Goal: Task Accomplishment & Management: Use online tool/utility

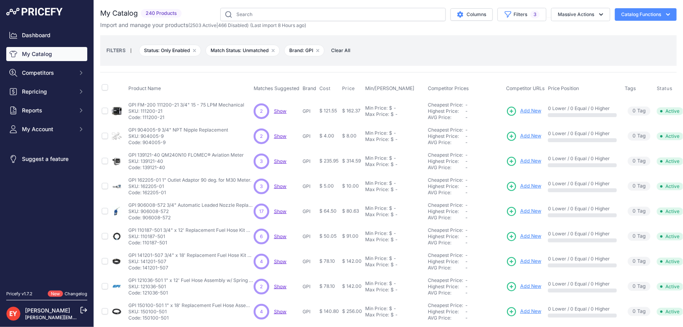
click at [38, 52] on link "My Catalog" at bounding box center [46, 54] width 81 height 14
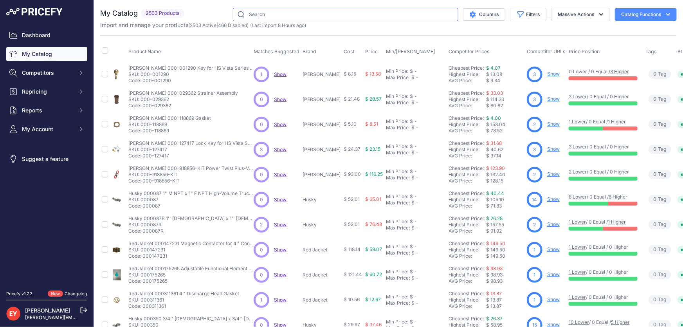
click at [322, 14] on input "text" at bounding box center [345, 14] width 225 height 13
paste input "126530-12"
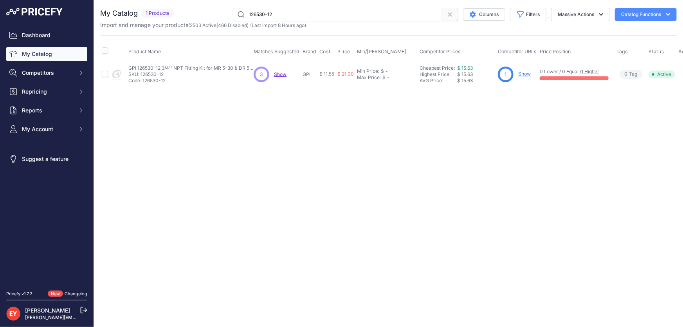
click at [279, 16] on input "126530-12" at bounding box center [337, 14] width 209 height 13
drag, startPoint x: 299, startPoint y: 16, endPoint x: 223, endPoint y: 19, distance: 76.3
click at [223, 19] on div "126530-12 Columns Filters Status All Status Only Enabled Only Disabled" at bounding box center [426, 14] width 499 height 13
paste input "39500-0"
drag, startPoint x: 299, startPoint y: 14, endPoint x: 235, endPoint y: 14, distance: 63.4
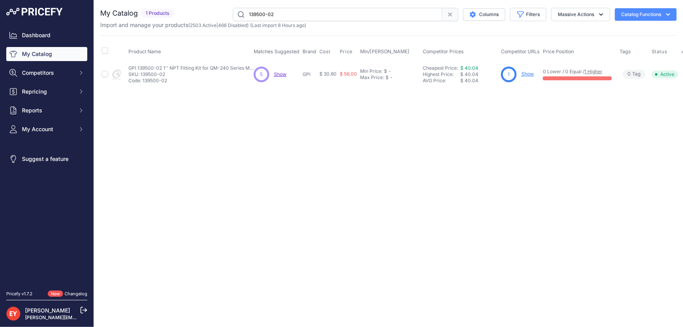
click at [235, 14] on input "139500-02" at bounding box center [337, 14] width 209 height 13
paste input "62501-01"
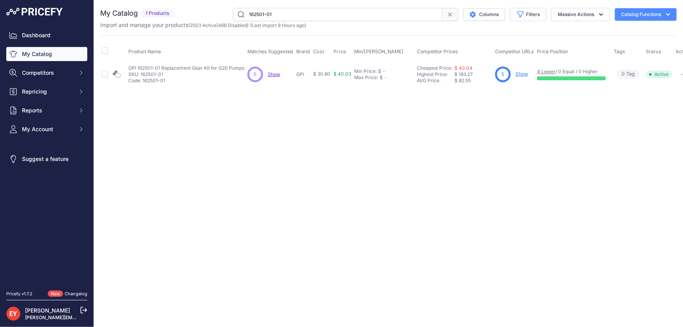
drag, startPoint x: 279, startPoint y: 16, endPoint x: 232, endPoint y: 16, distance: 46.9
click at [233, 16] on input "162501-01" at bounding box center [337, 14] width 209 height 13
paste input "501500-04"
drag, startPoint x: 284, startPoint y: 16, endPoint x: 221, endPoint y: 20, distance: 62.7
click at [221, 20] on div "501500-04 Columns Filters Status All Status Only Enabled Only Disabled" at bounding box center [426, 14] width 499 height 13
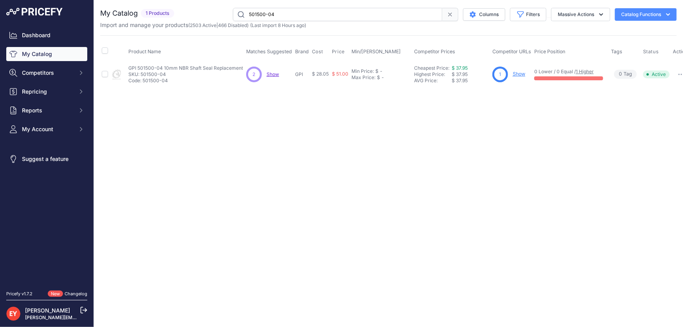
paste input "904006-16"
paste input "118508-2"
drag, startPoint x: 292, startPoint y: 20, endPoint x: 241, endPoint y: 20, distance: 51.2
click at [241, 20] on input "118508-2" at bounding box center [337, 14] width 209 height 13
paste input "020-1"
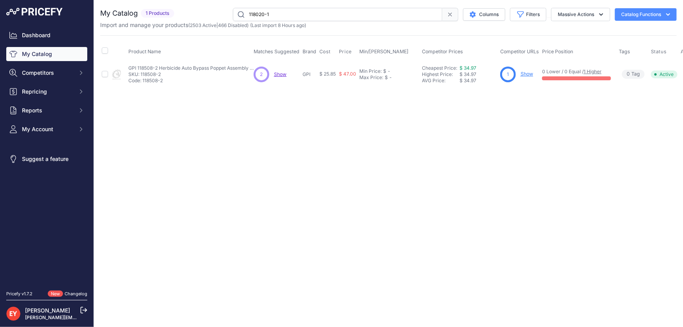
drag, startPoint x: 325, startPoint y: 12, endPoint x: 243, endPoint y: 15, distance: 81.8
click at [243, 15] on input "118020-1" at bounding box center [337, 14] width 209 height 13
drag, startPoint x: 291, startPoint y: 19, endPoint x: 181, endPoint y: 17, distance: 110.3
click at [160, 19] on div "My Catalog 1 Products" at bounding box center [388, 14] width 576 height 13
paste input "02006-555"
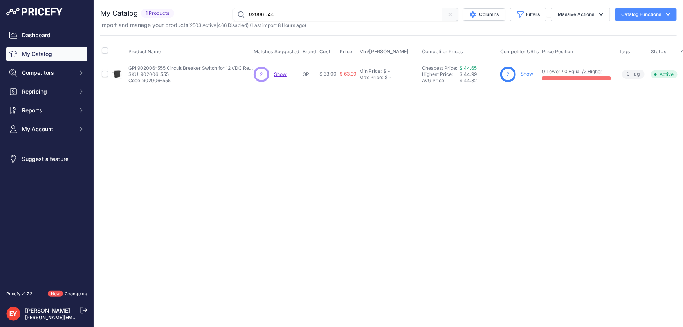
drag, startPoint x: 302, startPoint y: 17, endPoint x: 226, endPoint y: 11, distance: 76.5
click at [226, 11] on div "02006-555 Columns Filters Status All Status Only Enabled Only Disabled" at bounding box center [426, 14] width 499 height 13
paste input "9"
drag, startPoint x: 318, startPoint y: 16, endPoint x: 224, endPoint y: 20, distance: 93.6
click at [224, 20] on div "902006-555 Columns Filters Status All Status Only Enabled Only Disabled" at bounding box center [426, 14] width 499 height 13
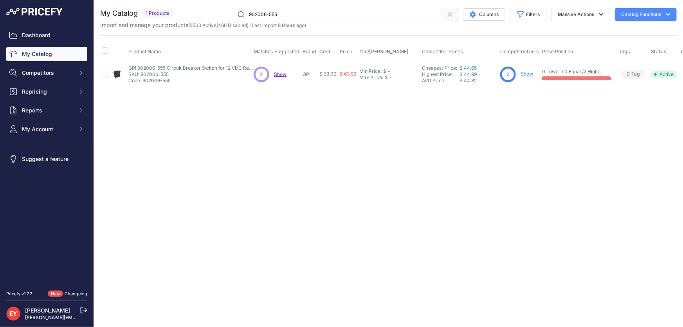
paste input "708535901"
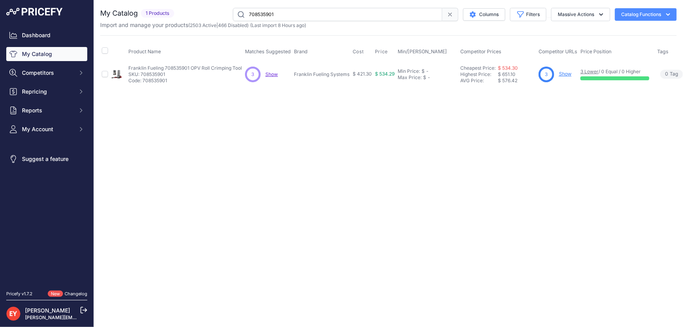
drag, startPoint x: 304, startPoint y: 16, endPoint x: 241, endPoint y: 15, distance: 62.2
click at [241, 15] on input "708535901" at bounding box center [337, 14] width 209 height 13
paste input "606300"
drag, startPoint x: 282, startPoint y: 19, endPoint x: 222, endPoint y: 16, distance: 59.9
click at [222, 16] on div "60630001 Columns Filters Status All Status Only Enabled Only Disabled" at bounding box center [426, 14] width 499 height 13
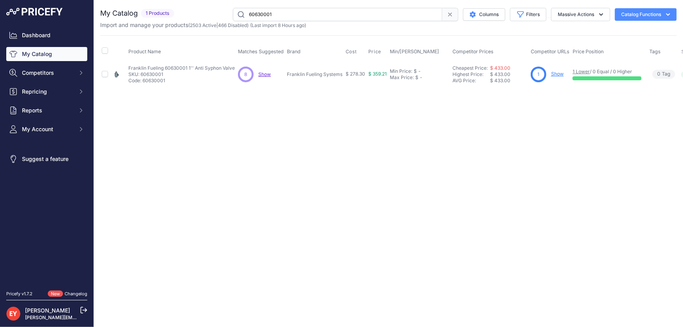
paste input "491101"
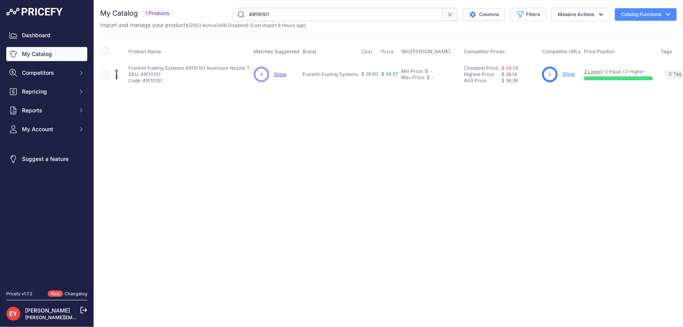
drag, startPoint x: 282, startPoint y: 9, endPoint x: 235, endPoint y: 16, distance: 46.6
click at [235, 16] on input "49110101" at bounding box center [337, 14] width 209 height 13
paste input "00276902"
drag, startPoint x: 286, startPoint y: 14, endPoint x: 238, endPoint y: 19, distance: 47.6
click at [238, 19] on input "400276902" at bounding box center [337, 14] width 209 height 13
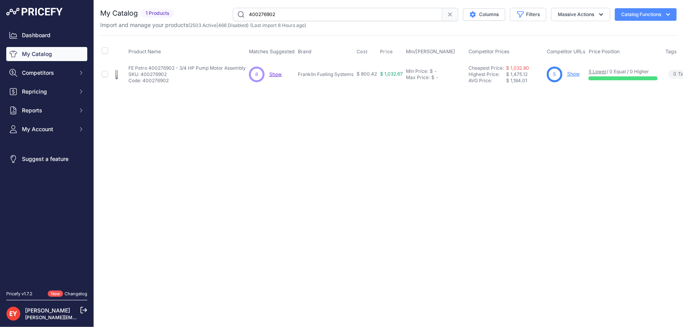
paste input "77020103"
drag, startPoint x: 296, startPoint y: 17, endPoint x: 234, endPoint y: 15, distance: 62.6
click at [234, 15] on input "77020103" at bounding box center [337, 14] width 209 height 13
paste input "TM30DPOXXE"
type input "TM30DPOXXE"
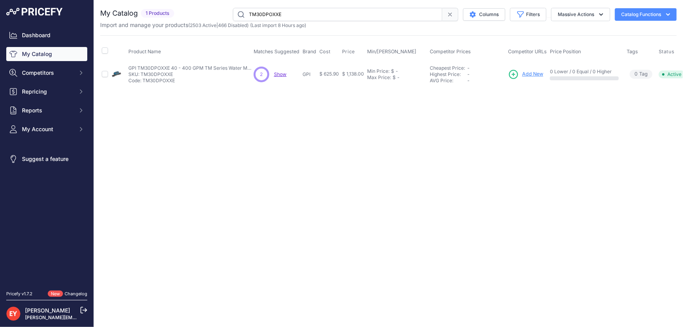
click at [534, 74] on span "Add New" at bounding box center [532, 73] width 21 height 7
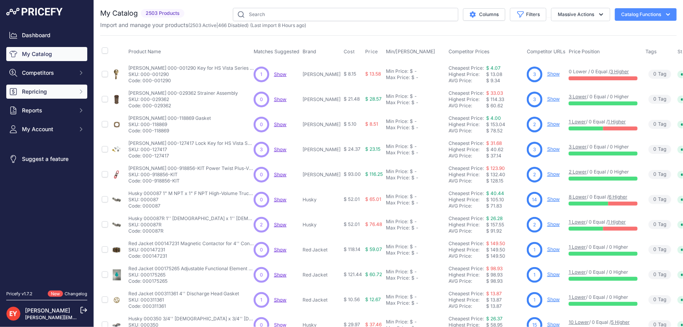
click at [26, 91] on span "Repricing" at bounding box center [47, 92] width 51 height 8
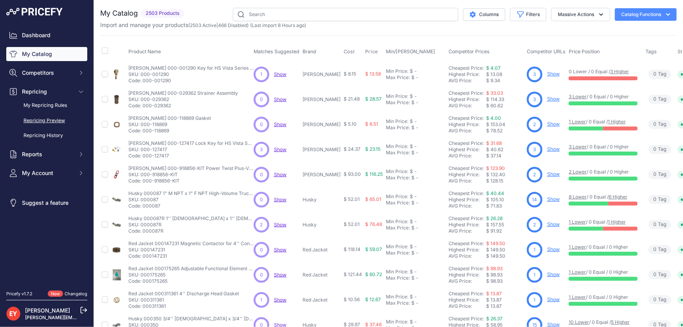
click at [32, 117] on link "Repricing Preview" at bounding box center [46, 121] width 81 height 14
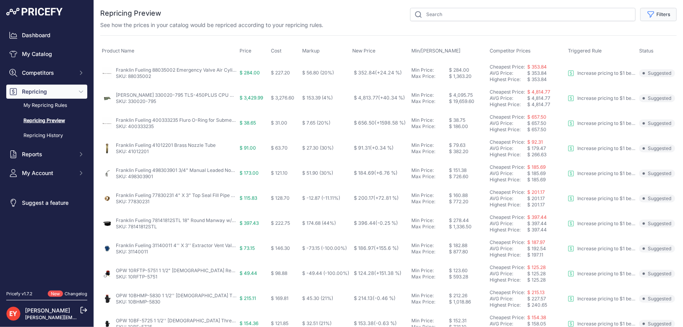
click at [653, 11] on button "Filters" at bounding box center [658, 14] width 36 height 13
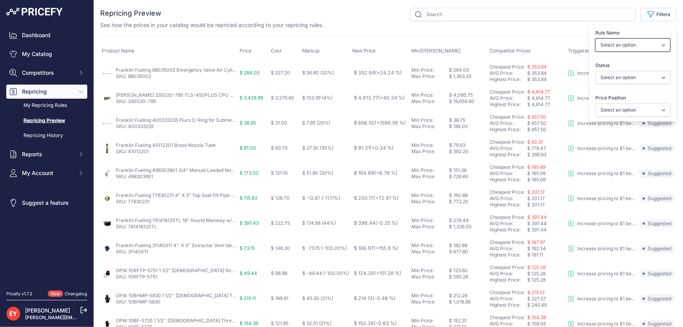
click at [628, 45] on select "Select an option Reprice 1 cent below my cheapest competitor Increase pricing t…" at bounding box center [632, 44] width 75 height 13
select select "3390"
click at [595, 38] on select "Select an option Reprice 1 cent below my cheapest competitor Increase pricing t…" at bounding box center [632, 44] width 75 height 13
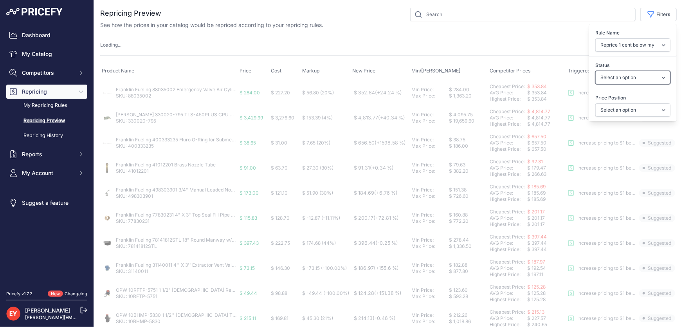
click at [617, 76] on select "Select an option Skipped Repriced Suggested In Error" at bounding box center [632, 77] width 75 height 13
select select "suggested"
click at [595, 71] on select "Select an option Skipped Repriced Suggested In Error" at bounding box center [632, 77] width 75 height 13
click at [613, 111] on select "Select an option I am higher Same price I am lower" at bounding box center [632, 109] width 75 height 13
select select "1"
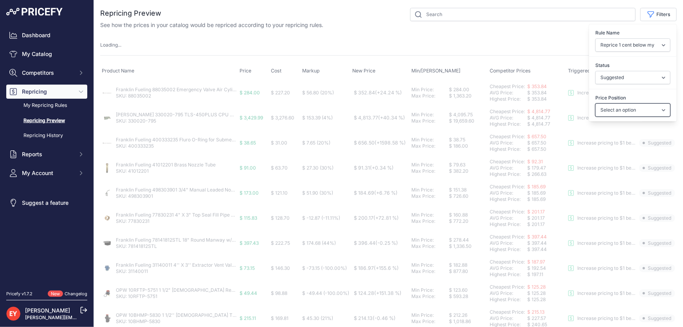
click at [595, 103] on select "Select an option I am higher Same price I am lower" at bounding box center [632, 109] width 75 height 13
select select
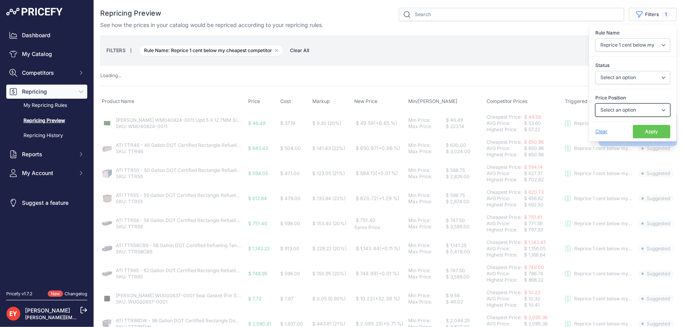
select select "suggested"
select select "1"
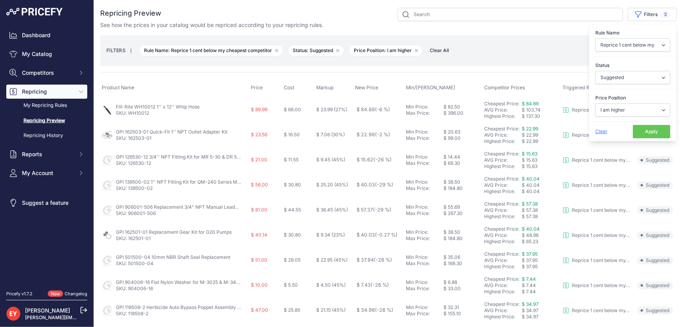
click at [651, 128] on button "Apply" at bounding box center [652, 131] width 38 height 13
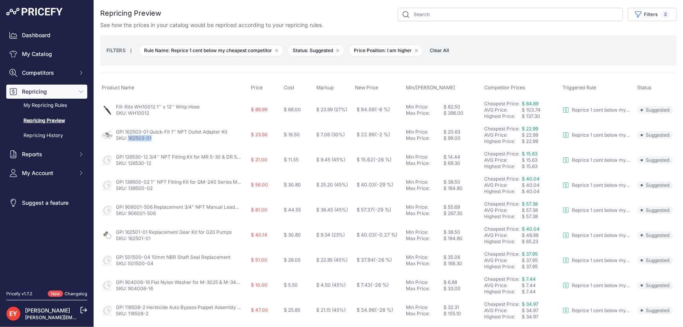
drag, startPoint x: 156, startPoint y: 140, endPoint x: 129, endPoint y: 139, distance: 27.8
click at [129, 139] on p "SKU: 162503-01" at bounding box center [171, 138] width 111 height 6
copy link "162503-01"
drag, startPoint x: 149, startPoint y: 167, endPoint x: 128, endPoint y: 166, distance: 21.1
click at [128, 166] on td "GPI 126530-12 3/4'' NPT Fitting Kit for MR 5-30 & DR 5-30 SKU: 126530-12" at bounding box center [174, 159] width 149 height 25
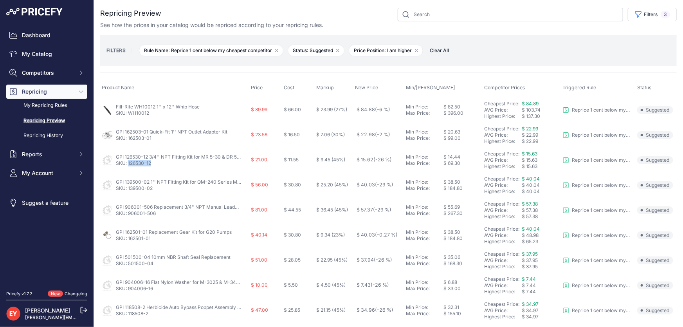
copy link "126530-12"
drag, startPoint x: 156, startPoint y: 189, endPoint x: 129, endPoint y: 191, distance: 27.1
click at [129, 191] on p "SKU: 139500-02" at bounding box center [178, 188] width 125 height 6
copy link "39500-02"
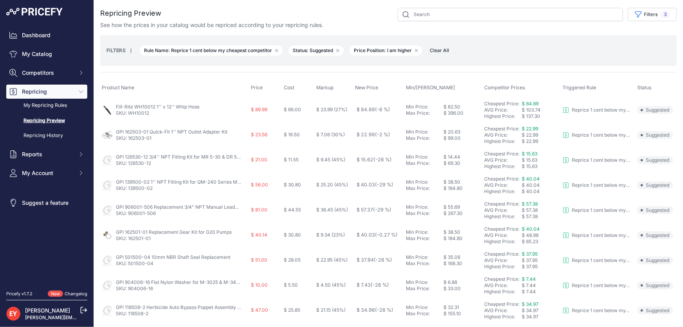
drag, startPoint x: 72, startPoint y: 245, endPoint x: 100, endPoint y: 211, distance: 44.2
click at [71, 245] on nav "Dashboard My Catalog Competitors Competitors Monitored URLs Repricing My Repric…" at bounding box center [46, 154] width 81 height 253
drag, startPoint x: 128, startPoint y: 177, endPoint x: 149, endPoint y: 179, distance: 21.3
click at [149, 179] on td "GPI 139500-02 1'' NPT Fitting Kit for QM-240 Series Meters SKU: 139500-02" at bounding box center [174, 185] width 149 height 25
copy link "39500-02"
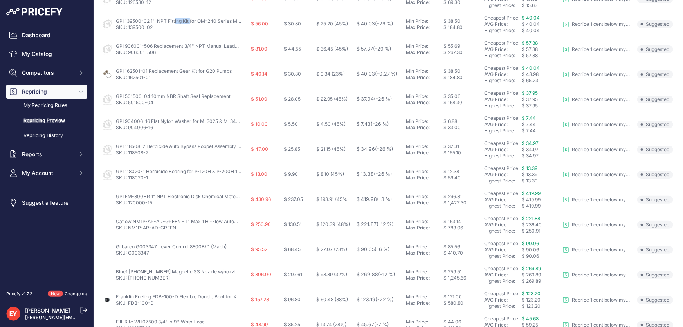
scroll to position [90, 0]
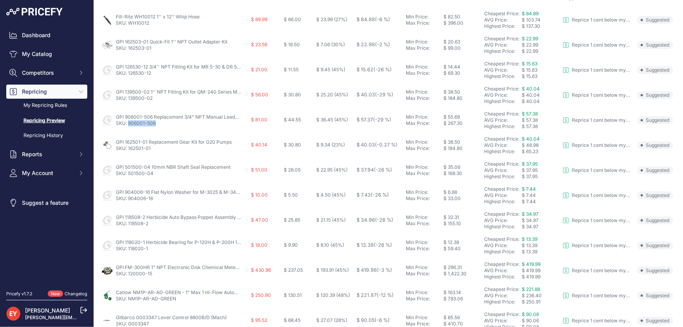
drag, startPoint x: 158, startPoint y: 121, endPoint x: 129, endPoint y: 121, distance: 29.3
click at [129, 121] on p "SKU: 906001-506" at bounding box center [178, 123] width 125 height 6
copy link "906001-506"
drag, startPoint x: 153, startPoint y: 150, endPoint x: 129, endPoint y: 149, distance: 24.3
click at [129, 149] on p "SKU: 162501-01" at bounding box center [174, 148] width 116 height 6
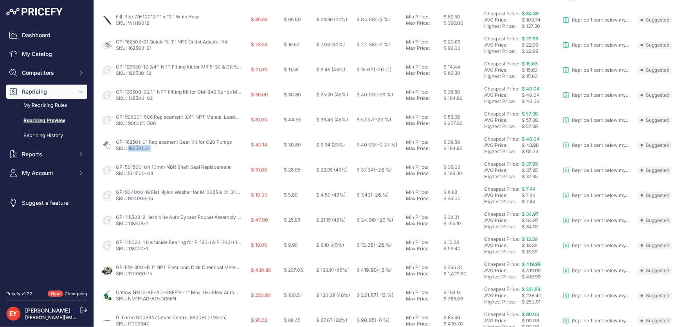
copy link "162501-01"
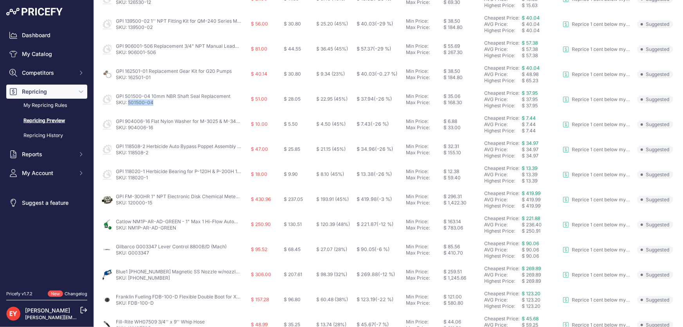
drag, startPoint x: 155, startPoint y: 105, endPoint x: 129, endPoint y: 102, distance: 25.5
click at [129, 102] on td "GPI 501500-04 10mm NBR Shaft Seal Replacement SKU: 501500-04" at bounding box center [174, 99] width 149 height 25
copy link "501500-04"
drag, startPoint x: 163, startPoint y: 128, endPoint x: 128, endPoint y: 128, distance: 35.6
click at [128, 128] on p "SKU: 904006-16" at bounding box center [178, 127] width 125 height 6
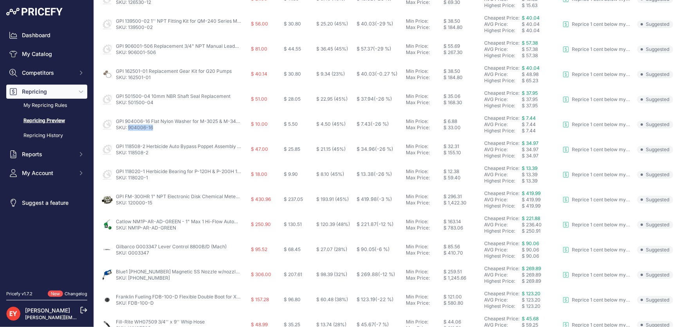
copy link "904006-16"
drag, startPoint x: 152, startPoint y: 153, endPoint x: 129, endPoint y: 154, distance: 23.1
click at [129, 154] on p "SKU: 118508-2" at bounding box center [178, 152] width 125 height 6
copy link "118508-2"
drag, startPoint x: 151, startPoint y: 180, endPoint x: 129, endPoint y: 180, distance: 22.7
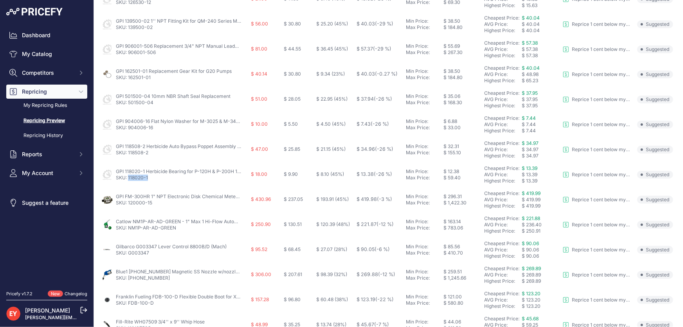
click at [129, 180] on td "GPI 118020-1 Herbicide Bearing for P-120H & P-200H 12V Plastic Utility Pump Rep…" at bounding box center [174, 174] width 149 height 25
drag, startPoint x: 155, startPoint y: 203, endPoint x: 128, endPoint y: 203, distance: 27.0
click at [128, 203] on p "SKU: 120000-15" at bounding box center [178, 203] width 125 height 6
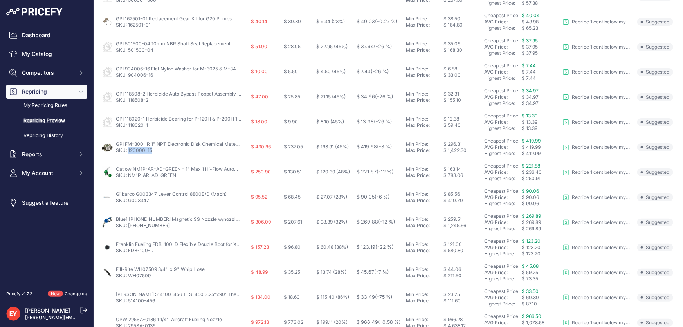
scroll to position [268, 0]
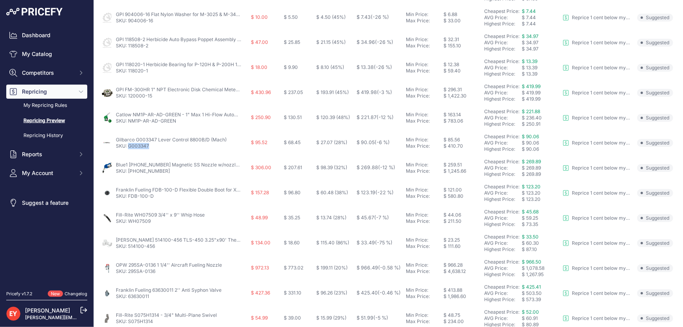
drag, startPoint x: 152, startPoint y: 146, endPoint x: 130, endPoint y: 148, distance: 22.4
click at [129, 148] on p "SKU: G003347" at bounding box center [171, 146] width 111 height 6
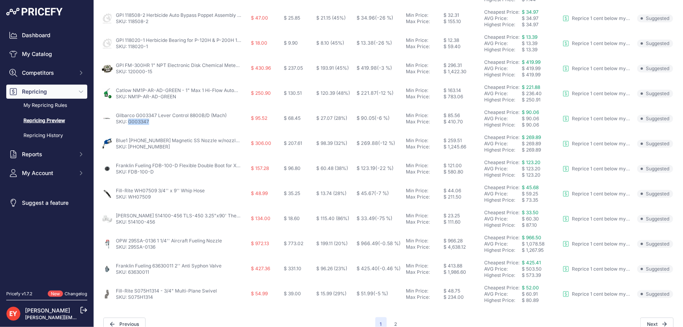
scroll to position [303, 0]
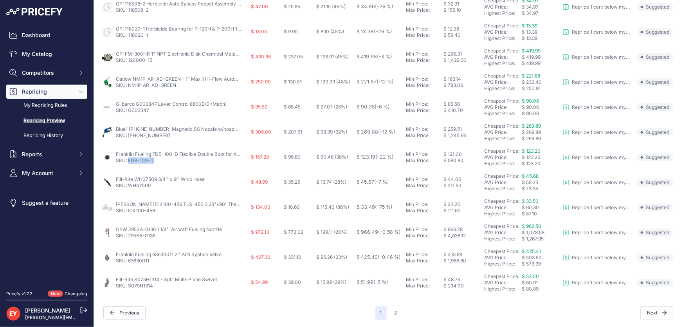
drag, startPoint x: 154, startPoint y: 161, endPoint x: 128, endPoint y: 160, distance: 26.2
click at [128, 160] on p "SKU: FDB-100-D" at bounding box center [178, 160] width 125 height 6
drag, startPoint x: 157, startPoint y: 212, endPoint x: 129, endPoint y: 211, distance: 27.8
click at [129, 211] on p "SKU: 514100-456" at bounding box center [178, 210] width 125 height 6
drag, startPoint x: 152, startPoint y: 264, endPoint x: 129, endPoint y: 267, distance: 23.3
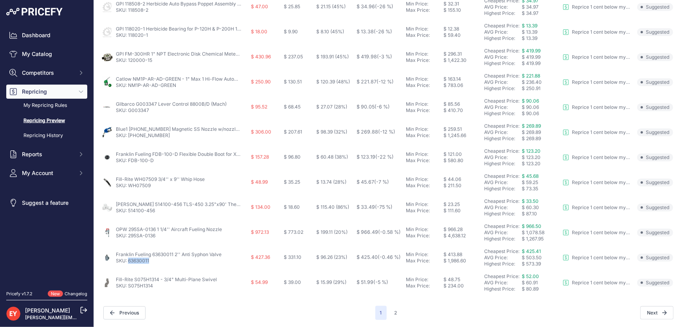
click at [129, 267] on td "Franklin Fueling 63630011 2'' Anti Syphon Valve SKU: 63630011" at bounding box center [174, 257] width 149 height 25
click at [394, 309] on button "2" at bounding box center [396, 313] width 12 height 14
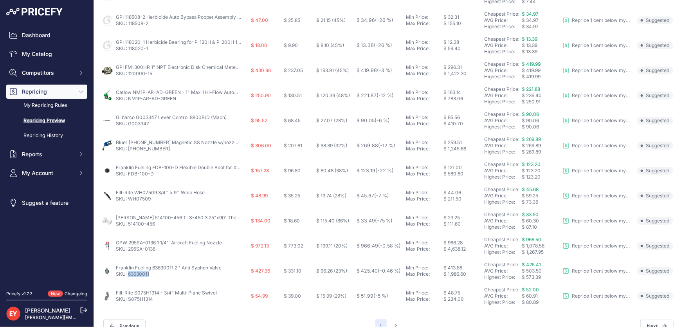
scroll to position [317, 0]
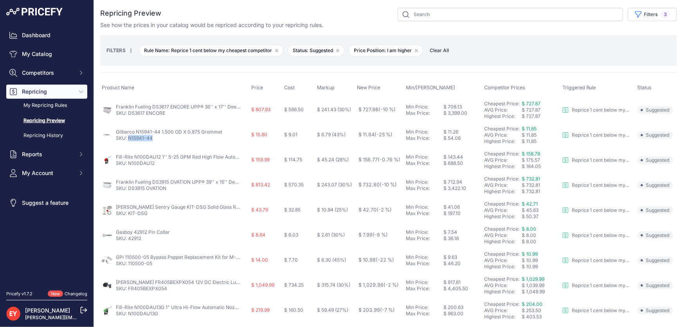
drag, startPoint x: 155, startPoint y: 142, endPoint x: 129, endPoint y: 140, distance: 26.2
click at [129, 140] on td "Gilbarco N15941-44 1.500 OD X 0.875 Grommet SKU: N15941-44" at bounding box center [174, 134] width 149 height 25
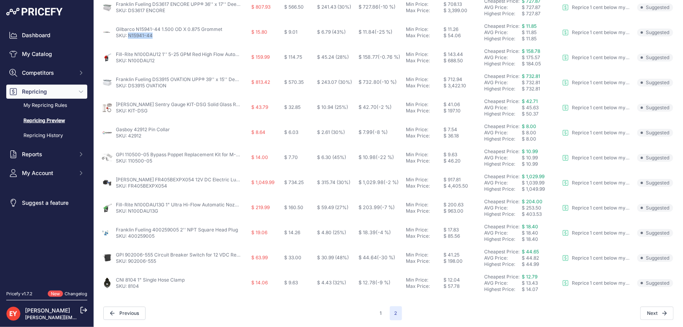
scroll to position [103, 0]
drag, startPoint x: 153, startPoint y: 160, endPoint x: 128, endPoint y: 162, distance: 24.3
click at [128, 162] on p "SKU: 110500-05" at bounding box center [178, 160] width 125 height 6
drag, startPoint x: 173, startPoint y: 187, endPoint x: 128, endPoint y: 189, distance: 45.0
click at [128, 189] on td "Sotera FR405BEXPX054 12V DC Electric Lubricant Transfer Pump (13 GPM) SKU: FR40…" at bounding box center [174, 182] width 149 height 25
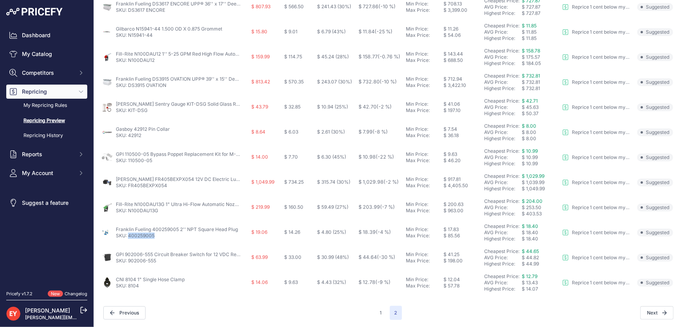
drag, startPoint x: 162, startPoint y: 241, endPoint x: 129, endPoint y: 237, distance: 33.4
click at [129, 237] on td "Franklin Fueling 400259005 2'' NPT Square Head Plug SKU: 400259005" at bounding box center [174, 232] width 149 height 25
click at [129, 237] on link "SKU: 400259005" at bounding box center [135, 235] width 39 height 6
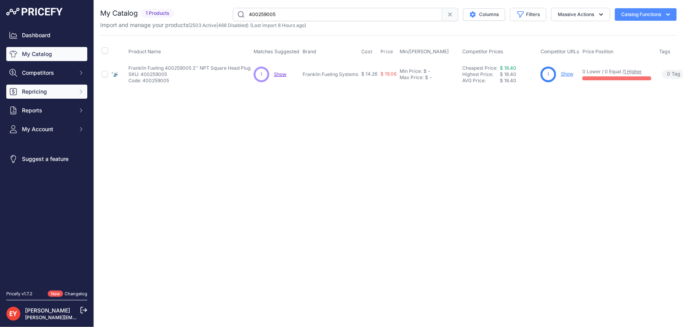
click at [43, 89] on span "Repricing" at bounding box center [47, 92] width 51 height 8
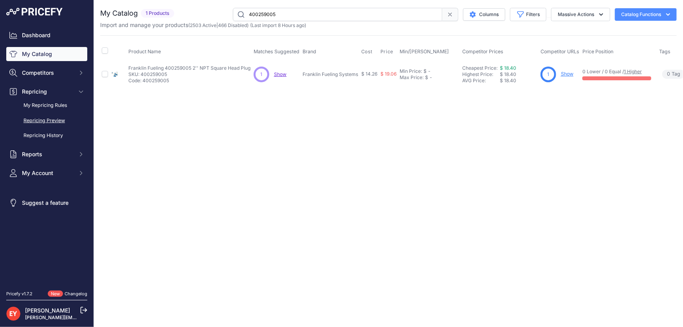
click at [51, 124] on link "Repricing Preview" at bounding box center [46, 121] width 81 height 14
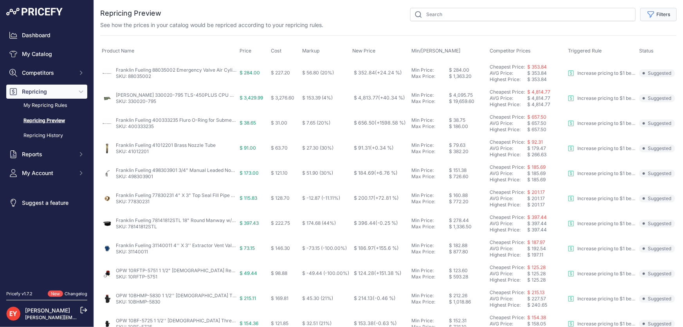
click at [650, 10] on button "Filters" at bounding box center [658, 14] width 36 height 13
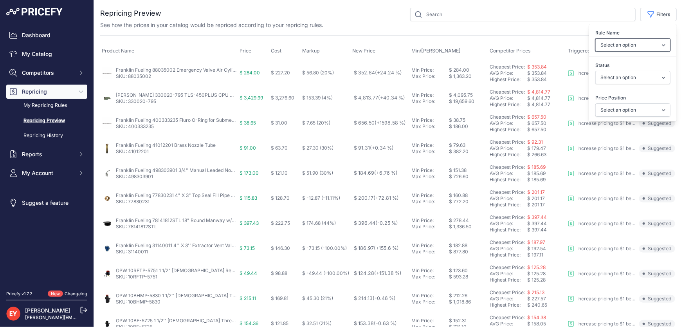
click at [624, 47] on select "Select an option Reprice 1 cent below my cheapest competitor Increase pricing t…" at bounding box center [632, 44] width 75 height 13
select select "3390"
click at [595, 38] on select "Select an option Reprice 1 cent below my cheapest competitor Increase pricing t…" at bounding box center [632, 44] width 75 height 13
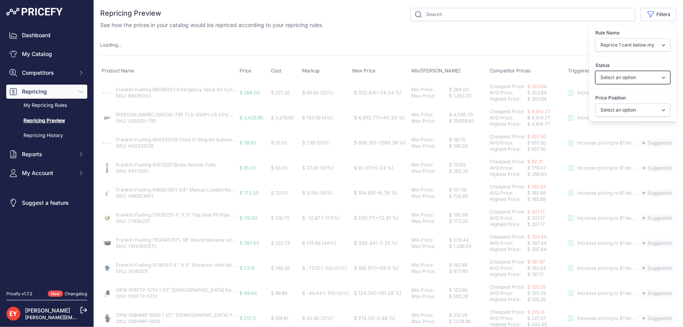
click at [625, 79] on select "Select an option Skipped Repriced Suggested In Error" at bounding box center [632, 77] width 75 height 13
select select "suggested"
click at [595, 71] on select "Select an option Skipped Repriced Suggested In Error" at bounding box center [632, 77] width 75 height 13
click at [620, 109] on select "Select an option I am higher Same price I am lower" at bounding box center [632, 109] width 75 height 13
select select "1"
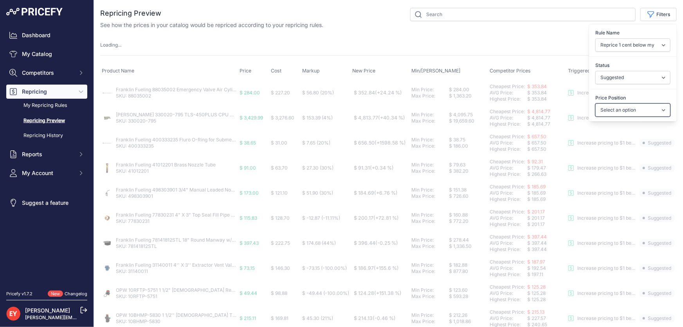
click at [595, 103] on select "Select an option I am higher Same price I am lower" at bounding box center [632, 109] width 75 height 13
select select
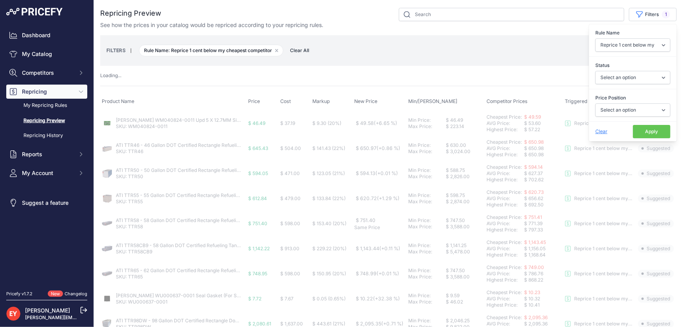
click at [633, 132] on button "Apply" at bounding box center [652, 131] width 38 height 13
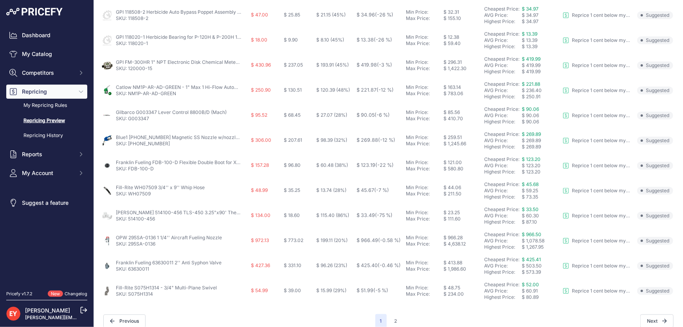
scroll to position [303, 0]
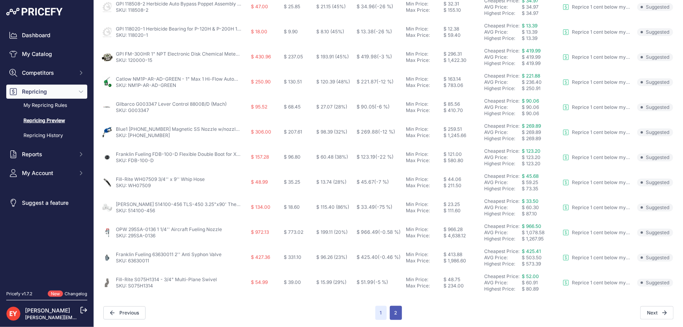
click at [396, 313] on button "2" at bounding box center [396, 313] width 12 height 14
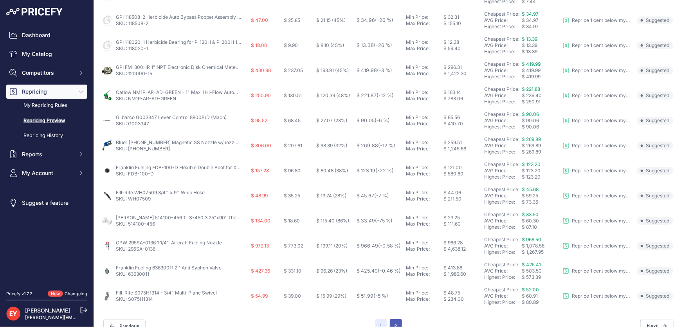
scroll to position [317, 0]
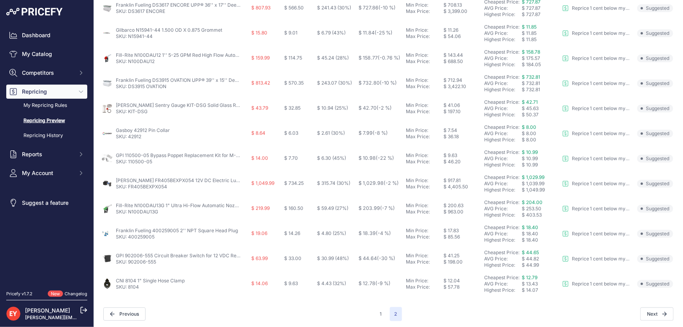
scroll to position [103, 0]
drag, startPoint x: 160, startPoint y: 264, endPoint x: 131, endPoint y: 264, distance: 29.0
click at [129, 264] on td "GPI 902006-555 Circuit Breaker Switch for 12 VDC Replacement SKU: 902006-555" at bounding box center [174, 257] width 149 height 25
copy link "02006-555"
click at [70, 261] on nav "Dashboard My Catalog Competitors Competitors Monitored URLs Repricing My Repric…" at bounding box center [46, 154] width 81 height 253
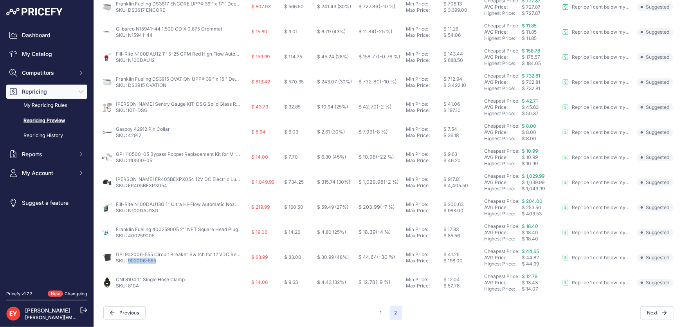
drag, startPoint x: 162, startPoint y: 261, endPoint x: 129, endPoint y: 261, distance: 32.9
click at [129, 261] on p "SKU: 902006-555" at bounding box center [178, 260] width 125 height 6
copy link "902006-555"
drag, startPoint x: 141, startPoint y: 288, endPoint x: 128, endPoint y: 288, distance: 13.7
click at [128, 288] on p "SKU: 8104" at bounding box center [150, 285] width 69 height 6
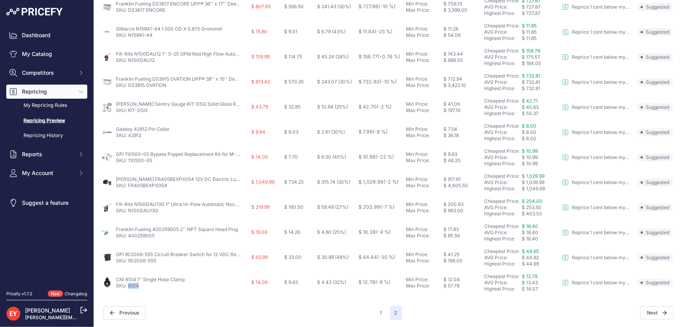
copy link "8104"
click at [379, 311] on button "1" at bounding box center [380, 313] width 11 height 14
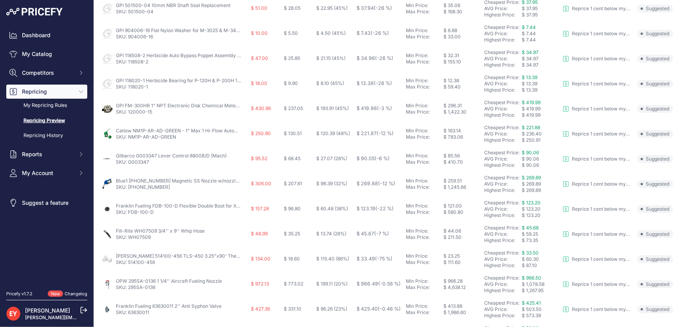
scroll to position [303, 0]
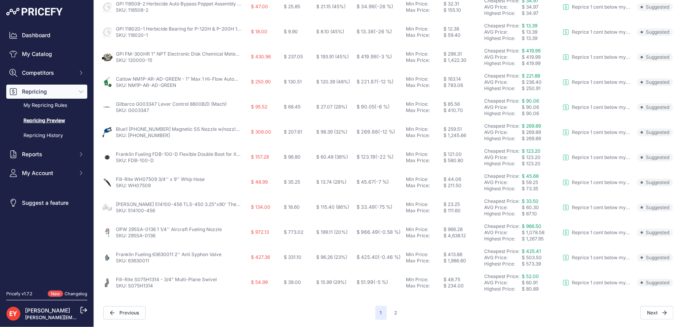
click at [141, 207] on link "SKU: 514100-456" at bounding box center [135, 210] width 39 height 6
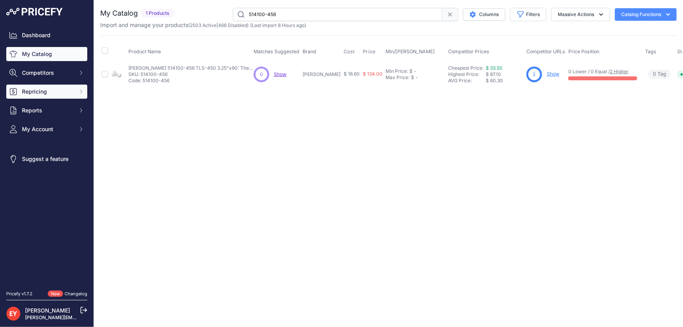
click at [40, 90] on span "Repricing" at bounding box center [47, 92] width 51 height 8
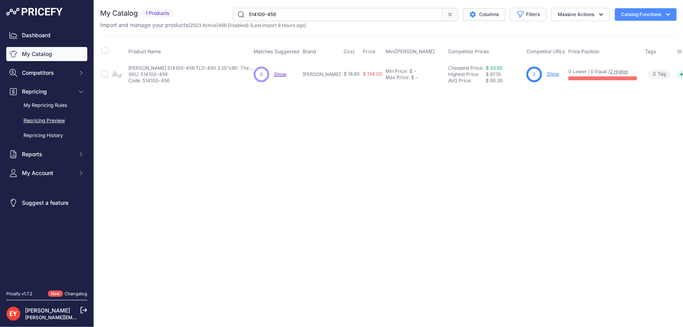
click at [49, 117] on link "Repricing Preview" at bounding box center [46, 121] width 81 height 14
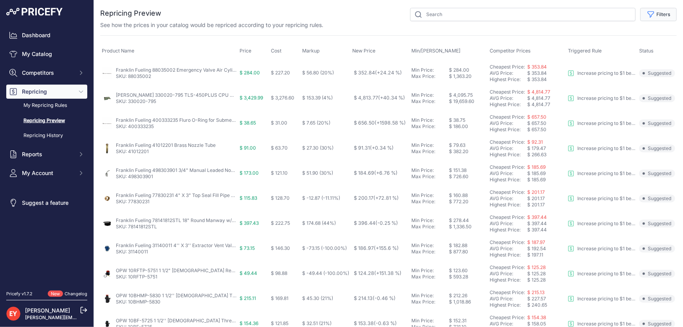
click at [665, 16] on button "Filters" at bounding box center [658, 14] width 36 height 13
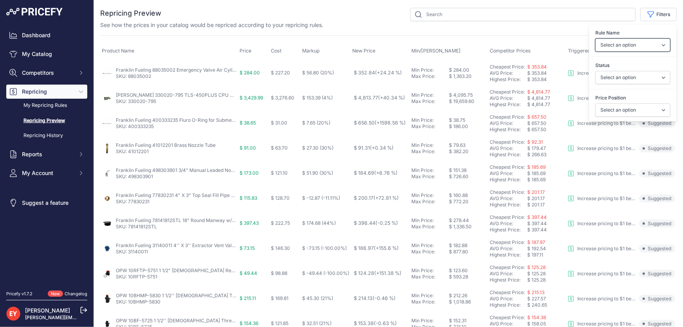
click at [653, 44] on select "Select an option Reprice 1 cent below my cheapest competitor Increase pricing t…" at bounding box center [632, 44] width 75 height 13
select select "3390"
click at [595, 38] on select "Select an option Reprice 1 cent below my cheapest competitor Increase pricing t…" at bounding box center [632, 44] width 75 height 13
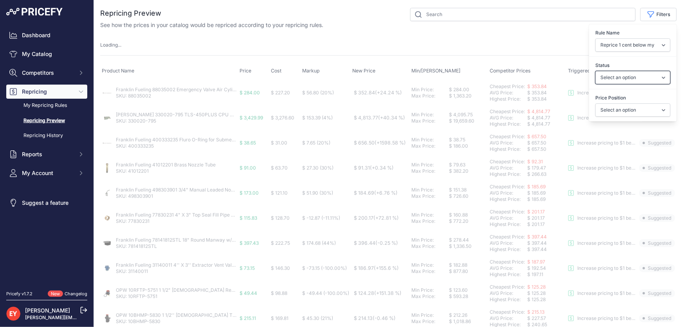
click at [637, 73] on select "Select an option Skipped Repriced Suggested In Error" at bounding box center [632, 77] width 75 height 13
select select "suggested"
click at [595, 71] on select "Select an option Skipped Repriced Suggested In Error" at bounding box center [632, 77] width 75 height 13
click at [624, 108] on select "Select an option I am higher Same price I am lower" at bounding box center [632, 109] width 75 height 13
select select "1"
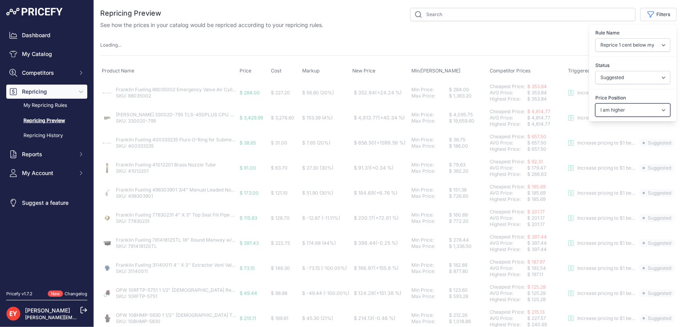
click at [595, 103] on select "Select an option I am higher Same price I am lower" at bounding box center [632, 109] width 75 height 13
select select
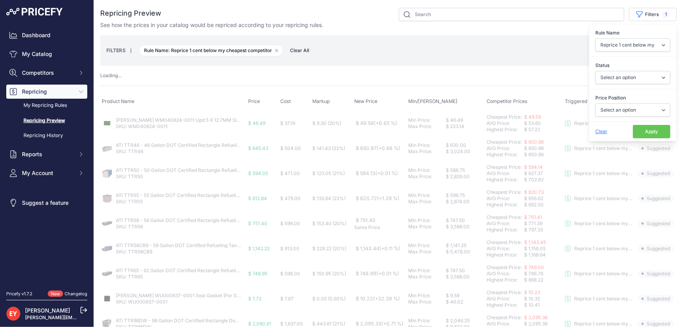
click at [645, 133] on button "Apply" at bounding box center [652, 131] width 38 height 13
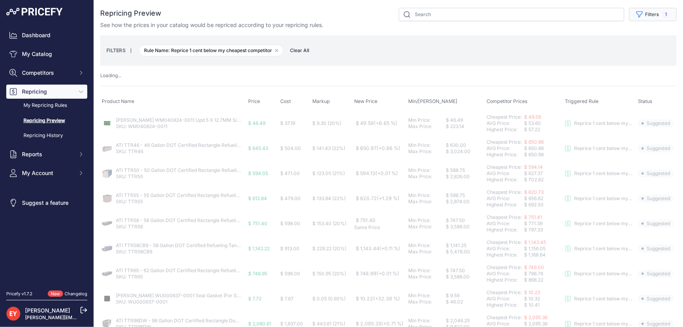
click at [649, 20] on button "Filters 1" at bounding box center [653, 14] width 48 height 13
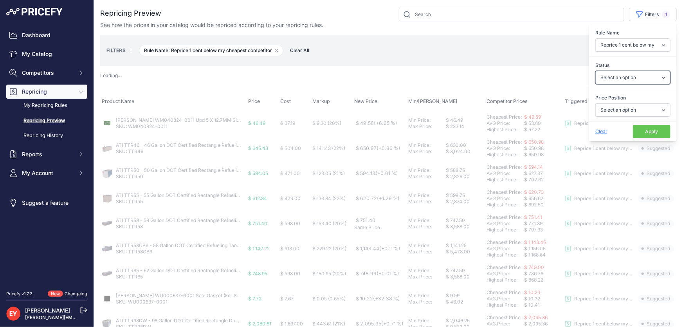
click at [630, 78] on select "Select an option Skipped Repriced Suggested In Error" at bounding box center [632, 77] width 75 height 13
select select "suggested"
select select "1"
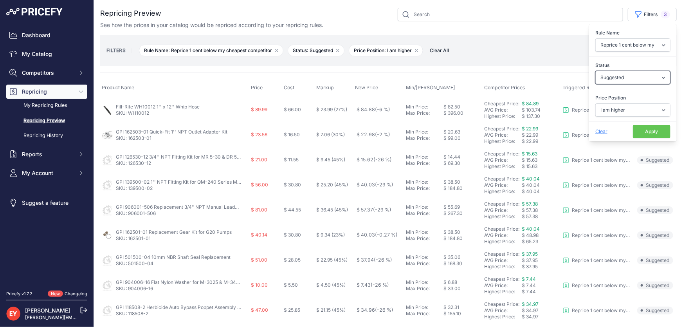
click at [595, 71] on select "Select an option Skipped Repriced Suggested In Error" at bounding box center [632, 77] width 75 height 13
click at [627, 109] on select "Select an option I am higher Same price I am lower" at bounding box center [632, 109] width 75 height 13
click at [595, 103] on select "Select an option I am higher Same price I am lower" at bounding box center [632, 109] width 75 height 13
click at [633, 128] on button "Apply" at bounding box center [652, 131] width 38 height 13
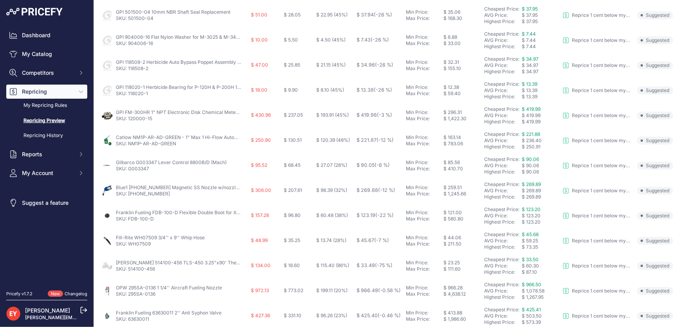
scroll to position [303, 0]
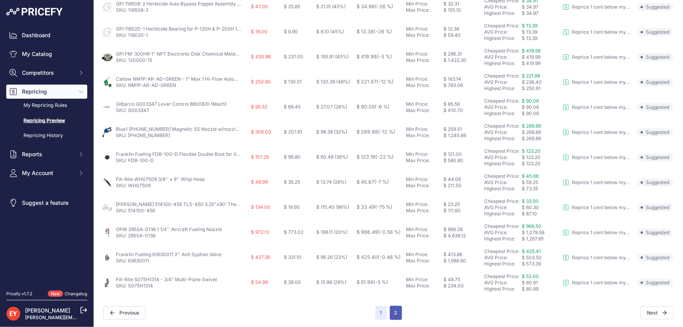
click at [391, 311] on button "2" at bounding box center [396, 313] width 12 height 14
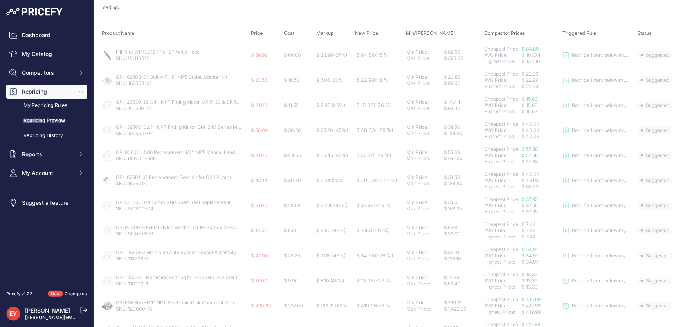
scroll to position [0, 0]
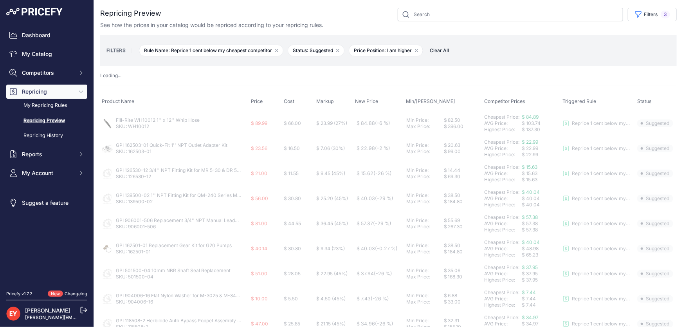
click at [438, 49] on span "Clear All" at bounding box center [439, 51] width 27 height 8
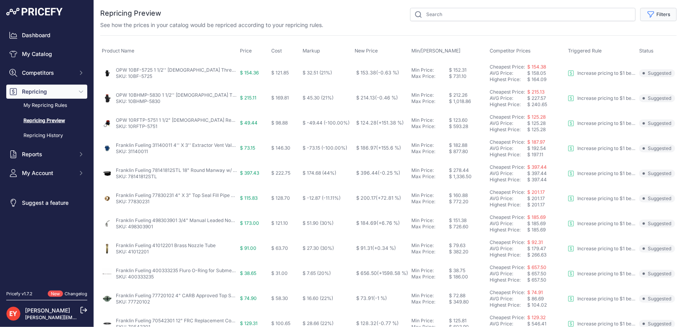
click at [660, 9] on button "Filters" at bounding box center [658, 14] width 36 height 13
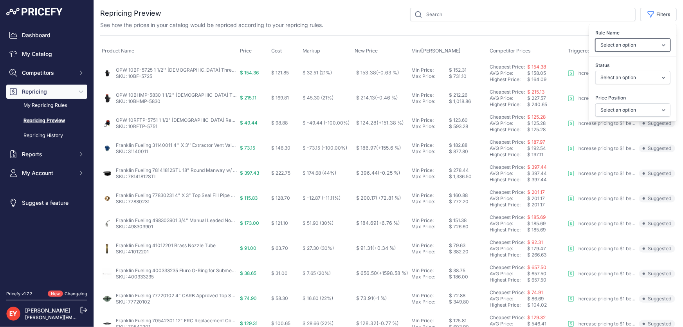
click at [627, 42] on select "Select an option Reprice 1 cent below my cheapest competitor Increase pricing t…" at bounding box center [632, 44] width 75 height 13
select select "6699"
click at [595, 38] on select "Select an option Reprice 1 cent below my cheapest competitor Increase pricing t…" at bounding box center [632, 44] width 75 height 13
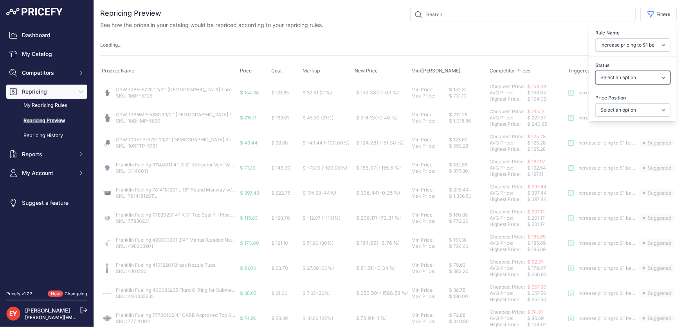
click at [612, 75] on select "Select an option Skipped Repriced Suggested In Error" at bounding box center [632, 77] width 75 height 13
select select "suggested"
click at [595, 71] on select "Select an option Skipped Repriced Suggested In Error" at bounding box center [632, 77] width 75 height 13
click at [615, 110] on select "Select an option I am higher Same price I am lower" at bounding box center [632, 109] width 75 height 13
select select "0"
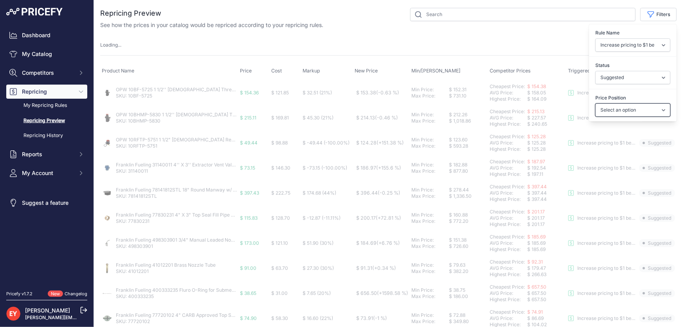
click at [595, 103] on select "Select an option I am higher Same price I am lower" at bounding box center [632, 109] width 75 height 13
select select
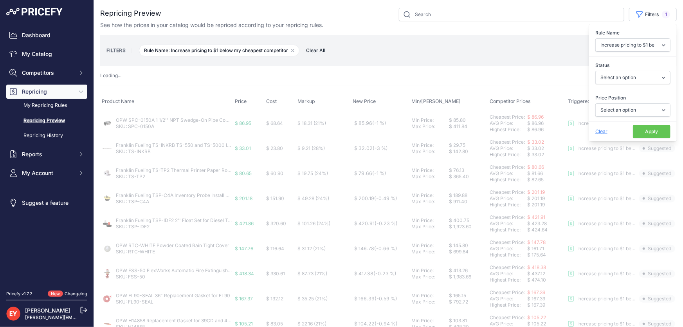
click at [642, 133] on button "Apply" at bounding box center [652, 131] width 38 height 13
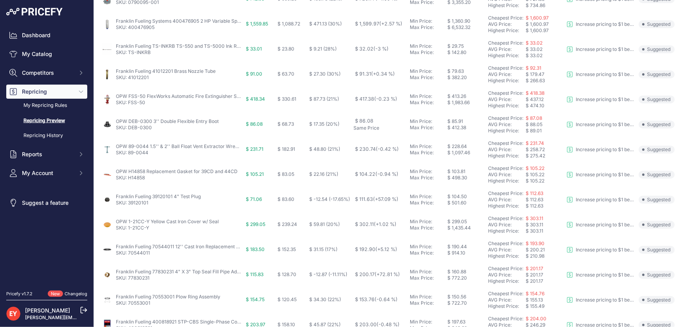
scroll to position [19, 0]
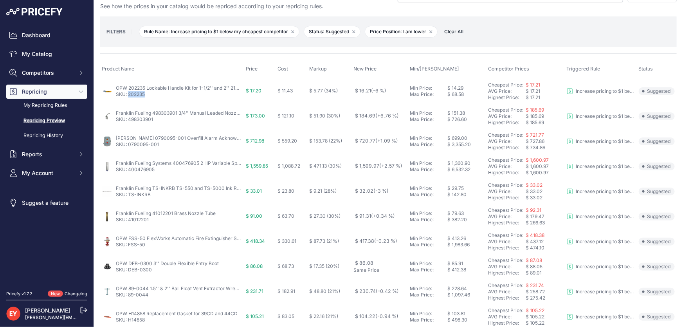
drag, startPoint x: 150, startPoint y: 97, endPoint x: 128, endPoint y: 97, distance: 22.3
click at [128, 97] on td "OPW 202235 Lockable Handle Kit for 1-1/2'' and 2'' 21BV Full Port Two-Way Ball …" at bounding box center [172, 90] width 144 height 25
copy link "202235"
drag, startPoint x: 155, startPoint y: 120, endPoint x: 128, endPoint y: 122, distance: 27.4
click at [128, 122] on td "Franklin Fueling 498303901 3/4" Manual Leaded Nozzle w/ Check Valve SKU: 498303…" at bounding box center [172, 116] width 144 height 25
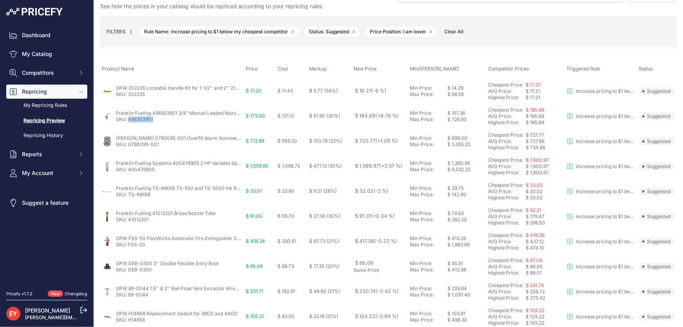
copy link "498303901"
drag, startPoint x: 173, startPoint y: 143, endPoint x: 128, endPoint y: 146, distance: 44.3
click at [128, 146] on p "SKU: 0790095-001" at bounding box center [178, 144] width 125 height 6
copy link "0790095-001"
drag, startPoint x: 160, startPoint y: 171, endPoint x: 128, endPoint y: 173, distance: 32.2
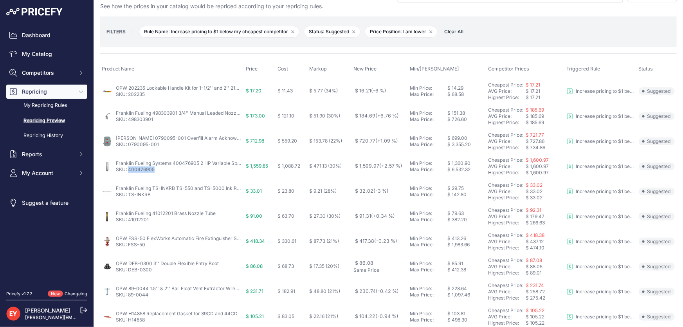
click at [128, 173] on td "Franklin Fueling Systems 400476905 2 HP Variable Speed Pump Motor Assembly for …" at bounding box center [172, 166] width 144 height 25
copy link "400476905"
drag, startPoint x: 156, startPoint y: 199, endPoint x: 128, endPoint y: 199, distance: 28.2
click at [128, 199] on td "Franklin Fueling TS-INKRB TS-550 and TS-5000 Ink Ribbon SKU: TS-INKRB" at bounding box center [172, 191] width 144 height 25
copy link "TS-INKRB"
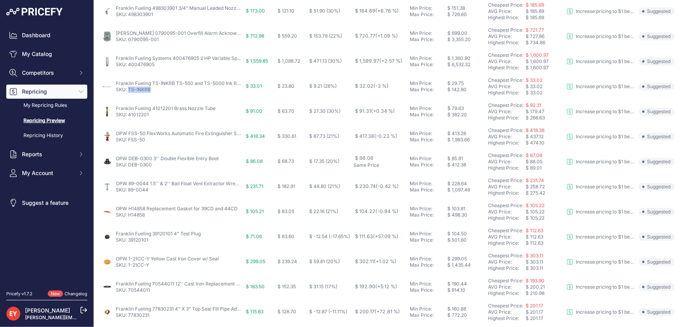
scroll to position [125, 0]
drag, startPoint x: 150, startPoint y: 115, endPoint x: 130, endPoint y: 116, distance: 19.6
click at [129, 115] on p "SKU: 41012201" at bounding box center [166, 113] width 100 height 6
copy link "41012201"
drag, startPoint x: 148, startPoint y: 138, endPoint x: 128, endPoint y: 138, distance: 20.7
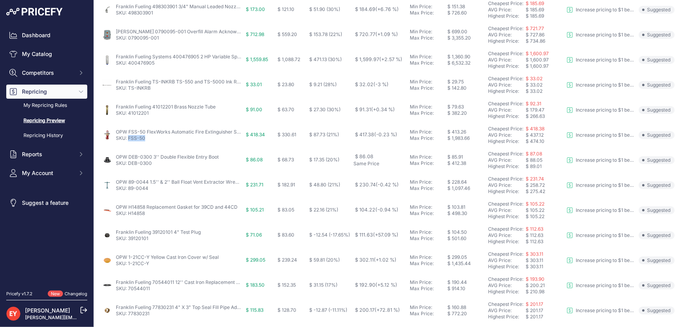
click at [128, 138] on p "SKU: FSS-50" at bounding box center [178, 138] width 125 height 6
copy link "FSS-50"
drag, startPoint x: 153, startPoint y: 163, endPoint x: 128, endPoint y: 164, distance: 25.0
click at [128, 164] on p "SKU: DEB-0300" at bounding box center [167, 163] width 103 height 6
copy link "DEB-0300"
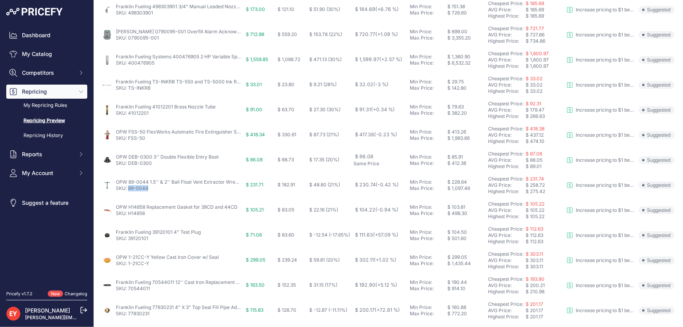
drag, startPoint x: 153, startPoint y: 190, endPoint x: 129, endPoint y: 191, distance: 23.5
click at [129, 191] on td "OPW 89-0044 1.5'' & 2'' Ball Float Vent Extractor Wrench SKU: 89-0044" at bounding box center [172, 185] width 144 height 25
copy link "89-0044"
drag, startPoint x: 149, startPoint y: 215, endPoint x: 129, endPoint y: 212, distance: 20.1
click at [129, 212] on p "SKU: H14858" at bounding box center [177, 213] width 122 height 6
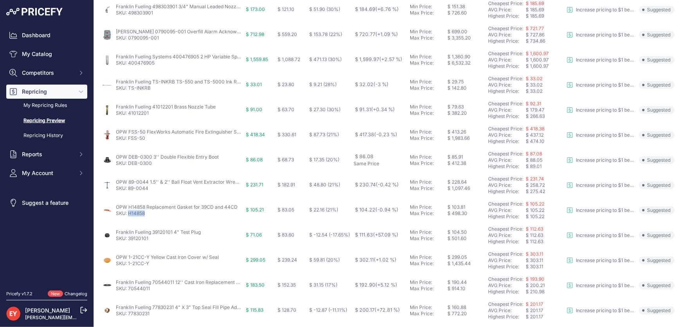
copy link "H14858"
drag, startPoint x: 154, startPoint y: 237, endPoint x: 125, endPoint y: 244, distance: 29.7
click at [128, 240] on p "SKU: 39120101" at bounding box center [158, 238] width 85 height 6
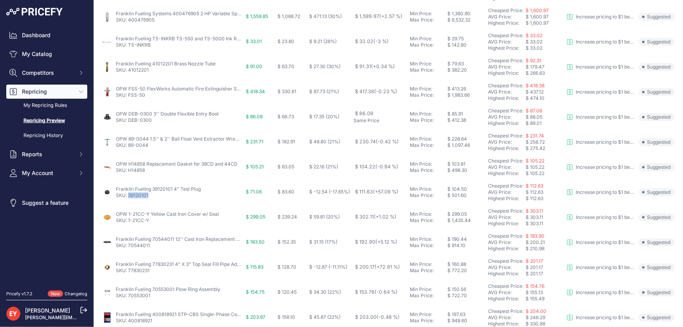
scroll to position [268, 0]
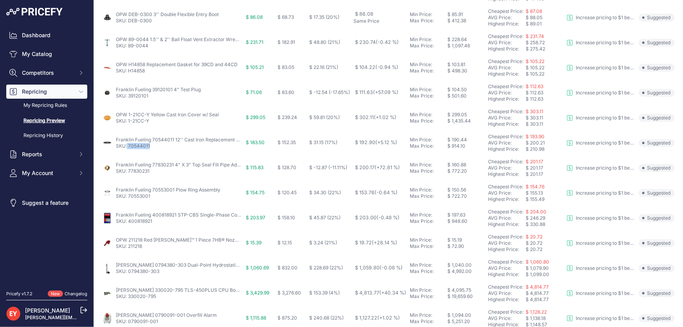
drag, startPoint x: 153, startPoint y: 145, endPoint x: 127, endPoint y: 147, distance: 25.5
click at [127, 147] on p "SKU: 70544011" at bounding box center [178, 146] width 125 height 6
drag, startPoint x: 159, startPoint y: 173, endPoint x: 128, endPoint y: 172, distance: 31.3
click at [128, 172] on p "SKU: 77830231" at bounding box center [178, 171] width 125 height 6
drag, startPoint x: 156, startPoint y: 199, endPoint x: 129, endPoint y: 199, distance: 27.0
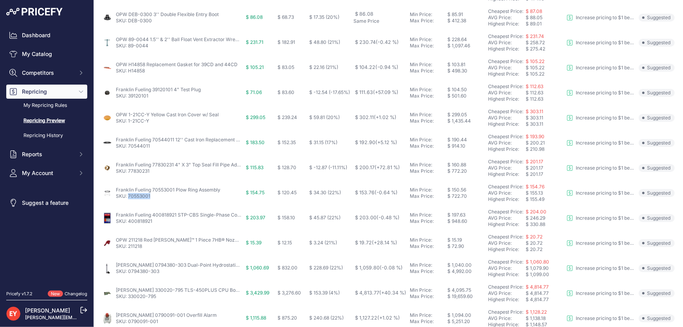
click at [129, 199] on td "Franklin Fueling 70553001 Plow Ring Assembly SKU: 70553001" at bounding box center [172, 192] width 144 height 25
drag, startPoint x: 158, startPoint y: 221, endPoint x: 129, endPoint y: 219, distance: 29.0
click at [129, 219] on p "SKU: 400818921" at bounding box center [178, 221] width 125 height 6
drag, startPoint x: 149, startPoint y: 245, endPoint x: 128, endPoint y: 246, distance: 21.2
click at [128, 246] on p "SKU: 211218" at bounding box center [178, 246] width 125 height 6
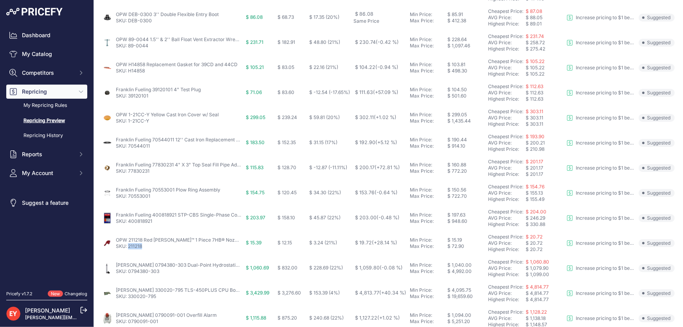
scroll to position [303, 0]
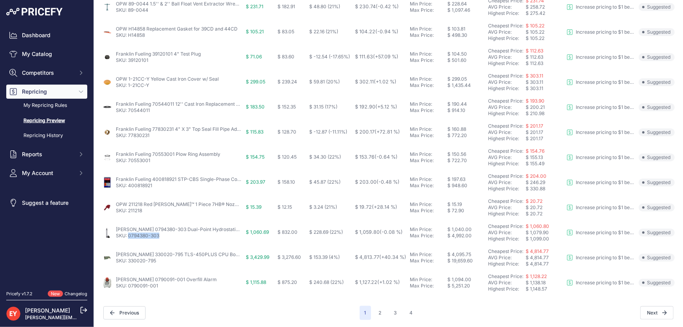
drag, startPoint x: 167, startPoint y: 233, endPoint x: 128, endPoint y: 235, distance: 38.8
click at [128, 235] on p "SKU: 0794380-303" at bounding box center [178, 235] width 125 height 6
drag, startPoint x: 162, startPoint y: 259, endPoint x: 128, endPoint y: 262, distance: 33.4
click at [128, 262] on p "SKU: 330020-795" at bounding box center [178, 260] width 125 height 6
drag, startPoint x: 161, startPoint y: 286, endPoint x: 129, endPoint y: 289, distance: 32.6
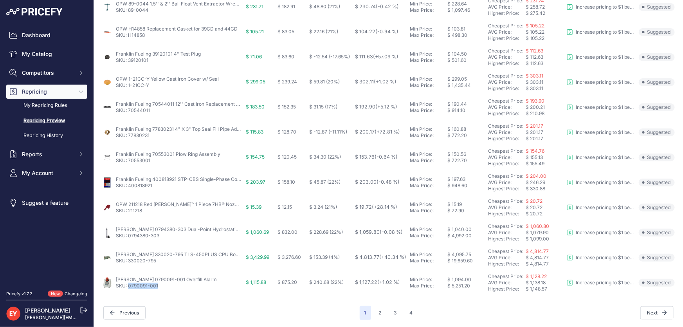
click at [129, 286] on p "SKU: 0790091-001" at bounding box center [166, 285] width 101 height 6
click at [374, 317] on button "2" at bounding box center [380, 313] width 12 height 14
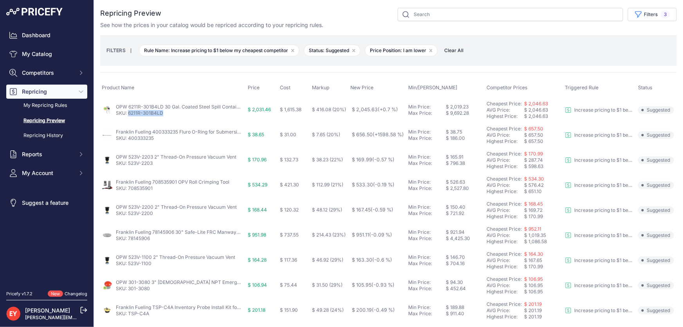
drag, startPoint x: 173, startPoint y: 114, endPoint x: 128, endPoint y: 116, distance: 44.2
click at [128, 116] on td "OPW 6211R-301B4LD 30 Gal. Coated Steel Spill Container w/ 1 - 4" Boot & Legs & …" at bounding box center [173, 109] width 146 height 25
drag, startPoint x: 155, startPoint y: 138, endPoint x: 129, endPoint y: 141, distance: 25.9
click at [129, 141] on td "Franklin Fueling 400333235 Fluro O-Ring for Submersible Turbine Pump SKU: 40033…" at bounding box center [173, 134] width 146 height 25
drag, startPoint x: 158, startPoint y: 165, endPoint x: 128, endPoint y: 164, distance: 29.3
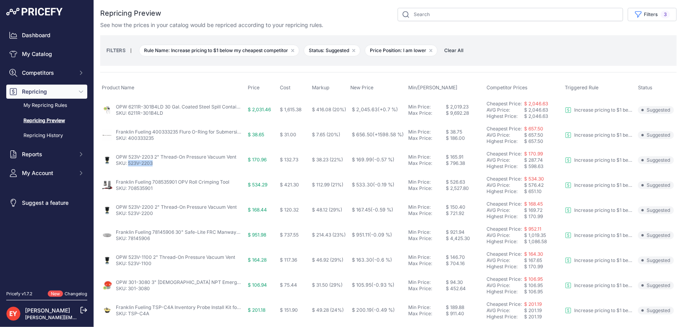
click at [128, 164] on p "SKU: 523V-2203" at bounding box center [176, 163] width 120 height 6
drag, startPoint x: 156, startPoint y: 189, endPoint x: 127, endPoint y: 189, distance: 28.9
click at [127, 189] on p "SKU: 708535901" at bounding box center [172, 188] width 113 height 6
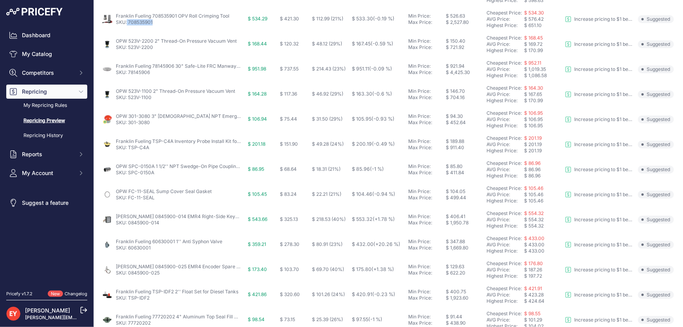
scroll to position [178, 0]
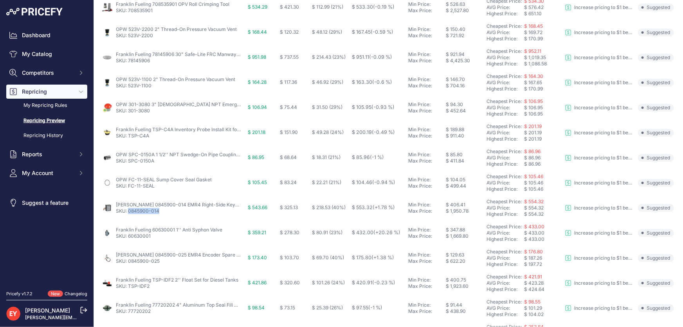
drag, startPoint x: 165, startPoint y: 212, endPoint x: 128, endPoint y: 212, distance: 37.6
click at [128, 212] on p "SKU: 0845900-014" at bounding box center [178, 211] width 125 height 6
drag, startPoint x: 153, startPoint y: 237, endPoint x: 129, endPoint y: 239, distance: 23.5
click at [129, 239] on td "Franklin Fueling 60630001 1'' Anti Syphon Valve SKU: 60630001" at bounding box center [173, 232] width 146 height 25
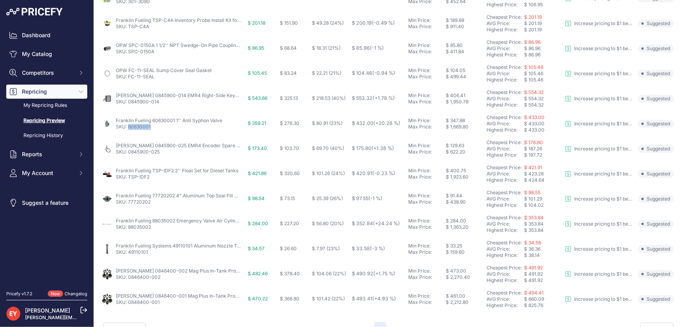
scroll to position [303, 0]
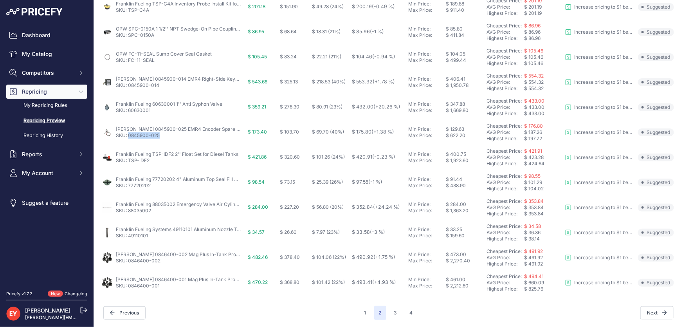
drag, startPoint x: 163, startPoint y: 137, endPoint x: 129, endPoint y: 135, distance: 34.1
click at [129, 135] on p "SKU: 0845900-025" at bounding box center [178, 135] width 125 height 6
drag, startPoint x: 153, startPoint y: 161, endPoint x: 128, endPoint y: 160, distance: 24.6
click at [128, 160] on p "SKU: TSP-IDF2" at bounding box center [177, 160] width 122 height 6
drag, startPoint x: 156, startPoint y: 187, endPoint x: 128, endPoint y: 188, distance: 28.2
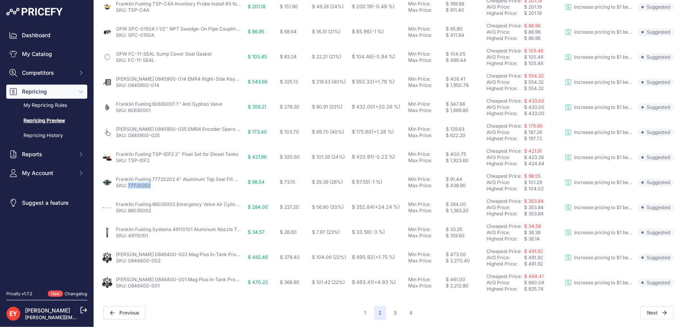
click at [128, 188] on td "Franklin Fueling 77720202 4" Aluminum Top Seal Fill Cap SKU: 77720202" at bounding box center [173, 182] width 146 height 25
drag, startPoint x: 153, startPoint y: 213, endPoint x: 128, endPoint y: 213, distance: 25.0
click at [128, 213] on td "Franklin Fueling 88035002 Emergency Valve Air Cylinder SKU: 88035002" at bounding box center [173, 207] width 146 height 25
drag, startPoint x: 152, startPoint y: 236, endPoint x: 129, endPoint y: 237, distance: 22.7
click at [129, 237] on p "SKU: 49110101" at bounding box center [178, 235] width 125 height 6
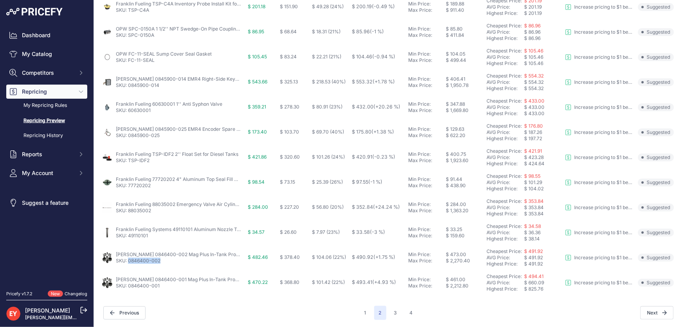
drag, startPoint x: 164, startPoint y: 263, endPoint x: 129, endPoint y: 263, distance: 35.6
click at [129, 263] on td "Veeder-Root 0846400-002 Mag Plus In-Tank Probe Installation Kit for Light Oil S…" at bounding box center [173, 257] width 146 height 25
drag, startPoint x: 167, startPoint y: 289, endPoint x: 128, endPoint y: 289, distance: 39.9
click at [128, 289] on td "Veeder-Root 0846400-001 Mag Plus In-Tank Probe Installation Kit for Diesel SKU:…" at bounding box center [173, 282] width 146 height 25
click at [393, 312] on button "3" at bounding box center [395, 313] width 13 height 14
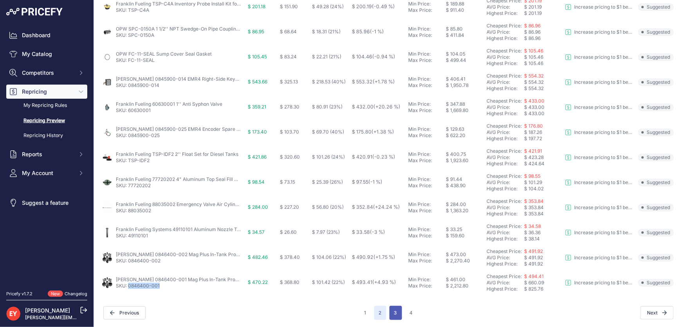
scroll to position [317, 0]
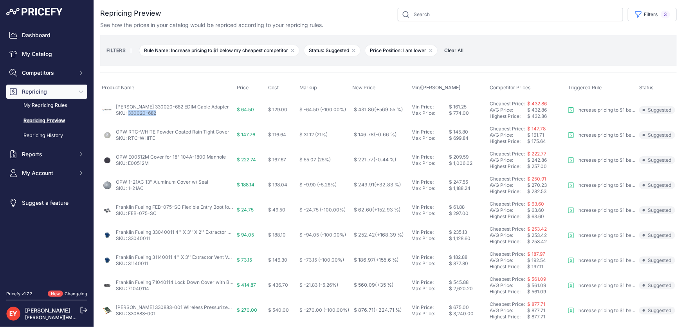
drag, startPoint x: 161, startPoint y: 111, endPoint x: 129, endPoint y: 115, distance: 32.4
click at [129, 115] on p "SKU: 330020-682" at bounding box center [172, 113] width 113 height 6
drag, startPoint x: 154, startPoint y: 142, endPoint x: 129, endPoint y: 145, distance: 25.6
click at [129, 145] on td "OPW RTC-WHITE Powder Coated Rain Tight Cover SKU: RTC-WHITE" at bounding box center [167, 134] width 135 height 25
drag, startPoint x: 153, startPoint y: 165, endPoint x: 129, endPoint y: 167, distance: 23.6
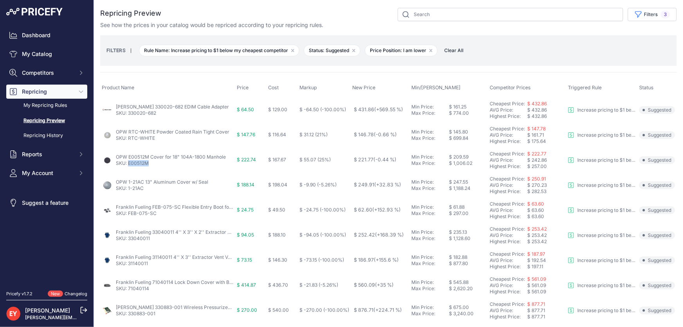
click at [129, 167] on td "OPW E00512M Cover for 18" 104A-1800 Manhole SKU: E00512M" at bounding box center [167, 159] width 135 height 25
drag, startPoint x: 145, startPoint y: 192, endPoint x: 129, endPoint y: 192, distance: 16.0
click at [129, 192] on td "OPW 1-21AC 13" Aluminum Cover w/ Seal SKU: 1-21AC" at bounding box center [167, 185] width 135 height 25
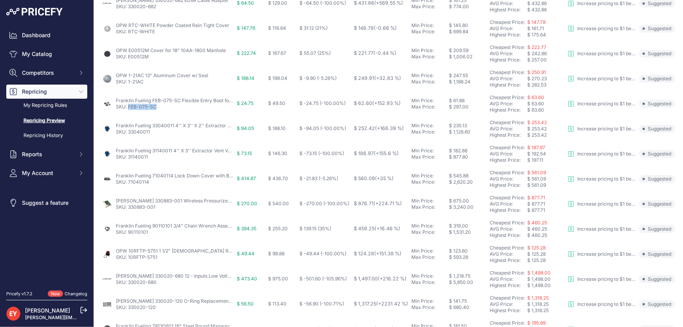
drag, startPoint x: 160, startPoint y: 109, endPoint x: 128, endPoint y: 108, distance: 32.1
click at [128, 108] on p "SKU: FEB-075-SC" at bounding box center [175, 107] width 118 height 6
drag, startPoint x: 152, startPoint y: 133, endPoint x: 129, endPoint y: 132, distance: 23.1
click at [129, 132] on p "SKU: 33040011" at bounding box center [175, 132] width 118 height 6
drag, startPoint x: 155, startPoint y: 160, endPoint x: 129, endPoint y: 158, distance: 25.8
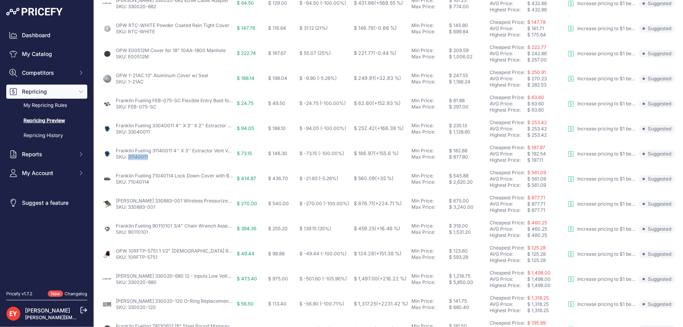
click at [129, 158] on td "Franklin Fueling 31140011 4'' X 3'' Extractor Vent Valve without Cage SKU: 3114…" at bounding box center [167, 153] width 135 height 25
drag, startPoint x: 153, startPoint y: 182, endPoint x: 129, endPoint y: 183, distance: 24.6
click at [129, 183] on p "SKU: 71040114" at bounding box center [175, 182] width 118 height 6
drag, startPoint x: 160, startPoint y: 209, endPoint x: 128, endPoint y: 209, distance: 32.9
click at [128, 209] on td "Veeder-Root 330883-001 Wireless Pressurized Line Leak Communications Interface …" at bounding box center [167, 203] width 135 height 25
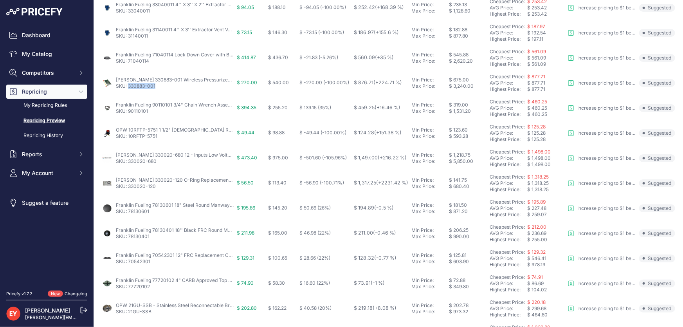
scroll to position [249, 0]
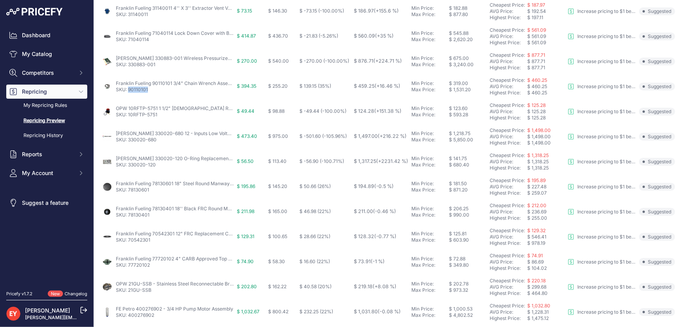
drag, startPoint x: 154, startPoint y: 92, endPoint x: 129, endPoint y: 91, distance: 25.5
click at [129, 91] on td "Franklin Fueling 90110101 3/4" Chain Wrench Assembly SKU: 90110101" at bounding box center [167, 86] width 135 height 25
drag, startPoint x: 164, startPoint y: 116, endPoint x: 128, endPoint y: 117, distance: 36.0
click at [128, 117] on td "OPW 10RFTP-5751 1 1/2" Female Replacement Valve Top SKU: 10RFTP-5751" at bounding box center [167, 111] width 135 height 25
drag, startPoint x: 160, startPoint y: 142, endPoint x: 129, endPoint y: 143, distance: 30.9
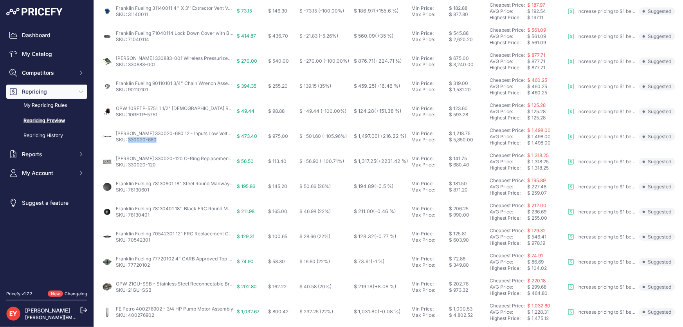
click at [129, 143] on td "Veeder-Root 330020-680 12 - Inputs Low Voltage Dispenser Interface Module SKU: …" at bounding box center [167, 136] width 135 height 25
drag, startPoint x: 164, startPoint y: 165, endPoint x: 129, endPoint y: 166, distance: 34.8
click at [129, 166] on p "SKU: 330020-120" at bounding box center [175, 165] width 118 height 6
drag, startPoint x: 149, startPoint y: 192, endPoint x: 128, endPoint y: 191, distance: 20.7
click at [128, 191] on p "SKU: 78130601" at bounding box center [175, 190] width 118 height 6
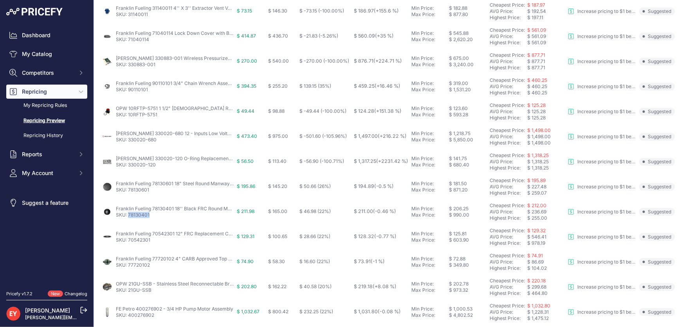
drag, startPoint x: 153, startPoint y: 215, endPoint x: 129, endPoint y: 216, distance: 23.9
click at [129, 216] on p "SKU: 78130401" at bounding box center [175, 215] width 118 height 6
drag, startPoint x: 151, startPoint y: 241, endPoint x: 128, endPoint y: 241, distance: 22.7
click at [128, 241] on p "SKU: 70542301" at bounding box center [175, 240] width 118 height 6
drag, startPoint x: 152, startPoint y: 266, endPoint x: 129, endPoint y: 270, distance: 23.3
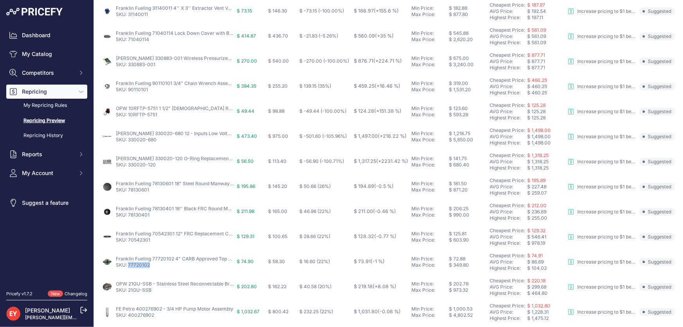
click at [129, 270] on td "Franklin Fueling 77720102 4" CARB Approved Top Seal Fill Cap SKU: 77720102" at bounding box center [167, 261] width 135 height 25
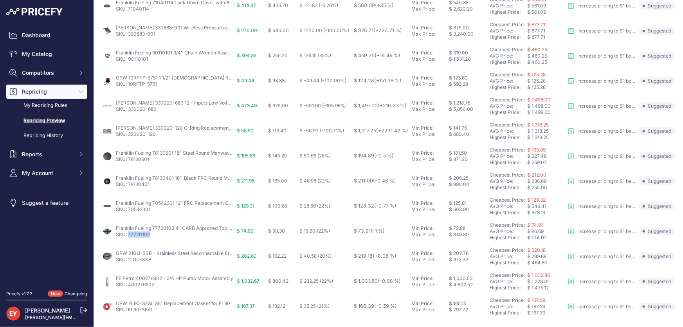
scroll to position [303, 0]
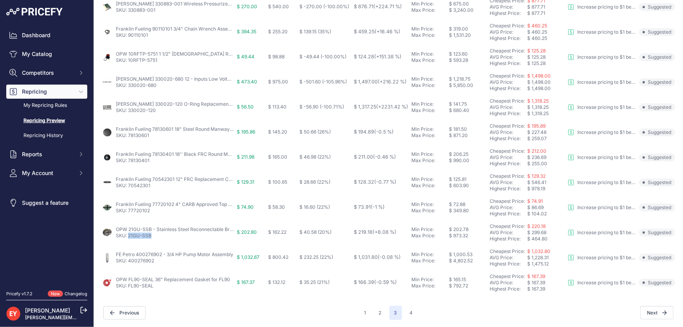
drag, startPoint x: 156, startPoint y: 237, endPoint x: 129, endPoint y: 235, distance: 27.1
click at [129, 235] on p "SKU: 21GU-SSB" at bounding box center [175, 235] width 118 height 6
drag, startPoint x: 153, startPoint y: 261, endPoint x: 129, endPoint y: 263, distance: 24.8
click at [129, 263] on td "FE Petro 400276902 - 3/4 HP Pump Motor Assembly SKU: 400276902" at bounding box center [167, 257] width 135 height 25
drag, startPoint x: 155, startPoint y: 286, endPoint x: 129, endPoint y: 286, distance: 26.6
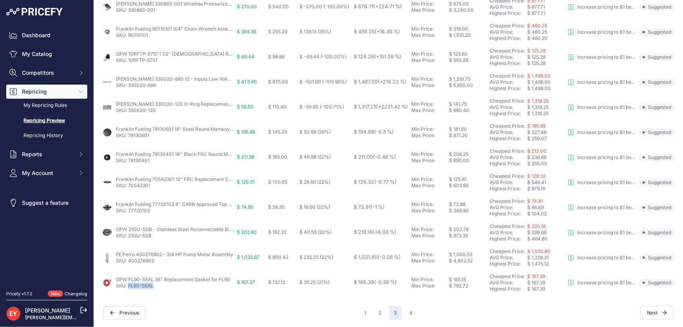
click at [129, 286] on p "SKU: FL90-SEAL" at bounding box center [173, 285] width 114 height 6
click at [408, 313] on button "4" at bounding box center [411, 313] width 13 height 14
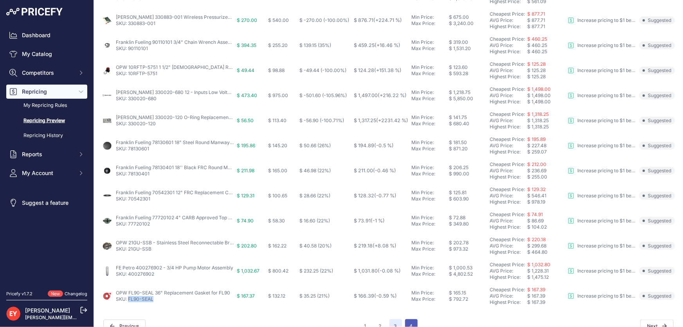
scroll to position [317, 0]
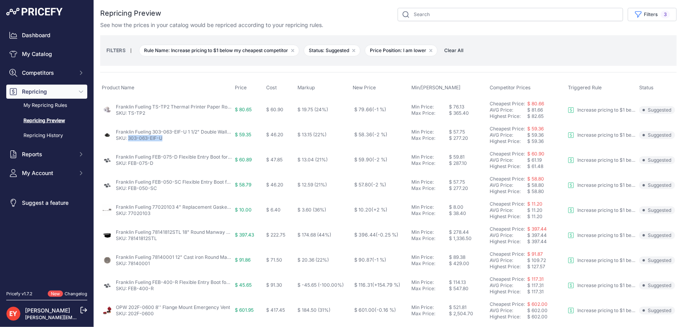
drag, startPoint x: 165, startPoint y: 140, endPoint x: 129, endPoint y: 139, distance: 36.4
click at [129, 139] on p "SKU: 303-063-EIF-U" at bounding box center [174, 138] width 116 height 6
drag, startPoint x: 162, startPoint y: 189, endPoint x: 129, endPoint y: 189, distance: 33.6
click at [128, 187] on p "SKU: FEB-050-SC" at bounding box center [174, 188] width 116 height 6
drag, startPoint x: 152, startPoint y: 216, endPoint x: 128, endPoint y: 215, distance: 23.9
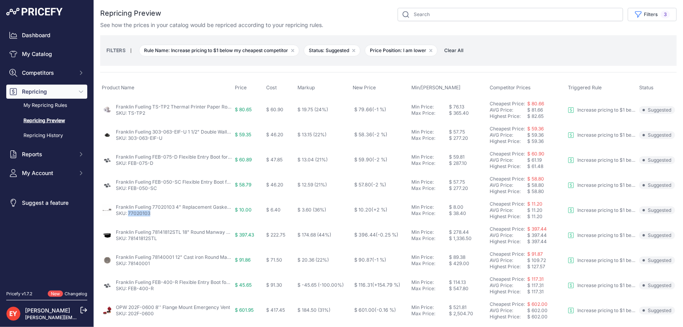
click at [128, 215] on td "Franklin Fueling 77020103 4" Replacement Gasket for Fill Adapters SKU: 77020103" at bounding box center [166, 210] width 133 height 25
drag, startPoint x: 160, startPoint y: 239, endPoint x: 128, endPoint y: 243, distance: 32.3
click at [128, 243] on td "Franklin Fueling 78141812STL 18" Round Manway w/ Steel Cover SKU: 78141812STL" at bounding box center [166, 235] width 133 height 25
drag, startPoint x: 153, startPoint y: 211, endPoint x: 129, endPoint y: 214, distance: 24.8
click at [129, 214] on p "SKU: 77020103" at bounding box center [174, 213] width 116 height 6
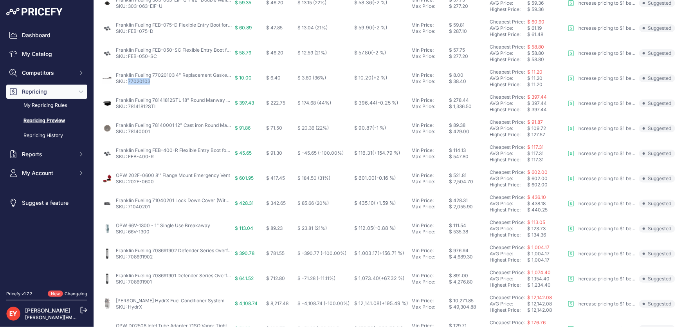
scroll to position [142, 0]
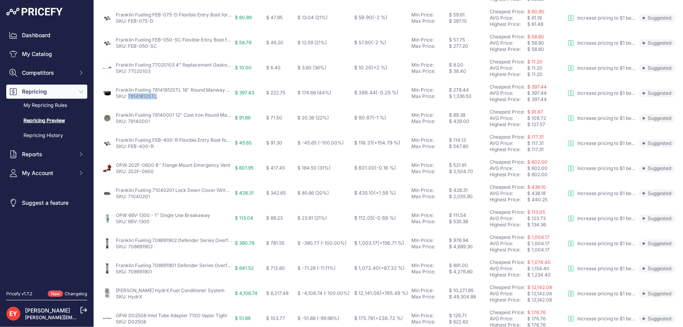
drag, startPoint x: 157, startPoint y: 97, endPoint x: 129, endPoint y: 97, distance: 28.6
click at [129, 97] on p "SKU: 78141812STL" at bounding box center [174, 96] width 116 height 6
drag, startPoint x: 154, startPoint y: 124, endPoint x: 128, endPoint y: 123, distance: 25.9
click at [128, 123] on td "Franklin Fueling 78140001 12" Cast iron Round Manway Cover SKU: 78140001" at bounding box center [166, 118] width 133 height 25
drag, startPoint x: 158, startPoint y: 148, endPoint x: 129, endPoint y: 151, distance: 29.4
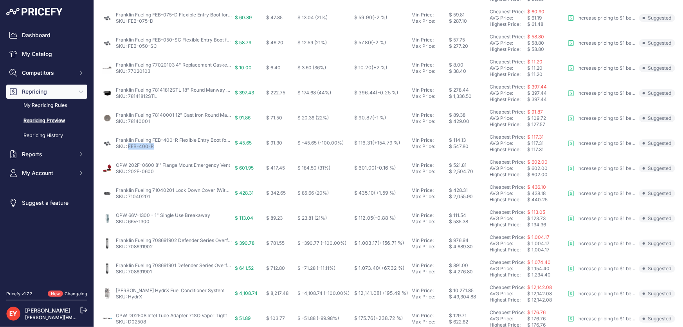
click at [129, 151] on td "Franklin Fueling FEB-400-R Flexible Entry Boot for 4" Single Wall Fiberglass SK…" at bounding box center [166, 143] width 133 height 25
drag, startPoint x: 158, startPoint y: 169, endPoint x: 129, endPoint y: 170, distance: 29.4
click at [129, 170] on p "SKU: 202F-0600" at bounding box center [173, 171] width 114 height 6
drag, startPoint x: 153, startPoint y: 199, endPoint x: 129, endPoint y: 200, distance: 24.7
click at [127, 200] on td "Franklin Fueling 71040201 Lock Down Cover (Without Base) SKU: 71040201" at bounding box center [166, 193] width 133 height 25
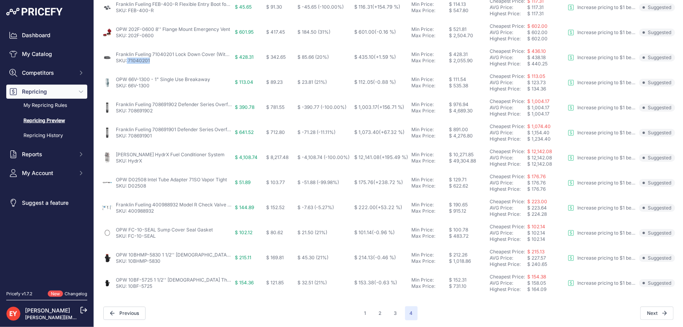
scroll to position [278, 0]
drag, startPoint x: 146, startPoint y: 191, endPoint x: 128, endPoint y: 188, distance: 18.3
click at [128, 188] on td "OPW D02508 Intel Tube Adapter 71SO Vapor Tight SKU: D02508" at bounding box center [166, 182] width 133 height 25
drag, startPoint x: 156, startPoint y: 213, endPoint x: 129, endPoint y: 213, distance: 27.8
click at [129, 213] on td "Franklin Fueling 400988932 Model R Check Valve for Veeder-Root™ PLLD (400988934…" at bounding box center [166, 207] width 133 height 25
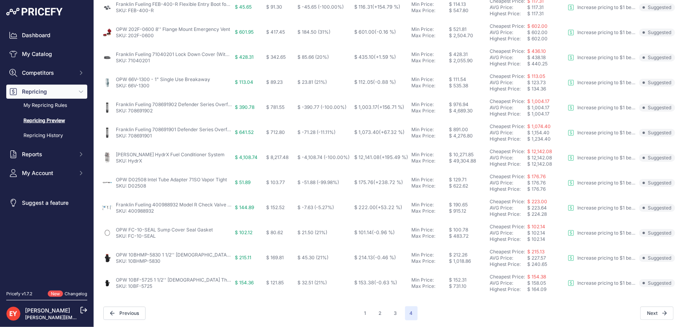
click at [232, 316] on div "Previous" at bounding box center [231, 312] width 256 height 13
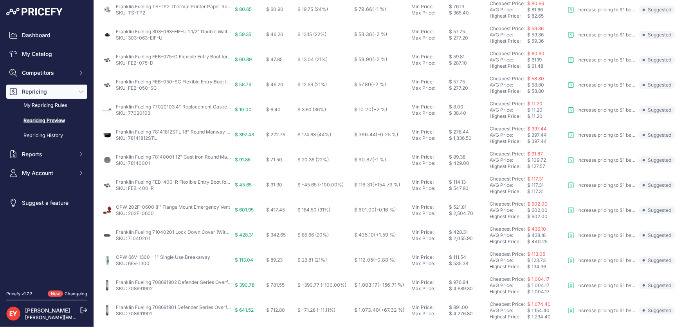
scroll to position [0, 0]
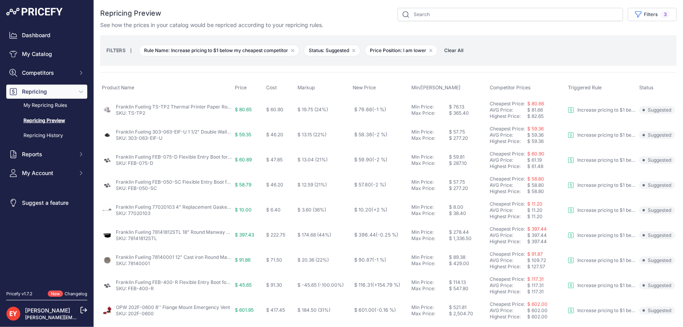
click at [449, 50] on span "Clear All" at bounding box center [453, 51] width 27 height 8
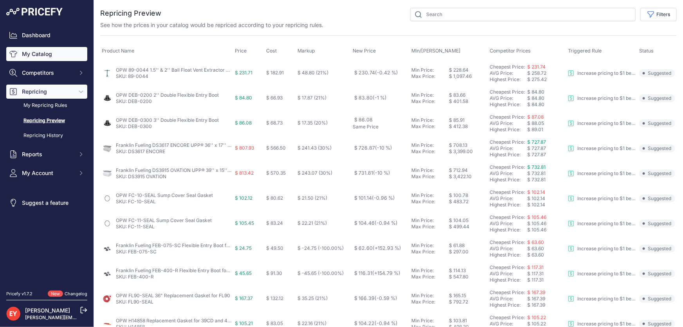
click at [49, 58] on link "My Catalog" at bounding box center [46, 54] width 81 height 14
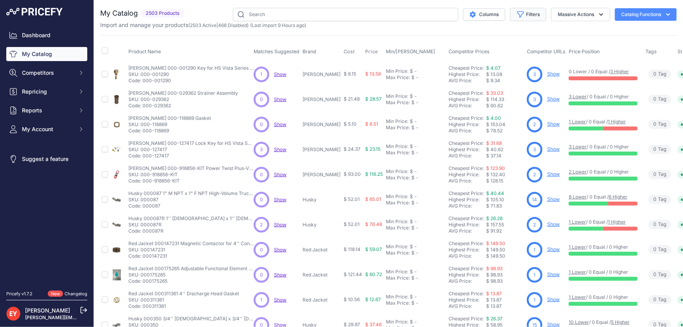
click at [524, 16] on button "Filters" at bounding box center [528, 14] width 36 height 13
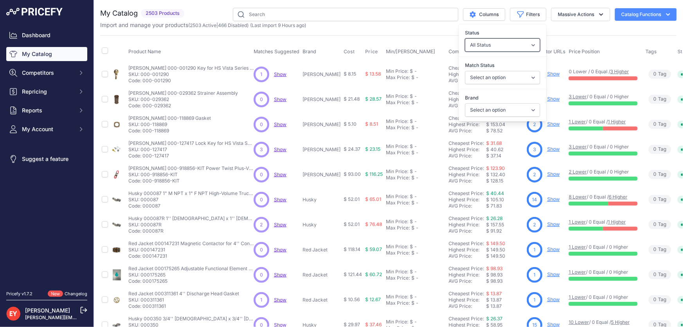
click at [507, 47] on select "All Status Only Enabled Only Disabled" at bounding box center [502, 44] width 75 height 13
select select "1"
click at [465, 38] on select "All Status Only Enabled Only Disabled" at bounding box center [502, 44] width 75 height 13
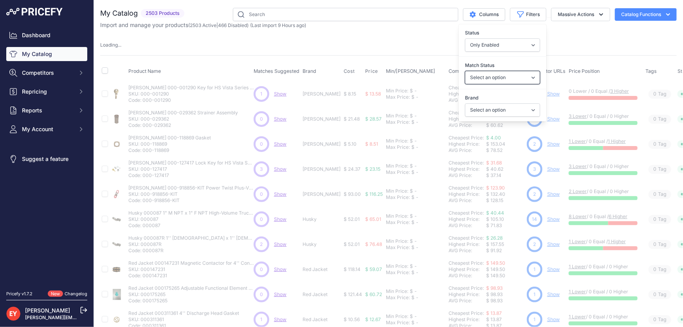
click at [497, 75] on select "Select an option Matched Unmatched" at bounding box center [502, 77] width 75 height 13
select select "0"
click at [465, 71] on select "Select an option Matched Unmatched" at bounding box center [502, 77] width 75 height 13
click at [493, 113] on select "Select an option 3M American Casting & MFG Ameron Aquafighter ATI ATTA B&K Balc…" at bounding box center [502, 109] width 75 height 13
select select "GPI"
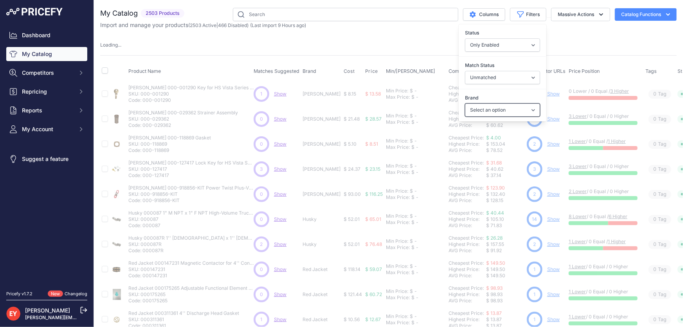
click at [465, 103] on select "Select an option 3M American Casting & MFG Ameron Aquafighter ATI ATTA B&K Balc…" at bounding box center [502, 109] width 75 height 13
select select
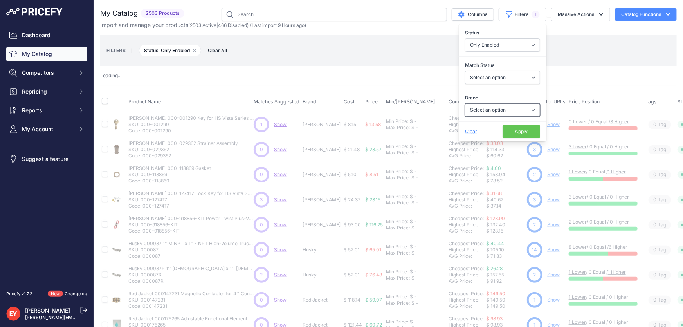
select select "0"
select select "GPI"
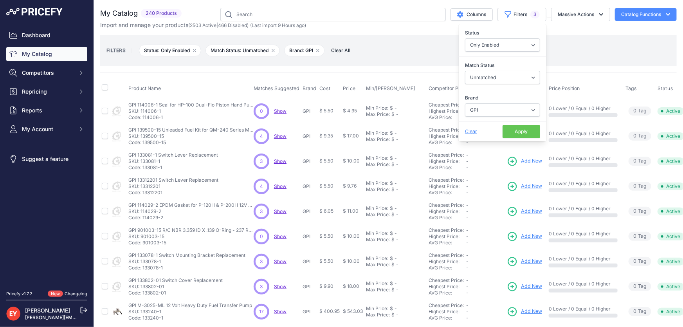
click at [512, 131] on button "Apply" at bounding box center [521, 131] width 38 height 13
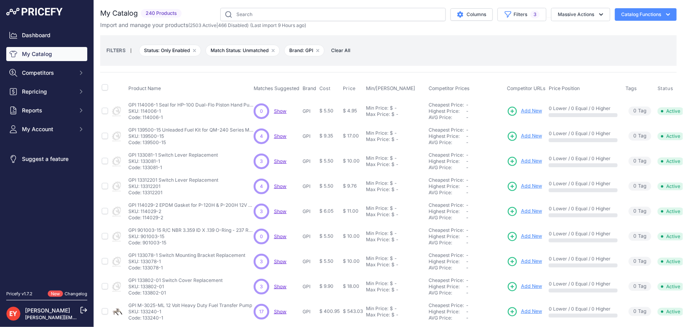
drag, startPoint x: 164, startPoint y: 116, endPoint x: 144, endPoint y: 117, distance: 20.4
click at [144, 117] on p "Code: 114006-1" at bounding box center [190, 117] width 125 height 6
copy p "114006-1"
drag, startPoint x: 170, startPoint y: 142, endPoint x: 144, endPoint y: 141, distance: 26.6
click at [144, 141] on p "Code: 139500-15" at bounding box center [190, 142] width 125 height 6
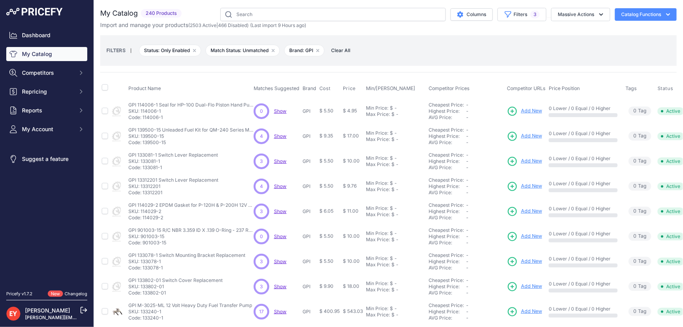
copy p "139500-15"
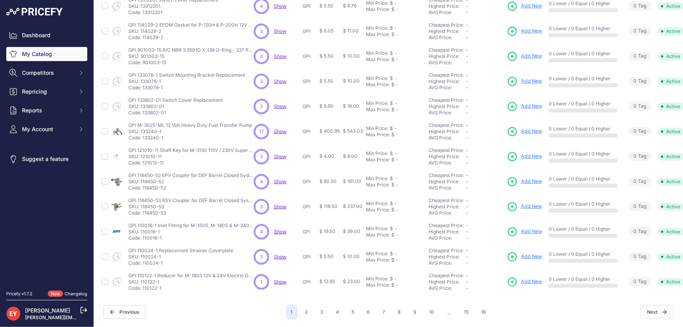
scroll to position [184, 0]
click at [430, 306] on button "10" at bounding box center [431, 312] width 14 height 14
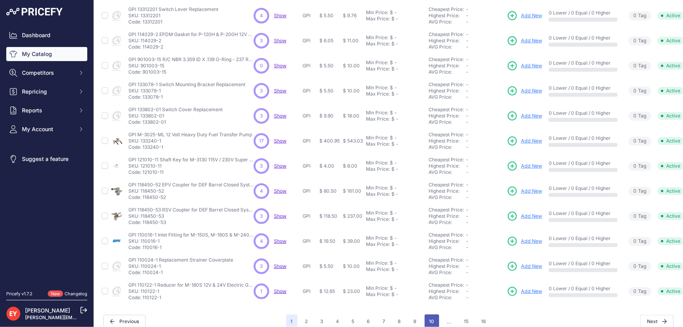
scroll to position [198, 0]
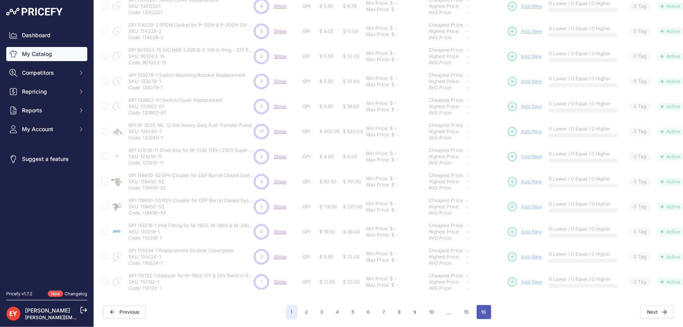
click at [483, 306] on button "16" at bounding box center [483, 312] width 14 height 14
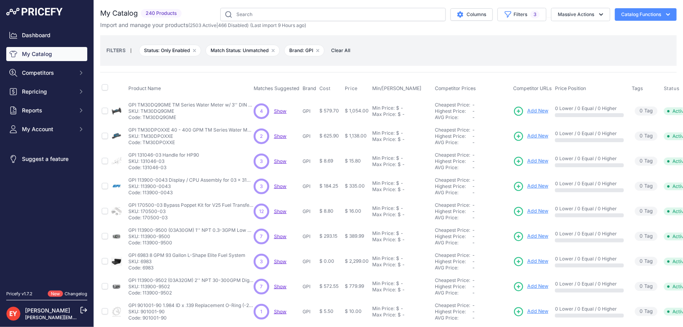
drag, startPoint x: 178, startPoint y: 119, endPoint x: 143, endPoint y: 118, distance: 34.4
click at [143, 118] on p "Code: TM30DQ9GME" at bounding box center [190, 117] width 125 height 6
copy p "TM30DQ9GME"
drag, startPoint x: 176, startPoint y: 144, endPoint x: 144, endPoint y: 142, distance: 31.7
click at [144, 142] on p "Code: TM30DPOXXE" at bounding box center [190, 142] width 125 height 6
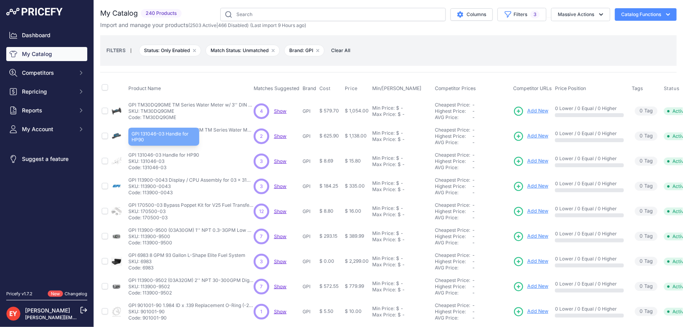
copy p "TM30DPOXXE"
drag, startPoint x: 168, startPoint y: 169, endPoint x: 143, endPoint y: 167, distance: 25.1
click at [143, 167] on p "Code: 131046-03" at bounding box center [163, 167] width 71 height 6
copy p "131046-03"
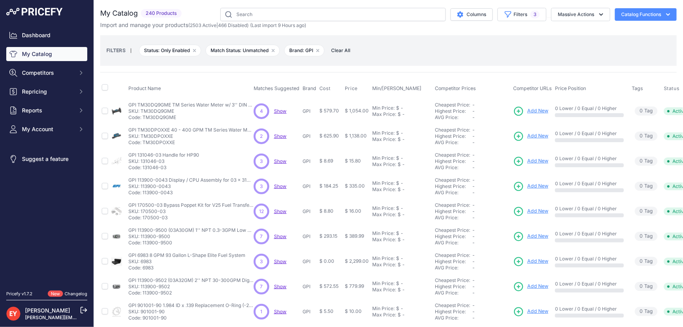
drag, startPoint x: 176, startPoint y: 190, endPoint x: 144, endPoint y: 190, distance: 32.1
click at [144, 190] on p "Code: 113900-0043" at bounding box center [190, 192] width 125 height 6
copy p "113900-0043"
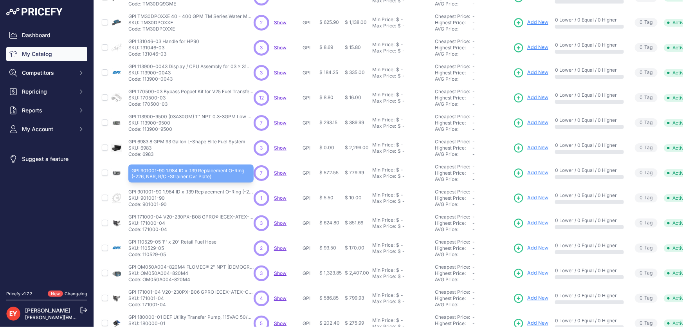
scroll to position [142, 0]
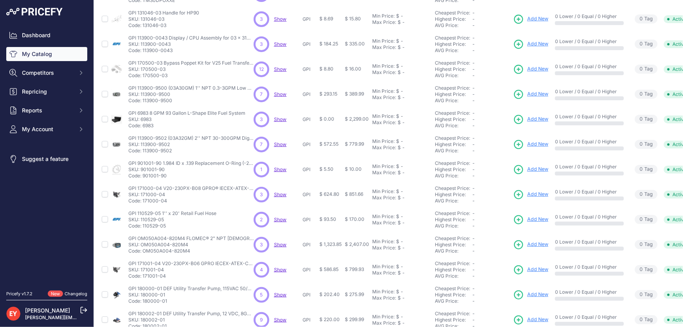
drag, startPoint x: 167, startPoint y: 75, endPoint x: 142, endPoint y: 74, distance: 25.0
click at [142, 74] on p "Code: 170500-03" at bounding box center [190, 75] width 125 height 6
copy p "170500-03"
drag, startPoint x: 173, startPoint y: 99, endPoint x: 143, endPoint y: 99, distance: 29.7
click at [143, 99] on p "Code: 113900-9500" at bounding box center [190, 100] width 125 height 6
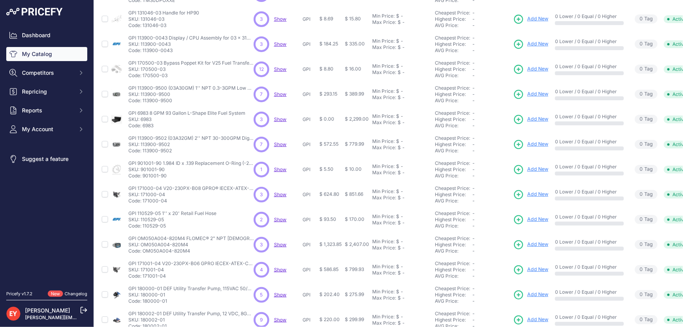
copy p "113900-9500"
drag, startPoint x: 155, startPoint y: 124, endPoint x: 143, endPoint y: 125, distance: 11.4
click at [143, 125] on p "Code: 6983" at bounding box center [186, 125] width 117 height 6
copy p "6983"
drag, startPoint x: 176, startPoint y: 149, endPoint x: 143, endPoint y: 152, distance: 33.0
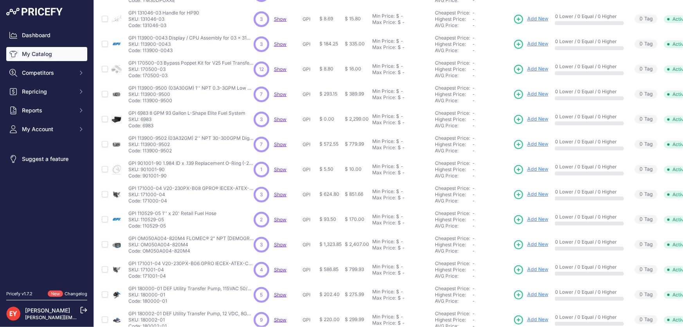
click at [143, 152] on p "Code: 113900-9502" at bounding box center [190, 150] width 125 height 6
drag, startPoint x: 170, startPoint y: 177, endPoint x: 143, endPoint y: 175, distance: 26.7
click at [143, 175] on p "Code: 901001-90" at bounding box center [190, 176] width 125 height 6
drag, startPoint x: 169, startPoint y: 203, endPoint x: 144, endPoint y: 202, distance: 25.8
click at [144, 202] on p "Code: 171000-04" at bounding box center [190, 201] width 125 height 6
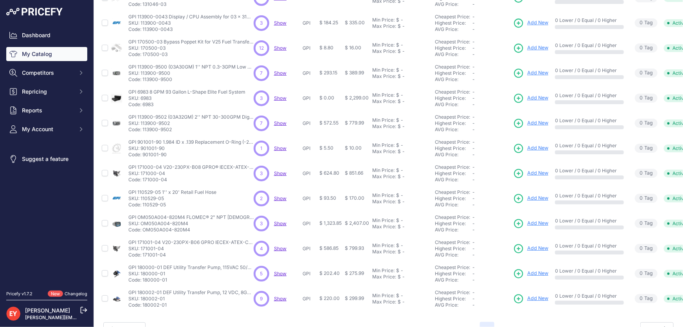
scroll to position [184, 0]
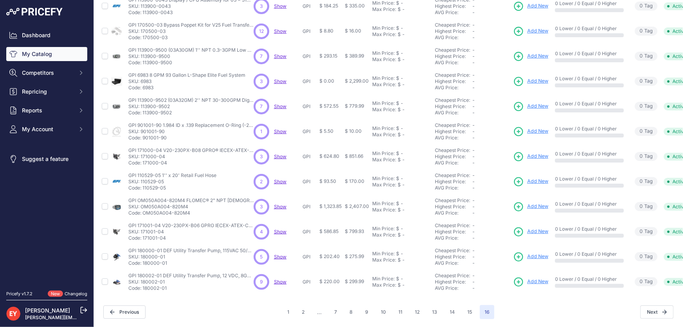
drag, startPoint x: 168, startPoint y: 182, endPoint x: 142, endPoint y: 182, distance: 25.4
click at [142, 185] on p "Code: 110529-05" at bounding box center [172, 188] width 88 height 6
drag, startPoint x: 192, startPoint y: 209, endPoint x: 144, endPoint y: 207, distance: 47.8
click at [144, 210] on p "Code: OM050A004-820M4" at bounding box center [190, 213] width 125 height 6
drag, startPoint x: 172, startPoint y: 233, endPoint x: 142, endPoint y: 234, distance: 29.8
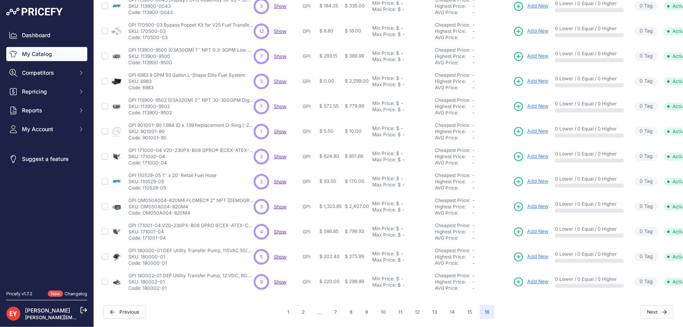
click at [142, 235] on p "Code: 171001-04" at bounding box center [190, 238] width 125 height 6
drag, startPoint x: 170, startPoint y: 259, endPoint x: 143, endPoint y: 260, distance: 26.6
click at [143, 260] on p "Code: 180000-01" at bounding box center [190, 263] width 125 height 6
drag, startPoint x: 173, startPoint y: 282, endPoint x: 143, endPoint y: 283, distance: 30.1
click at [143, 285] on p "Code: 180002-01" at bounding box center [190, 288] width 125 height 6
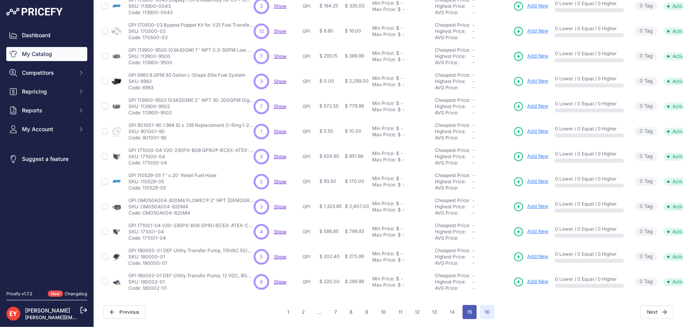
click at [467, 308] on button "15" at bounding box center [469, 312] width 14 height 14
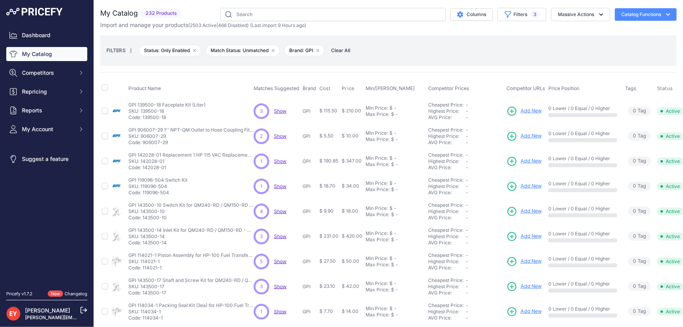
drag, startPoint x: 171, startPoint y: 117, endPoint x: 144, endPoint y: 117, distance: 27.0
click at [144, 117] on p "Code: 139500-18" at bounding box center [166, 117] width 77 height 6
drag, startPoint x: 164, startPoint y: 142, endPoint x: 142, endPoint y: 141, distance: 22.3
click at [142, 141] on p "Code: 906007-29" at bounding box center [190, 142] width 125 height 6
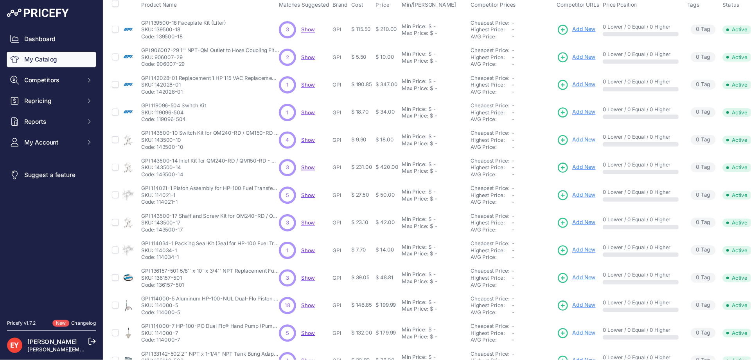
scroll to position [106, 0]
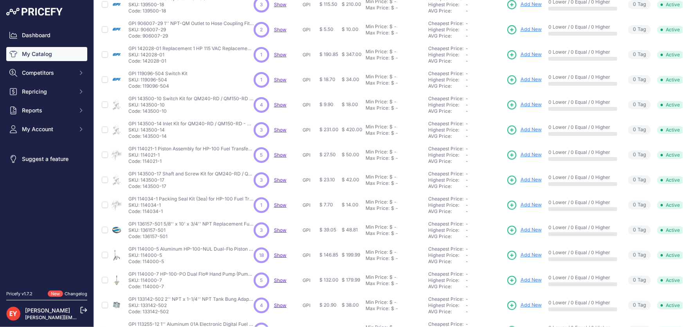
drag, startPoint x: 169, startPoint y: 61, endPoint x: 143, endPoint y: 60, distance: 25.9
click at [143, 60] on p "Code: 142028-01" at bounding box center [190, 61] width 125 height 6
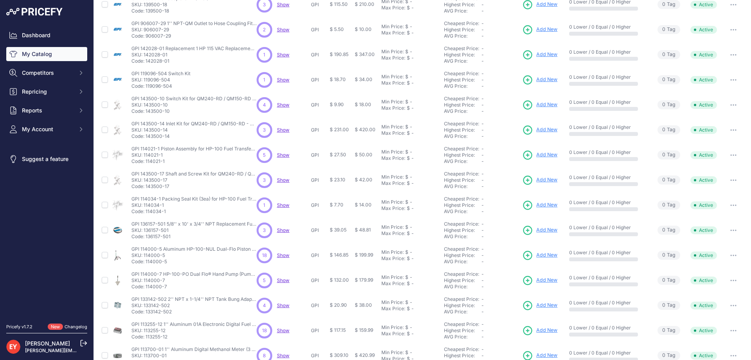
scroll to position [107, 0]
drag, startPoint x: 173, startPoint y: 86, endPoint x: 146, endPoint y: 86, distance: 27.0
click at [146, 86] on p "Code: 119096-504" at bounding box center [160, 86] width 59 height 6
drag, startPoint x: 170, startPoint y: 112, endPoint x: 146, endPoint y: 113, distance: 24.3
click at [146, 113] on p "Code: 143500-10" at bounding box center [193, 111] width 125 height 6
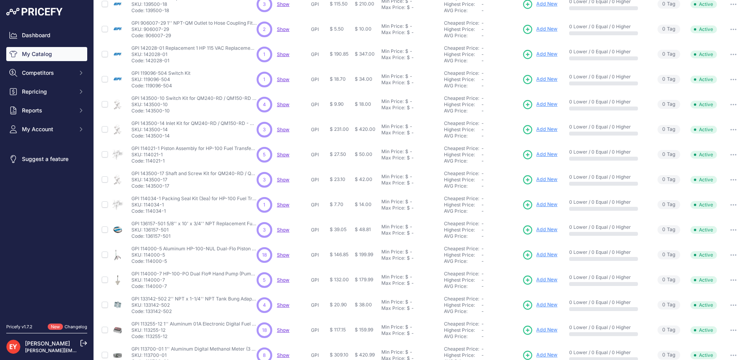
drag, startPoint x: 171, startPoint y: 137, endPoint x: 146, endPoint y: 134, distance: 24.5
click at [146, 134] on p "Code: 143500-14" at bounding box center [193, 136] width 125 height 6
drag, startPoint x: 165, startPoint y: 164, endPoint x: 147, endPoint y: 163, distance: 18.8
click at [147, 163] on td "GPI 114021-1 Piston Assembly for HP-100 Fuel Transfer Pumps GPI 114021-1 Piston…" at bounding box center [192, 154] width 125 height 25
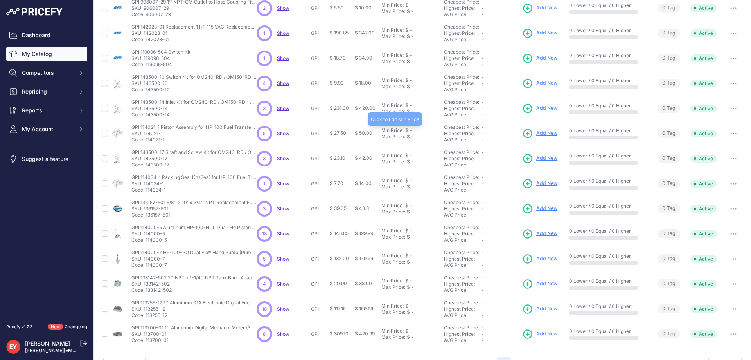
scroll to position [147, 0]
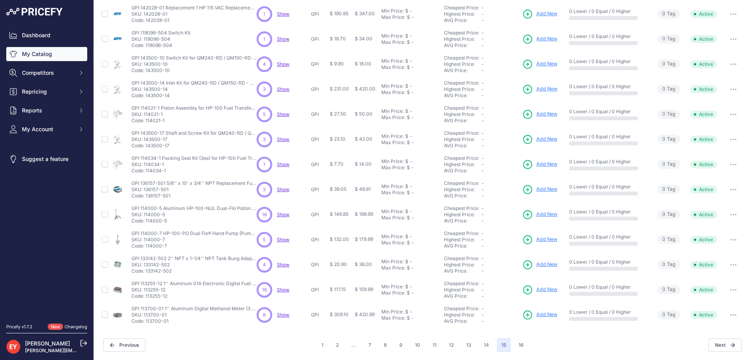
drag, startPoint x: 144, startPoint y: 122, endPoint x: 160, endPoint y: 122, distance: 15.7
click at [160, 122] on p "Code: 114021-1" at bounding box center [193, 120] width 125 height 6
drag, startPoint x: 166, startPoint y: 122, endPoint x: 146, endPoint y: 122, distance: 20.3
click at [146, 122] on p "Code: 114021-1" at bounding box center [193, 120] width 125 height 6
drag, startPoint x: 171, startPoint y: 145, endPoint x: 146, endPoint y: 146, distance: 25.0
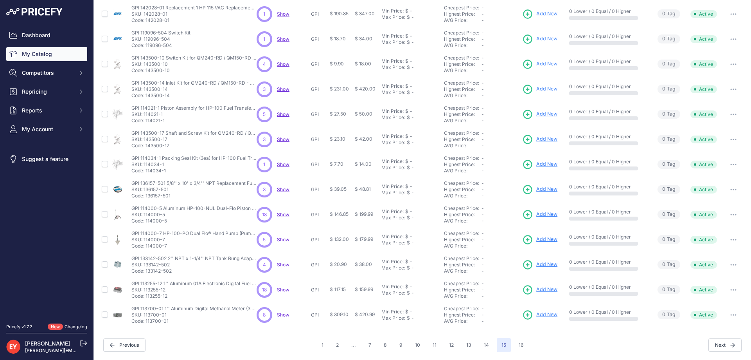
click at [146, 146] on p "Code: 143500-17" at bounding box center [193, 145] width 125 height 6
drag, startPoint x: 170, startPoint y: 170, endPoint x: 146, endPoint y: 170, distance: 23.9
click at [146, 170] on p "Code: 114034-1" at bounding box center [193, 170] width 125 height 6
drag, startPoint x: 173, startPoint y: 197, endPoint x: 145, endPoint y: 196, distance: 27.8
click at [145, 196] on p "Code: 136157-501" at bounding box center [193, 195] width 125 height 6
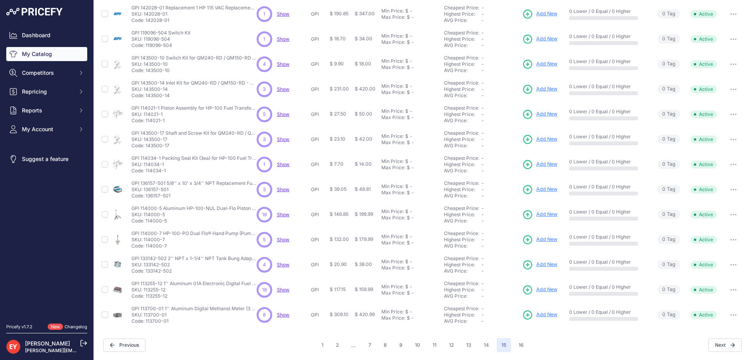
drag, startPoint x: 169, startPoint y: 222, endPoint x: 146, endPoint y: 222, distance: 22.7
click at [146, 222] on p "Code: 114000-5" at bounding box center [193, 221] width 125 height 6
drag, startPoint x: 168, startPoint y: 245, endPoint x: 146, endPoint y: 247, distance: 22.8
click at [146, 247] on p "Code: 114000-7" at bounding box center [193, 246] width 125 height 6
drag, startPoint x: 176, startPoint y: 271, endPoint x: 146, endPoint y: 276, distance: 31.3
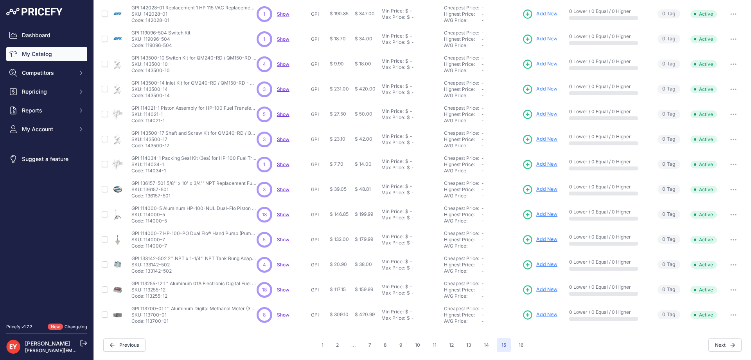
click at [146, 276] on td "GPI 133142-502 2'' NPT x 1-1/4'' NPT Tank Bung Adapter w/ Plugs GPI 133142-502 …" at bounding box center [192, 264] width 125 height 25
drag, startPoint x: 173, startPoint y: 297, endPoint x: 146, endPoint y: 297, distance: 26.2
click at [146, 297] on p "Code: 113255-12" at bounding box center [193, 296] width 125 height 6
drag, startPoint x: 171, startPoint y: 324, endPoint x: 145, endPoint y: 324, distance: 25.8
click at [145, 324] on td "GPI 113700-01 1'' Aluminum Digital Methanol Meter (3 - 50 GPM) GPI 113700-01 1'…" at bounding box center [192, 314] width 125 height 25
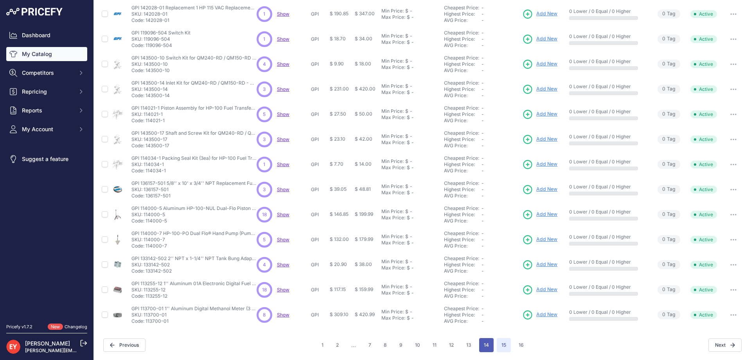
click at [483, 326] on button "14" at bounding box center [486, 345] width 14 height 14
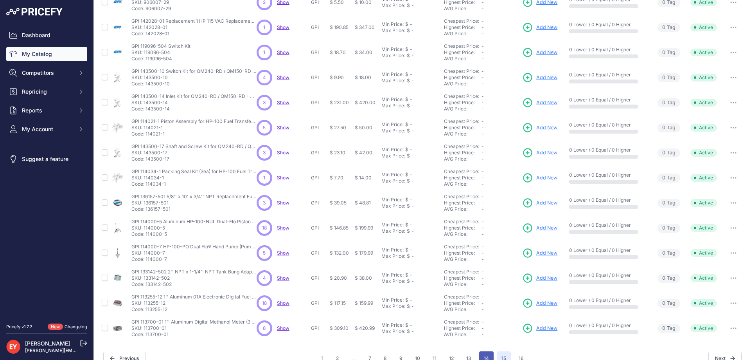
scroll to position [160, 0]
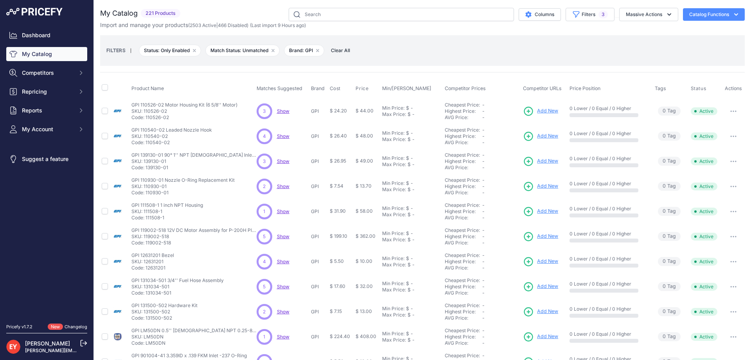
drag, startPoint x: 170, startPoint y: 116, endPoint x: 146, endPoint y: 118, distance: 24.8
click at [146, 118] on p "Code: 110526-02" at bounding box center [184, 117] width 106 height 6
drag, startPoint x: 171, startPoint y: 142, endPoint x: 146, endPoint y: 142, distance: 25.0
click at [146, 142] on p "Code: 110540-02" at bounding box center [171, 142] width 81 height 6
drag, startPoint x: 170, startPoint y: 168, endPoint x: 146, endPoint y: 169, distance: 24.3
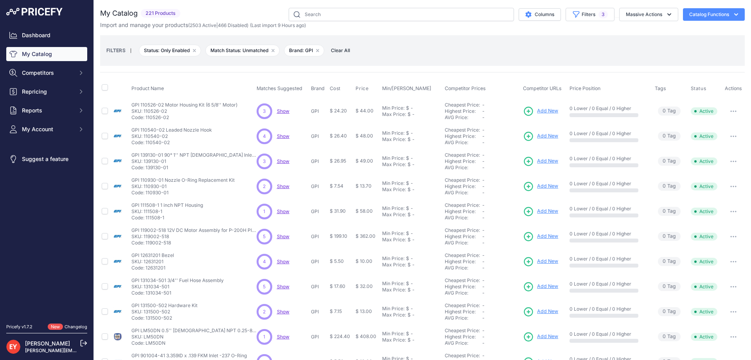
click at [146, 169] on p "Code: 139130-01" at bounding box center [193, 167] width 125 height 6
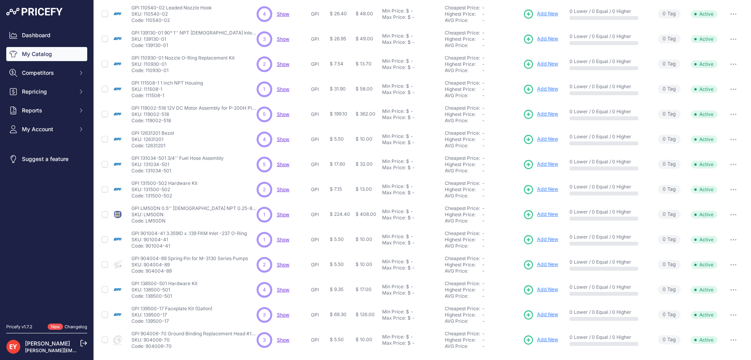
scroll to position [147, 0]
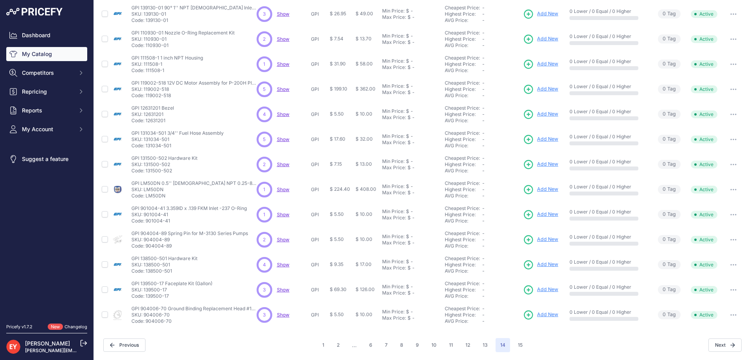
drag, startPoint x: 169, startPoint y: 46, endPoint x: 146, endPoint y: 47, distance: 23.1
click at [146, 47] on p "Code: 110930-01" at bounding box center [182, 45] width 103 height 6
drag, startPoint x: 165, startPoint y: 72, endPoint x: 147, endPoint y: 71, distance: 18.0
click at [147, 71] on p "Code: 111508-1" at bounding box center [167, 70] width 72 height 6
drag, startPoint x: 172, startPoint y: 96, endPoint x: 146, endPoint y: 97, distance: 26.3
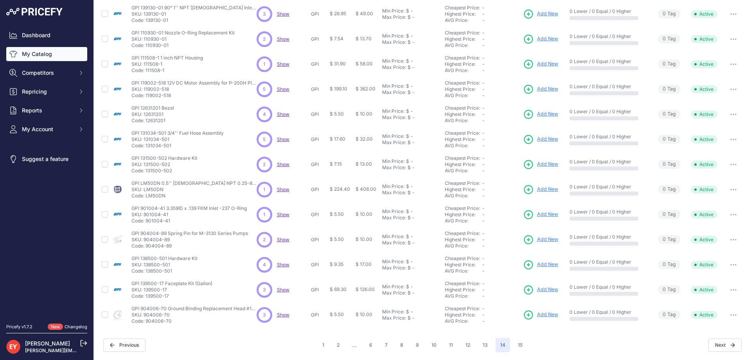
click at [146, 97] on p "Code: 119002-518" at bounding box center [193, 95] width 125 height 6
drag, startPoint x: 166, startPoint y: 117, endPoint x: 154, endPoint y: 119, distance: 12.2
click at [154, 119] on div "GPI 12631201 Bezel GPI 12631201 Bezel SKU: 12631201 Code: 12631201" at bounding box center [152, 114] width 43 height 19
drag, startPoint x: 168, startPoint y: 120, endPoint x: 146, endPoint y: 121, distance: 21.5
click at [146, 121] on p "Code: 12631201" at bounding box center [152, 120] width 43 height 6
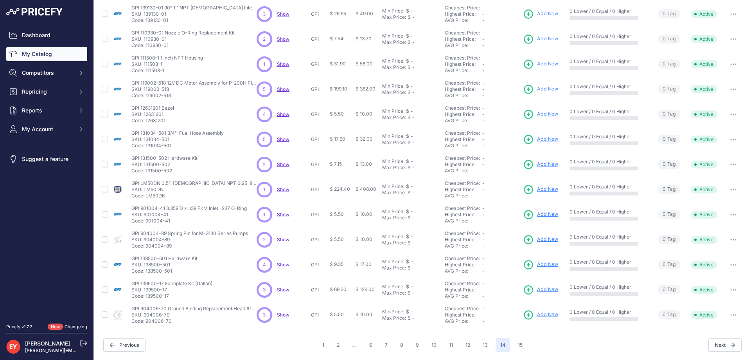
drag, startPoint x: 175, startPoint y: 146, endPoint x: 146, endPoint y: 146, distance: 29.0
click at [146, 146] on p "Code: 131034-501" at bounding box center [177, 145] width 92 height 6
drag, startPoint x: 174, startPoint y: 172, endPoint x: 146, endPoint y: 173, distance: 29.0
click at [146, 173] on p "Code: 131500-502" at bounding box center [164, 170] width 66 height 6
drag, startPoint x: 167, startPoint y: 195, endPoint x: 146, endPoint y: 196, distance: 21.1
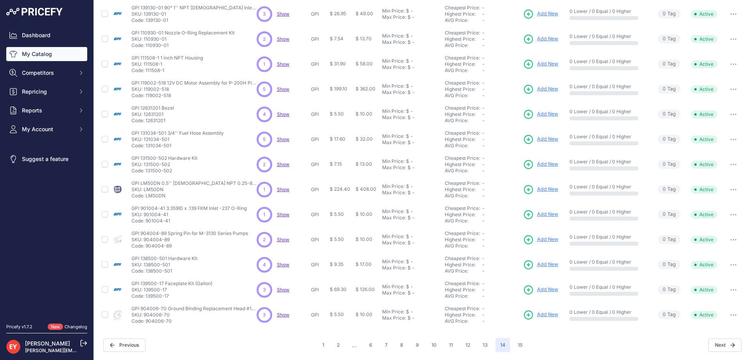
click at [146, 196] on p "Code: LM50DN" at bounding box center [193, 195] width 125 height 6
drag, startPoint x: 171, startPoint y: 221, endPoint x: 146, endPoint y: 221, distance: 25.4
click at [146, 221] on p "Code: 901004-41" at bounding box center [188, 221] width 115 height 6
drag, startPoint x: 172, startPoint y: 246, endPoint x: 146, endPoint y: 246, distance: 26.6
click at [146, 246] on p "Code: 904004-89" at bounding box center [189, 246] width 117 height 6
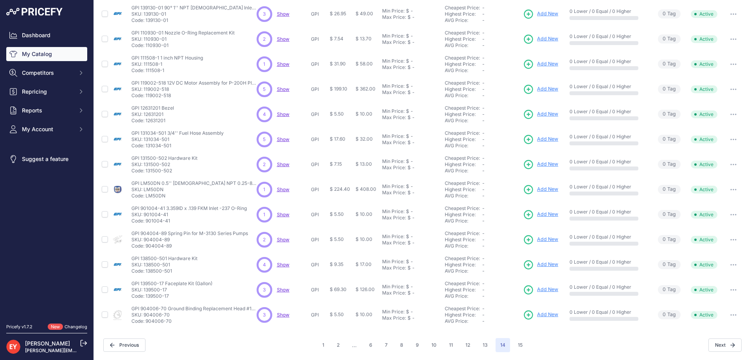
drag, startPoint x: 172, startPoint y: 273, endPoint x: 146, endPoint y: 273, distance: 25.8
click at [146, 273] on p "Code: 138500-501" at bounding box center [164, 271] width 66 height 6
drag, startPoint x: 173, startPoint y: 297, endPoint x: 146, endPoint y: 297, distance: 27.4
click at [146, 297] on p "Code: 139500-17" at bounding box center [171, 296] width 81 height 6
drag, startPoint x: 172, startPoint y: 321, endPoint x: 146, endPoint y: 322, distance: 25.8
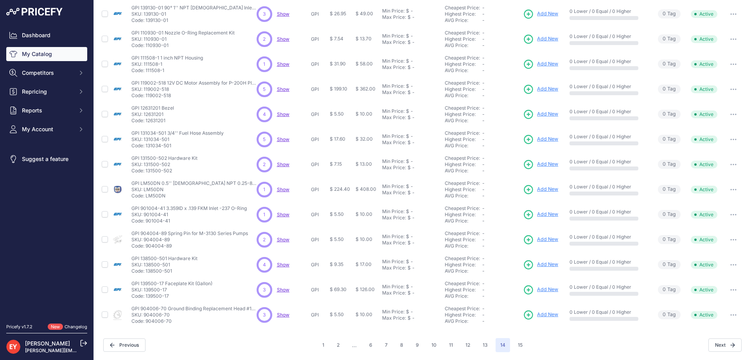
click at [146, 322] on p "Code: 904006-70" at bounding box center [193, 321] width 125 height 6
click at [485, 326] on button "13" at bounding box center [485, 345] width 14 height 14
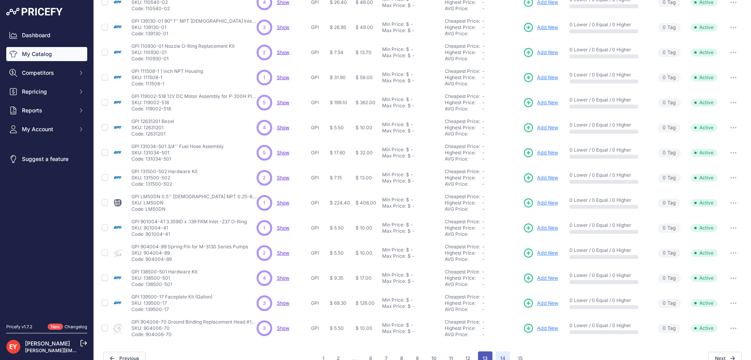
scroll to position [160, 0]
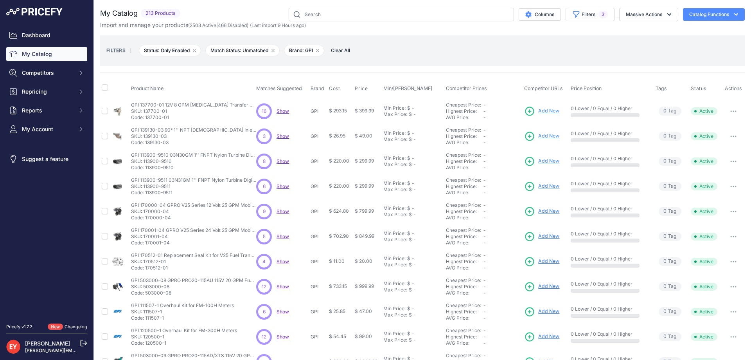
drag, startPoint x: 172, startPoint y: 119, endPoint x: 146, endPoint y: 119, distance: 25.8
click at [146, 119] on p "Code: 137700-01" at bounding box center [193, 117] width 125 height 6
drag, startPoint x: 173, startPoint y: 140, endPoint x: 146, endPoint y: 143, distance: 26.8
click at [146, 143] on p "Code: 139130-03" at bounding box center [193, 142] width 125 height 6
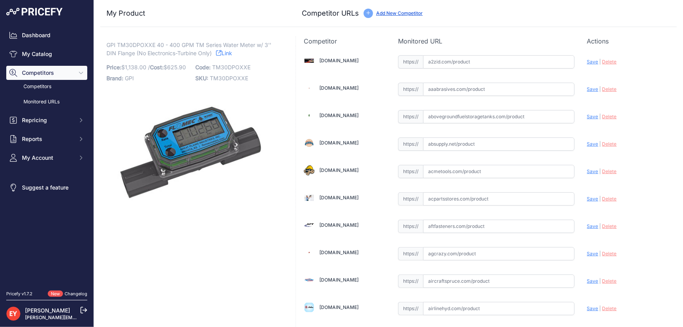
scroll to position [5380, 0]
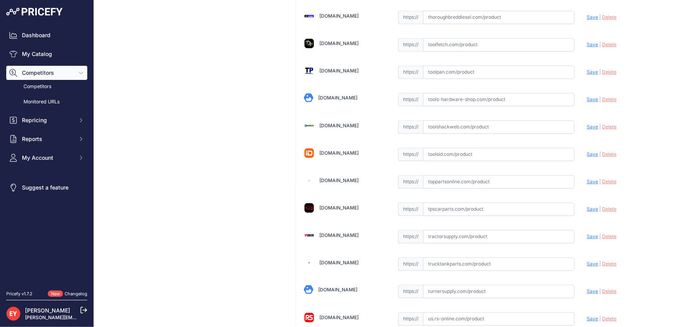
click at [453, 175] on input "text" at bounding box center [498, 181] width 151 height 13
click at [450, 175] on input "text" at bounding box center [498, 181] width 151 height 13
paste input "[URL][DOMAIN_NAME]"
click at [588, 178] on span "Save" at bounding box center [592, 181] width 11 height 6
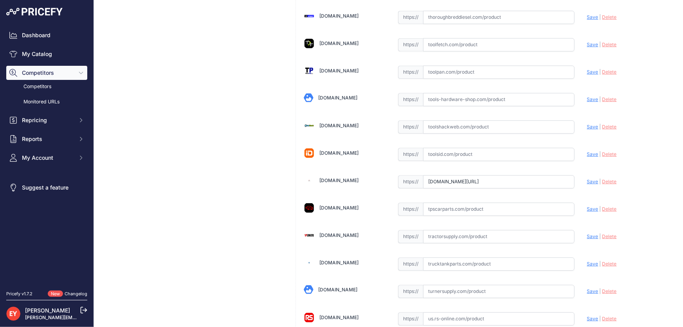
scroll to position [0, 0]
type input "[URL][DOMAIN_NAME]"
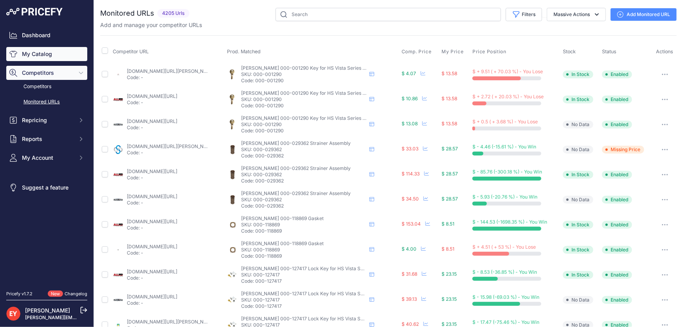
click at [42, 55] on link "My Catalog" at bounding box center [46, 54] width 81 height 14
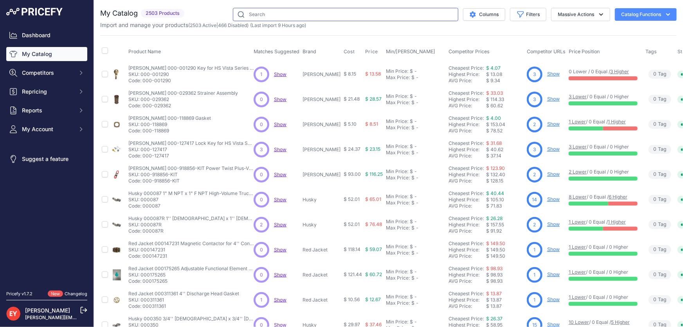
click at [304, 11] on input "text" at bounding box center [345, 14] width 225 height 13
paste input "113900-0043"
type input "113900-0043"
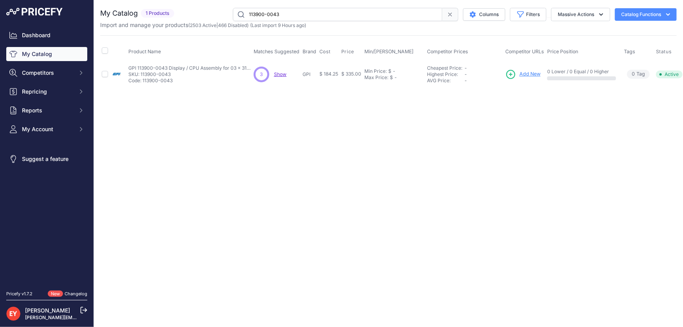
click at [531, 74] on span "Add New" at bounding box center [529, 73] width 21 height 7
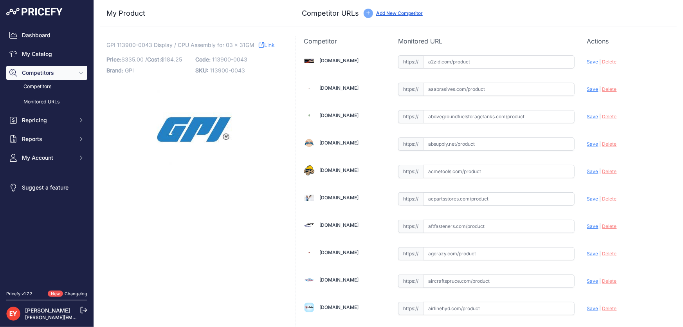
scroll to position [5380, 0]
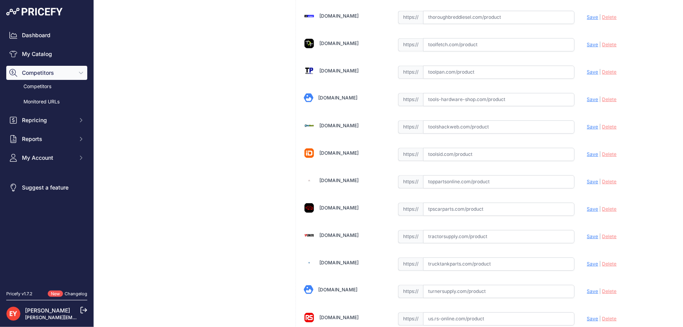
click at [438, 175] on input "text" at bounding box center [498, 181] width 151 height 13
paste input "[URL][DOMAIN_NAME]"
click at [587, 178] on span "Save" at bounding box center [592, 181] width 11 height 6
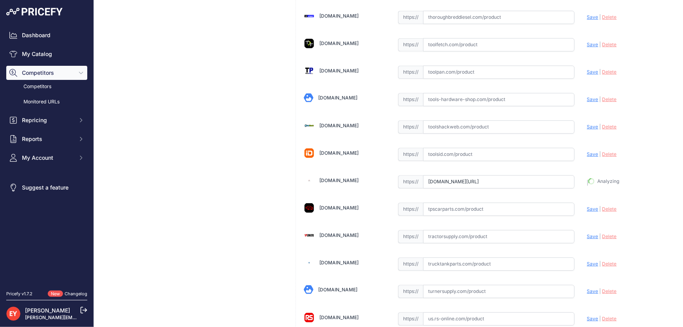
type input "[URL][DOMAIN_NAME]"
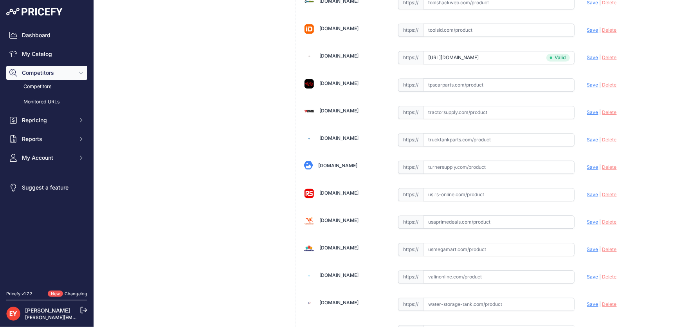
scroll to position [5765, 0]
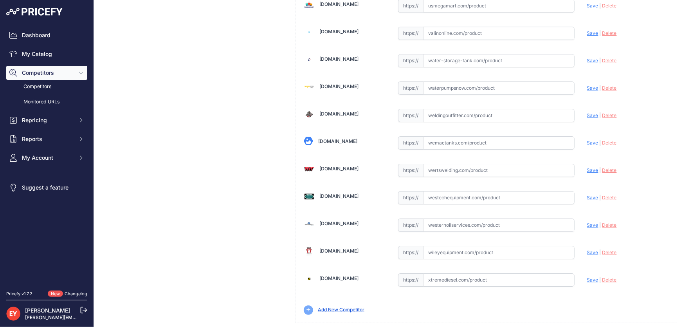
drag, startPoint x: 653, startPoint y: 322, endPoint x: 637, endPoint y: 311, distance: 19.5
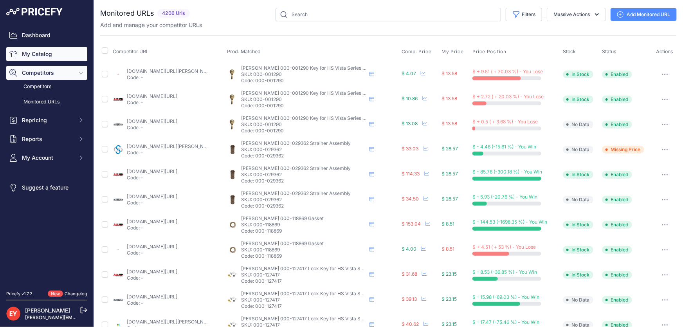
click at [38, 56] on link "My Catalog" at bounding box center [46, 54] width 81 height 14
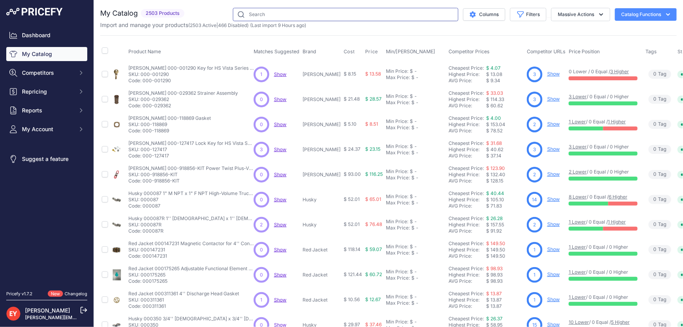
click at [275, 18] on input "text" at bounding box center [345, 14] width 225 height 13
paste input "113900-9500"
type input "113900-9500"
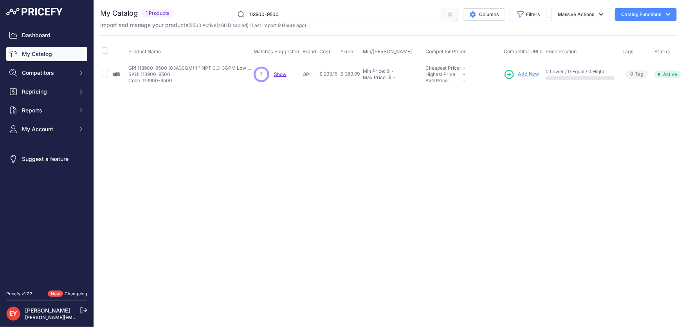
scroll to position [0, 20]
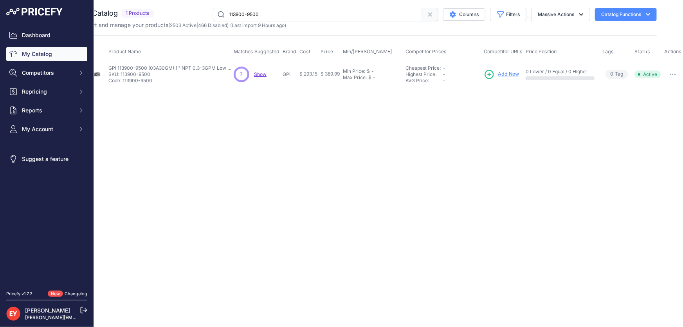
click at [670, 72] on button "button" at bounding box center [673, 74] width 16 height 11
click at [663, 90] on button "Disable" at bounding box center [656, 90] width 50 height 13
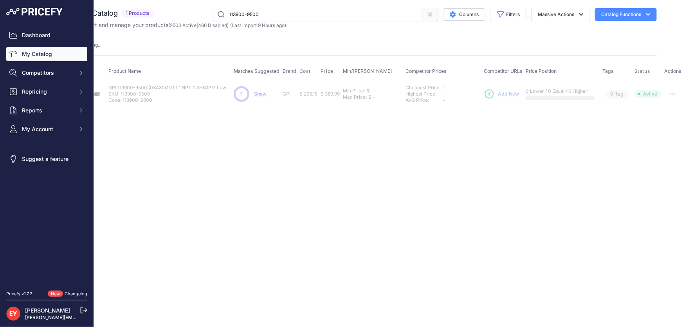
scroll to position [0, 0]
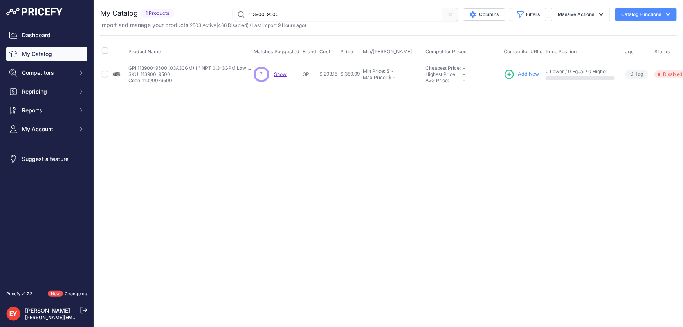
drag, startPoint x: 301, startPoint y: 18, endPoint x: 191, endPoint y: 23, distance: 110.8
click at [190, 23] on div "My Catalog 1 Products" at bounding box center [388, 18] width 576 height 21
paste input "6983"
type input "6983"
click at [518, 74] on span "Add New" at bounding box center [524, 73] width 21 height 7
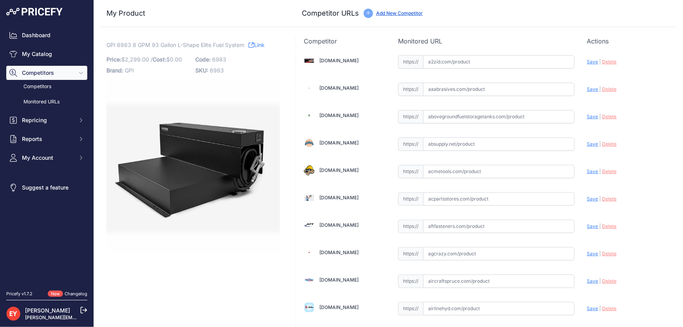
scroll to position [224, 0]
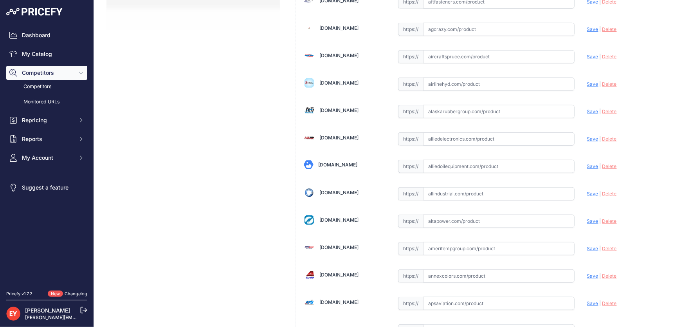
click at [439, 168] on input "text" at bounding box center [498, 166] width 151 height 13
click at [445, 169] on input "text" at bounding box center [498, 166] width 151 height 13
paste input "[URL][DOMAIN_NAME]"
click at [587, 163] on span "Save" at bounding box center [592, 166] width 11 height 6
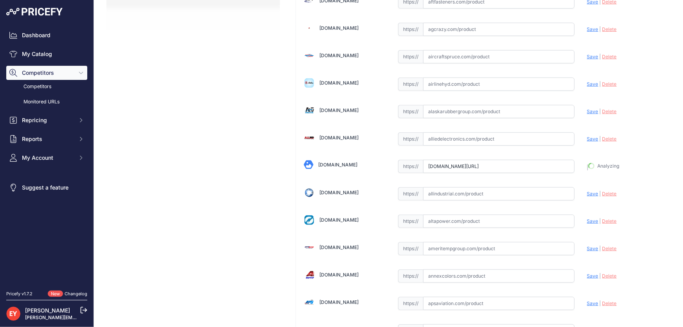
type input "https://alliedoilequipment.com/shop/great-plains-industries-gpi/6983-fuel-syste…"
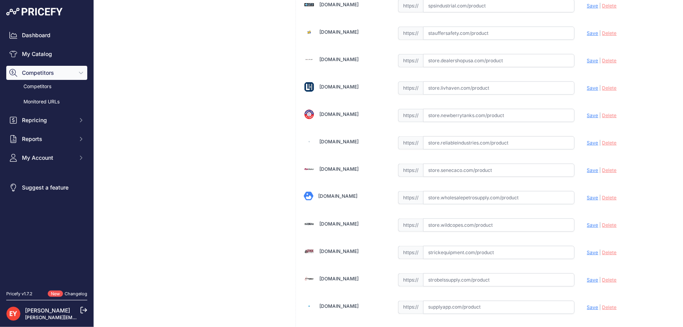
scroll to position [5747, 0]
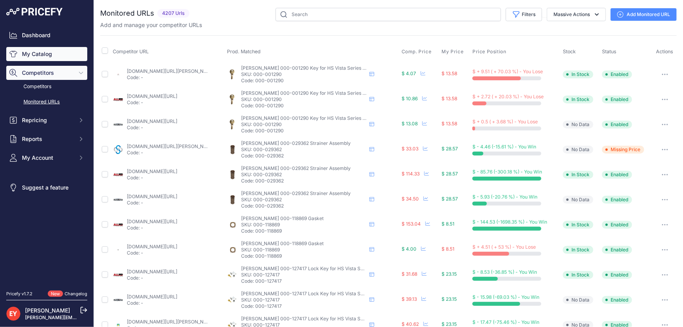
click at [58, 50] on link "My Catalog" at bounding box center [46, 54] width 81 height 14
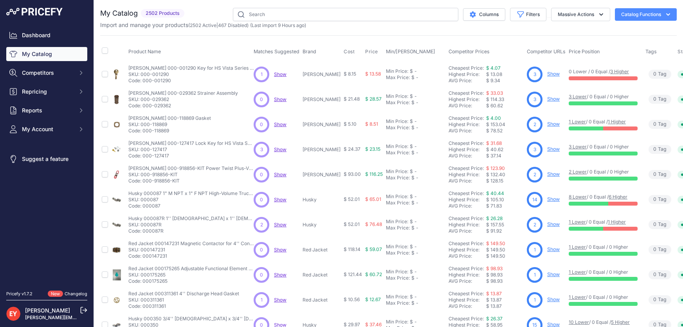
click at [304, 18] on input "text" at bounding box center [345, 14] width 225 height 13
type input "113900-9502"
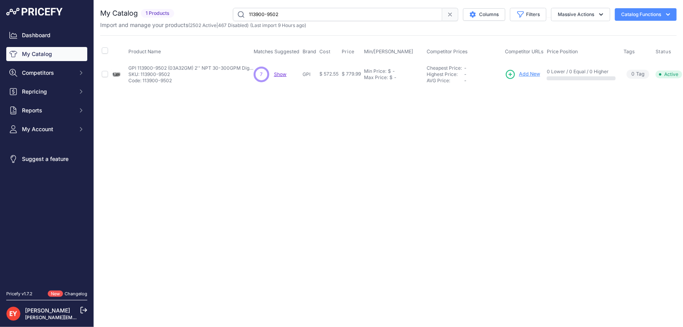
scroll to position [0, 21]
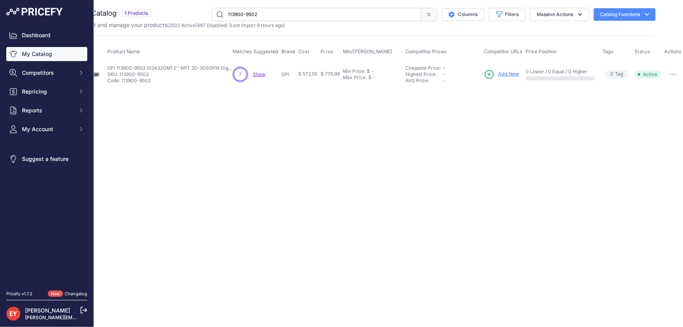
click at [677, 75] on button "button" at bounding box center [673, 74] width 16 height 11
click at [668, 88] on button "Disable" at bounding box center [656, 90] width 50 height 13
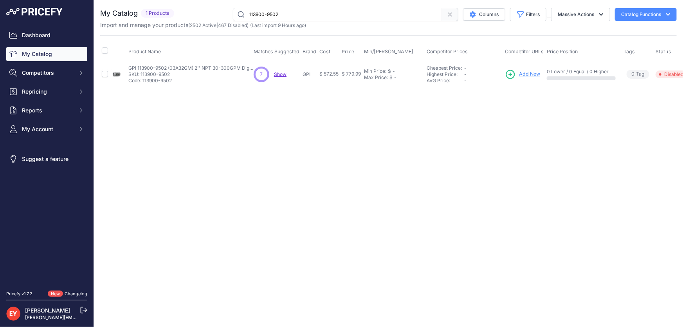
drag, startPoint x: 293, startPoint y: 16, endPoint x: 209, endPoint y: 16, distance: 84.1
click at [209, 16] on div "113900-9502 Columns Filters Status All Status Only Enabled Only Disabled 3M" at bounding box center [426, 14] width 499 height 13
paste input "6983"
drag, startPoint x: 291, startPoint y: 17, endPoint x: 213, endPoint y: 21, distance: 78.3
click at [213, 21] on div "My Catalog 1 Products" at bounding box center [388, 18] width 576 height 21
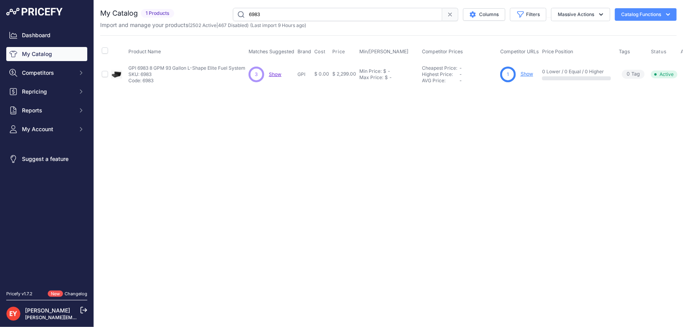
paste input "901001-90"
type input "901001-90"
drag, startPoint x: 184, startPoint y: 321, endPoint x: 337, endPoint y: 334, distance: 153.5
click at [337, 326] on html "Lorem Ipsum Close Dashboard My Catalog Competitors Competitors Monitored URLs R…" at bounding box center [341, 163] width 683 height 327
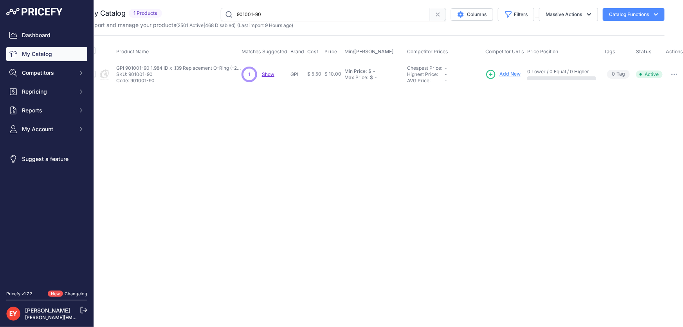
click at [671, 74] on icon "button" at bounding box center [671, 74] width 1 height 1
click at [652, 93] on button "Disable" at bounding box center [658, 90] width 50 height 13
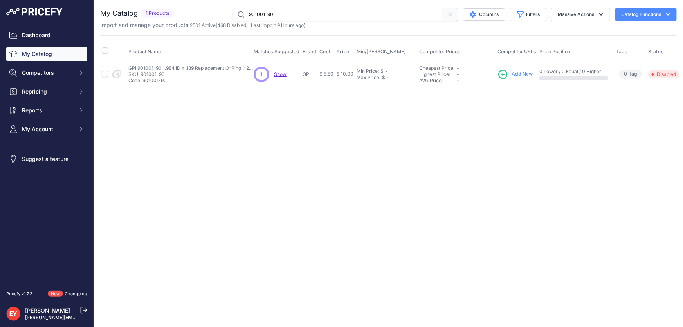
click at [333, 16] on input "901001-90" at bounding box center [337, 14] width 209 height 13
drag, startPoint x: 344, startPoint y: 13, endPoint x: 208, endPoint y: 11, distance: 136.5
click at [208, 11] on div "901001-90 Columns Filters Status All Status Only Enabled Only Disabled" at bounding box center [426, 14] width 499 height 13
paste input "171000-04"
type input "171000-04"
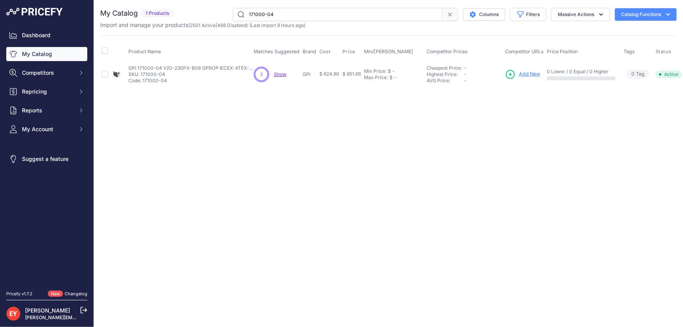
click at [524, 71] on span "Add New" at bounding box center [529, 73] width 21 height 7
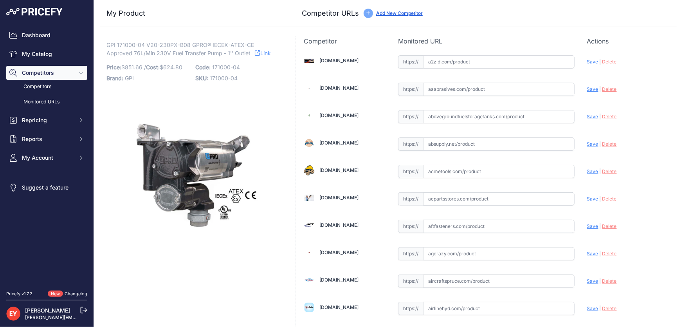
scroll to position [716, 0]
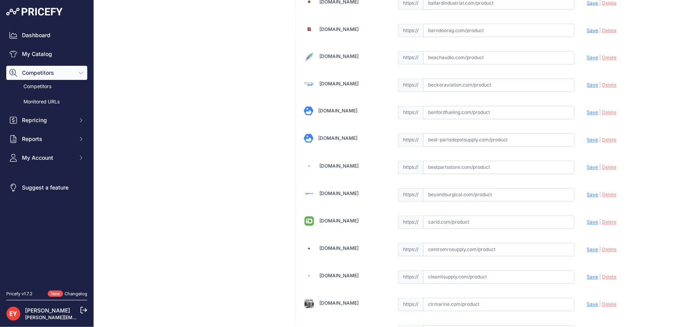
click at [436, 164] on input "text" at bounding box center [498, 167] width 151 height 13
paste input "[URL][DOMAIN_NAME]"
click at [588, 164] on span "Save" at bounding box center [592, 167] width 11 height 6
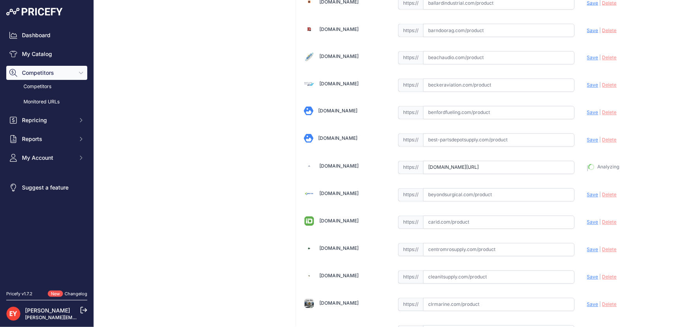
type input "https://www.bestpartsstore.com/product/gpi-171000-04-v20-230px-b08-gpro-iecex-a…"
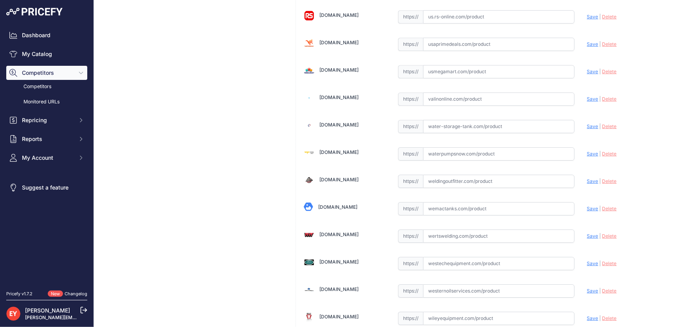
scroll to position [5765, 0]
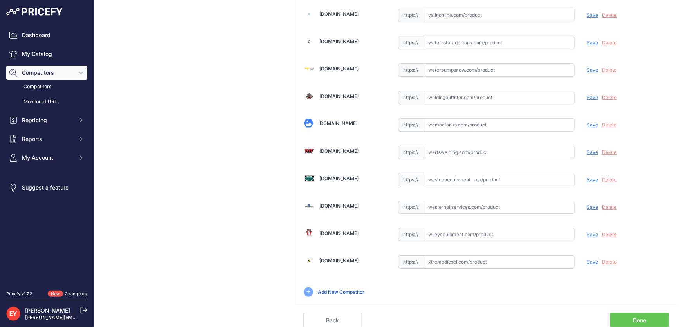
scroll to position [5747, 0]
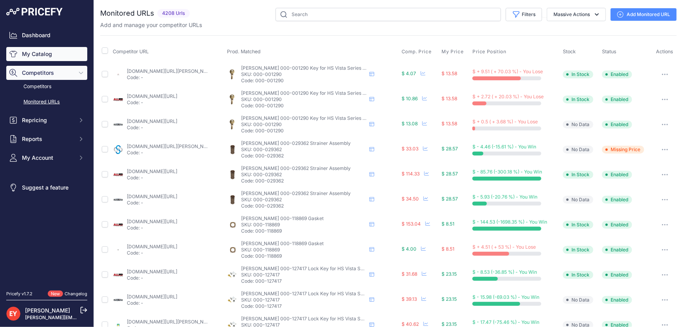
click at [74, 52] on link "My Catalog" at bounding box center [46, 54] width 81 height 14
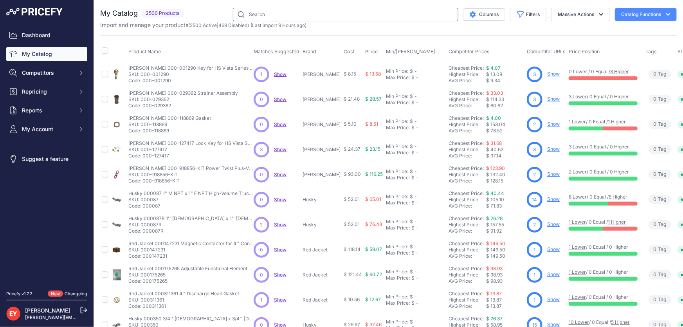
click at [268, 14] on input "text" at bounding box center [345, 14] width 225 height 13
paste input "110529-05"
type input "110529-05"
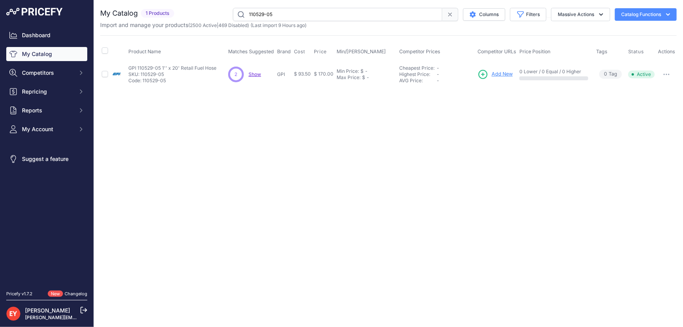
click at [507, 72] on span "Add New" at bounding box center [501, 73] width 21 height 7
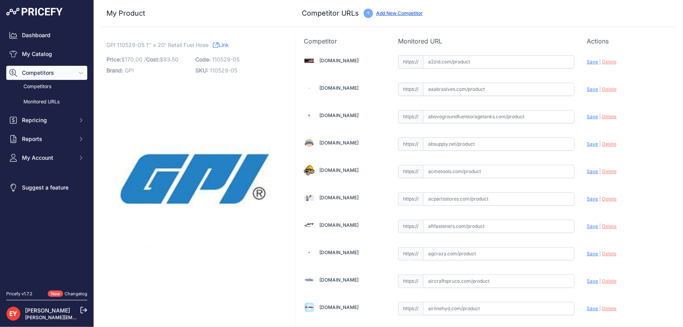
scroll to position [5747, 0]
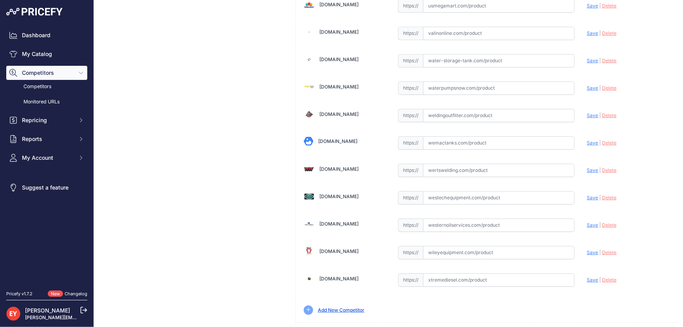
click at [462, 191] on input "text" at bounding box center [498, 197] width 151 height 13
paste input "https://westechequipment.com/index.php?main_page=product_info&products_id=77946…"
click at [587, 194] on span "Save" at bounding box center [592, 197] width 11 height 6
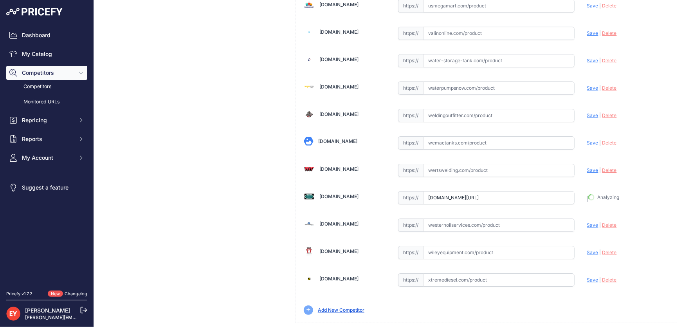
type input "https://westechequipment.com/index.php?main_page=product_info&products_id=77946…"
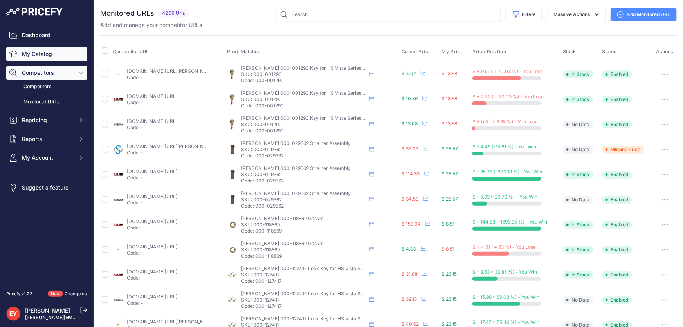
click at [59, 54] on link "My Catalog" at bounding box center [46, 54] width 81 height 14
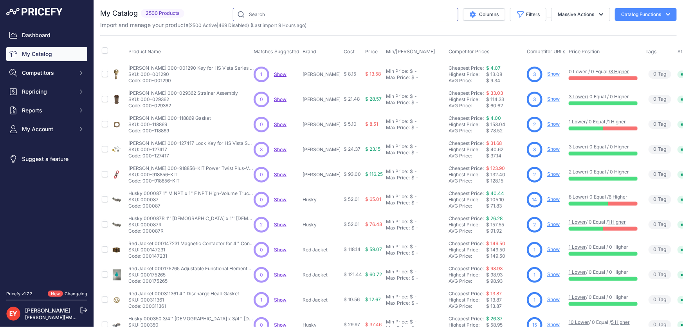
click at [261, 15] on input "text" at bounding box center [345, 14] width 225 height 13
paste input "139500-18"
type input "139500-18"
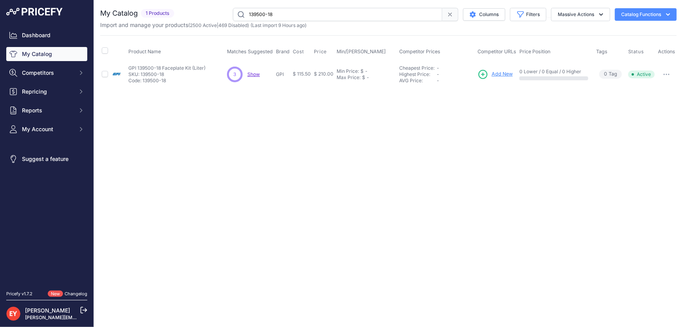
click at [497, 74] on span "Add New" at bounding box center [501, 73] width 21 height 7
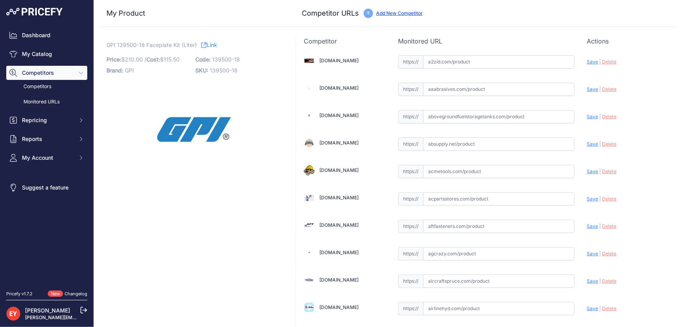
scroll to position [5380, 0]
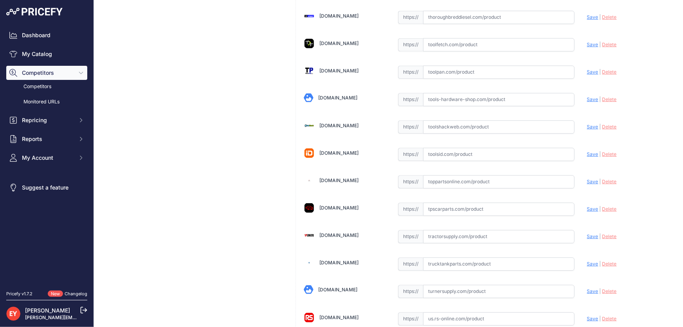
click at [447, 175] on input "text" at bounding box center [498, 181] width 151 height 13
paste input "[URL][DOMAIN_NAME]"
click at [587, 178] on span "Save" at bounding box center [592, 181] width 11 height 6
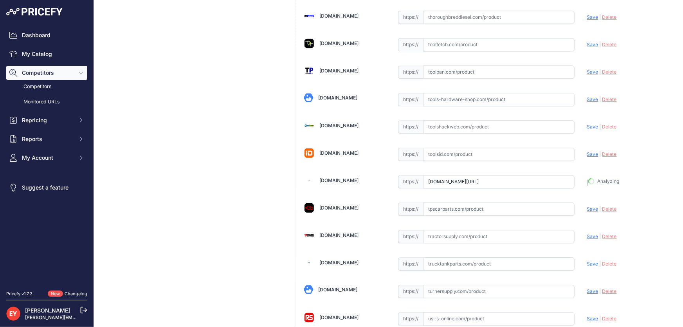
type input "[URL][DOMAIN_NAME]"
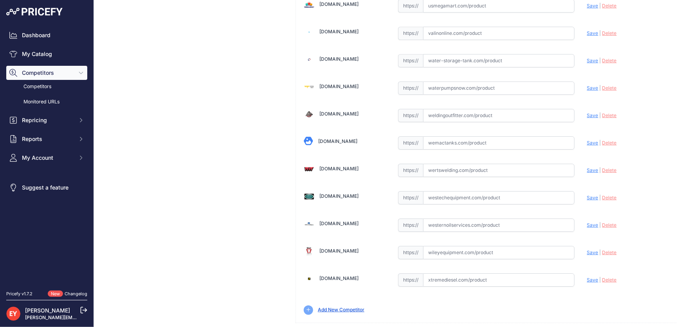
drag, startPoint x: 654, startPoint y: 320, endPoint x: 528, endPoint y: 291, distance: 128.9
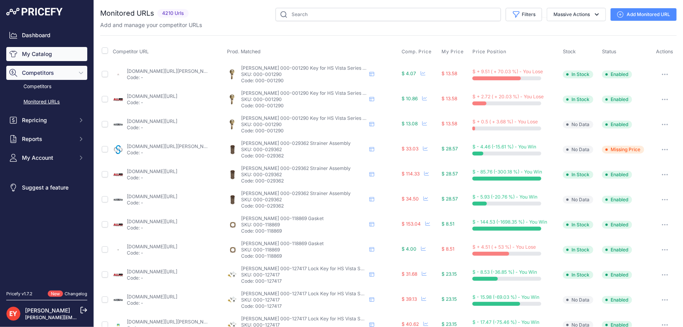
click at [27, 53] on link "My Catalog" at bounding box center [46, 54] width 81 height 14
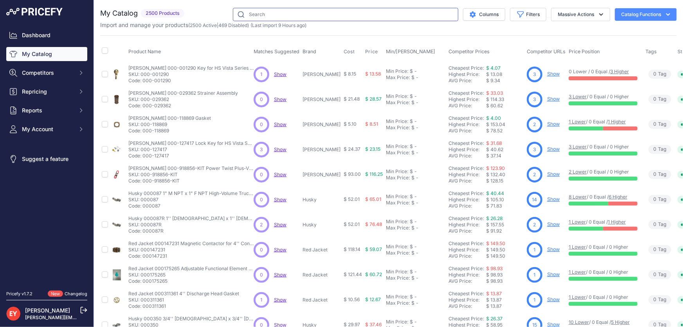
click at [262, 14] on input "text" at bounding box center [345, 14] width 225 height 13
paste input "This product has been discontinued."
type input "This product has been discontinued."
drag, startPoint x: 360, startPoint y: 11, endPoint x: 145, endPoint y: 17, distance: 215.6
click at [145, 17] on div "My Catalog 2500 Products" at bounding box center [388, 14] width 576 height 13
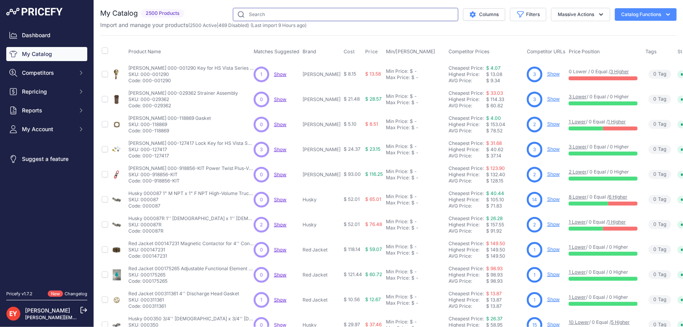
paste input "142028-01"
type input "142028-01"
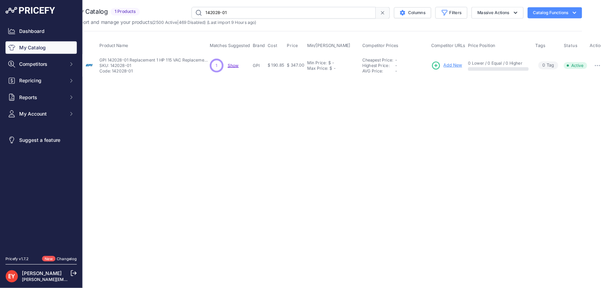
scroll to position [0, 20]
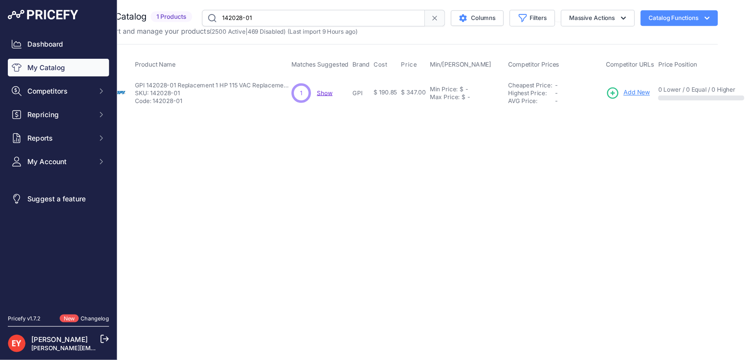
scroll to position [0, 0]
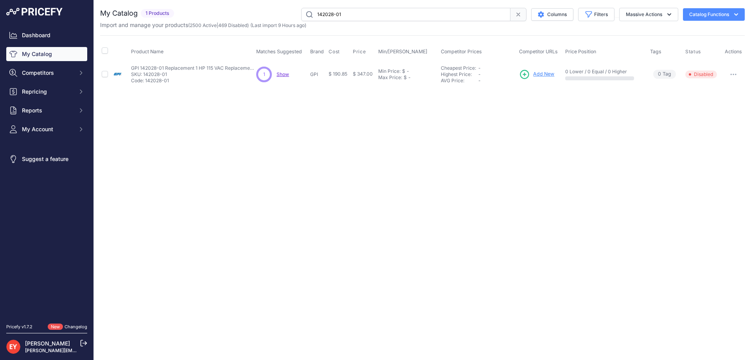
drag, startPoint x: 351, startPoint y: 16, endPoint x: 295, endPoint y: 16, distance: 55.9
click at [295, 16] on div "142028-01 Columns Filters Status All Status Only Enabled Only Disabled" at bounding box center [461, 14] width 568 height 13
paste input "19096-504"
type input "119096-504"
click at [731, 75] on button "button" at bounding box center [733, 74] width 16 height 11
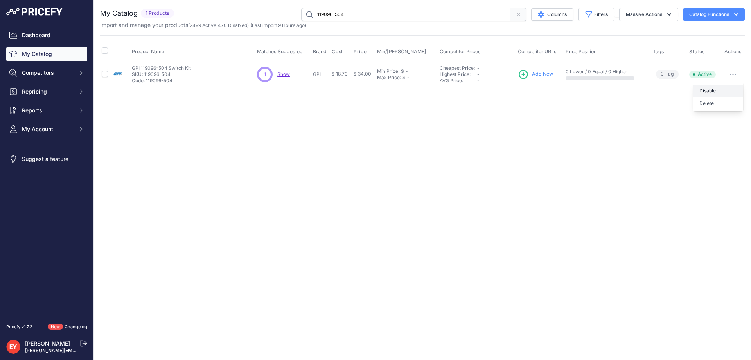
click at [727, 90] on button "Disable" at bounding box center [718, 90] width 50 height 13
drag, startPoint x: 395, startPoint y: 18, endPoint x: 289, endPoint y: 20, distance: 105.2
click at [289, 20] on div "119096-504 Columns Filters Status All Status Only Enabled Only Disabled" at bounding box center [461, 14] width 568 height 13
paste input "43500-1"
type input "143500-14"
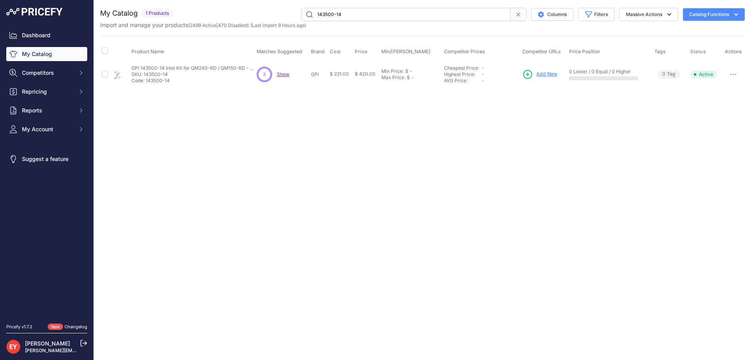
click at [542, 77] on span "Add New" at bounding box center [546, 73] width 21 height 7
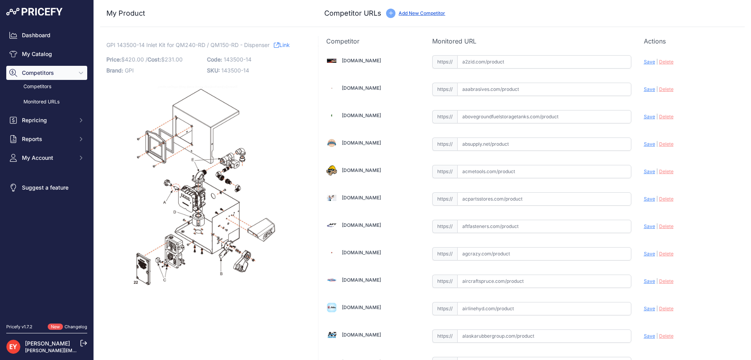
scroll to position [5380, 0]
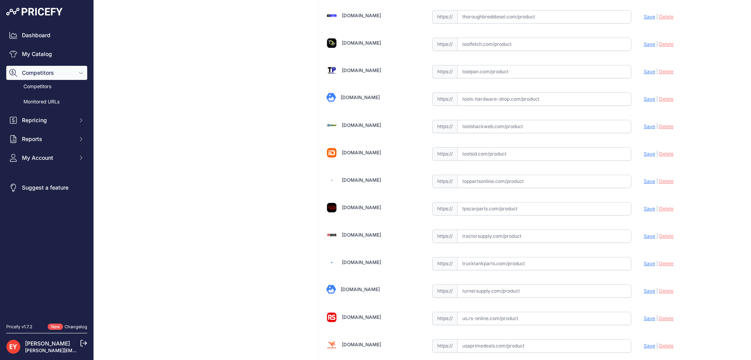
click at [485, 181] on input "text" at bounding box center [544, 180] width 174 height 13
paste input "https://www.toppartsonline.com/product/gpi-143500-14-inlet-kit-for-qm240-rd-qm1…"
click at [644, 180] on span "Save" at bounding box center [649, 181] width 11 height 6
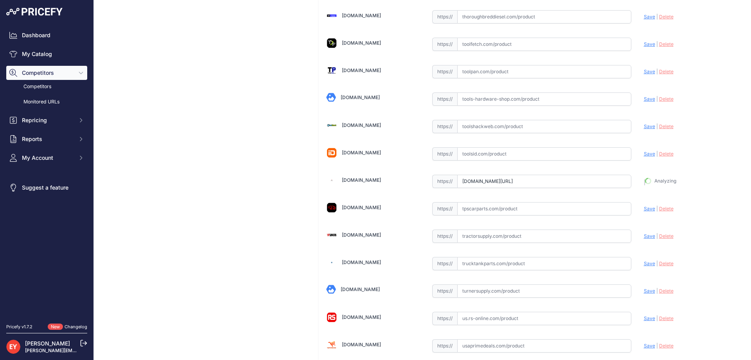
type input "https://www.toppartsonline.com/product/gpi-143500-14-inlet-kit-for-qm240-rd-qm1…"
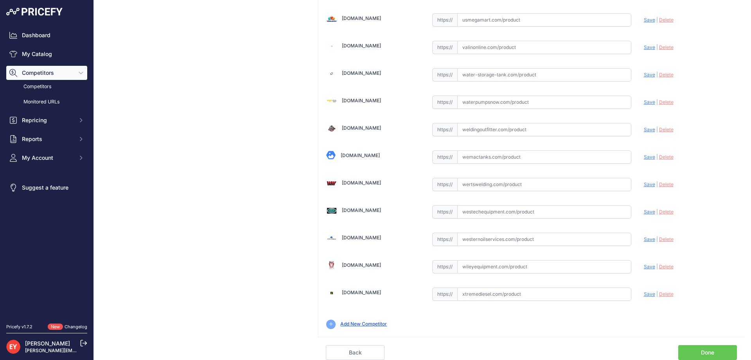
click at [701, 345] on link "Done" at bounding box center [707, 352] width 59 height 15
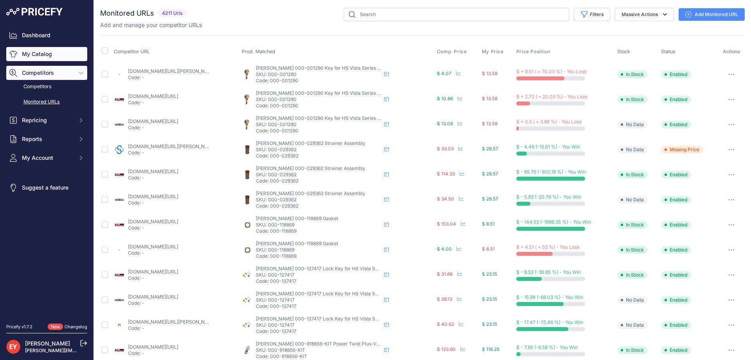
click at [27, 51] on link "My Catalog" at bounding box center [46, 54] width 81 height 14
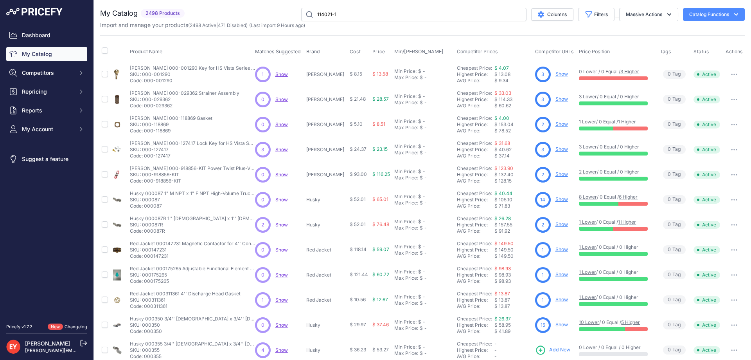
type input "114021-1"
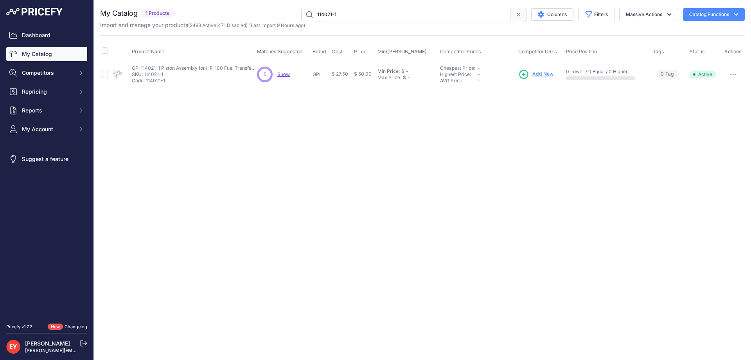
click at [548, 74] on span "Add New" at bounding box center [542, 73] width 21 height 7
click at [732, 74] on icon "button" at bounding box center [731, 74] width 1 height 1
click at [719, 90] on button "Disable" at bounding box center [718, 90] width 50 height 13
drag, startPoint x: 354, startPoint y: 15, endPoint x: 257, endPoint y: 12, distance: 97.1
click at [257, 12] on div "114021-1 Columns Filters Status All Status Only Enabled Only Disabled" at bounding box center [461, 14] width 568 height 13
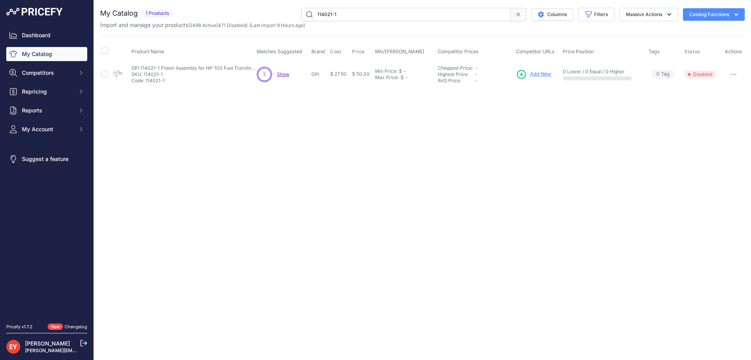
paste input "34"
type input "114034-1"
click at [733, 72] on button "button" at bounding box center [733, 74] width 16 height 11
click at [721, 87] on button "Disable" at bounding box center [718, 90] width 50 height 13
drag, startPoint x: 352, startPoint y: 14, endPoint x: 297, endPoint y: 13, distance: 54.4
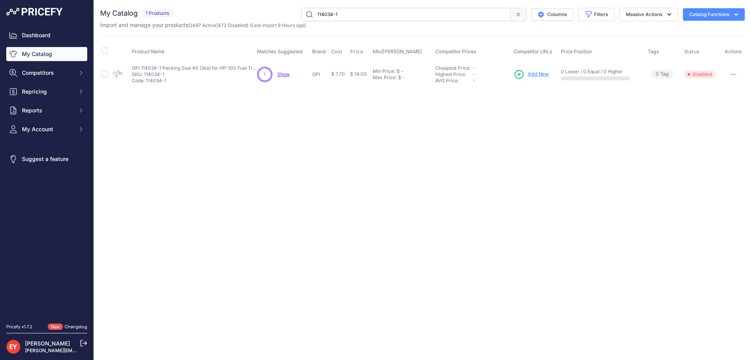
click at [297, 13] on div "114034-1 Columns Filters Status All Status Only Enabled Only Disabled" at bounding box center [461, 14] width 568 height 13
paste input "36157-50"
type input "136157-501"
click at [543, 74] on span "Add New" at bounding box center [542, 73] width 21 height 7
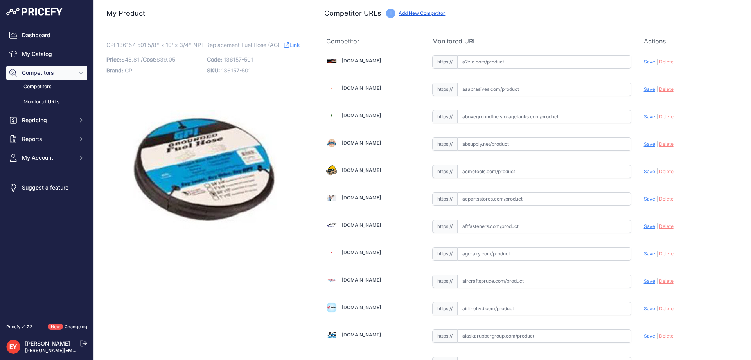
scroll to position [5380, 0]
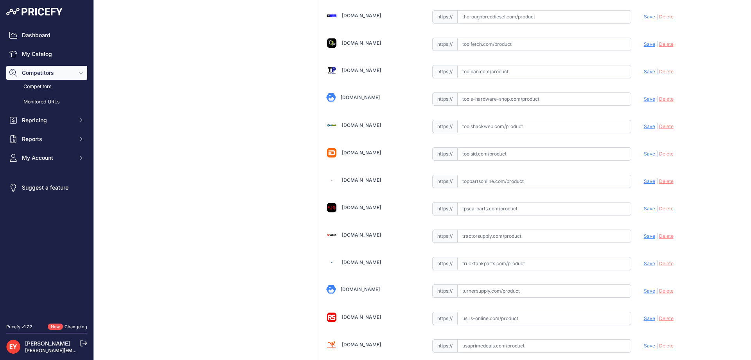
click at [486, 182] on input "text" at bounding box center [544, 180] width 174 height 13
paste input "https://www.toppartsonline.com/product/gpi-136157-501-5-8-x-10-x-3-4-npt-replac…"
click at [644, 182] on span "Save" at bounding box center [649, 181] width 11 height 6
type input "https://www.toppartsonline.com/product/gpi-136157-501-5-8-x-10-x-3-4-npt-replac…"
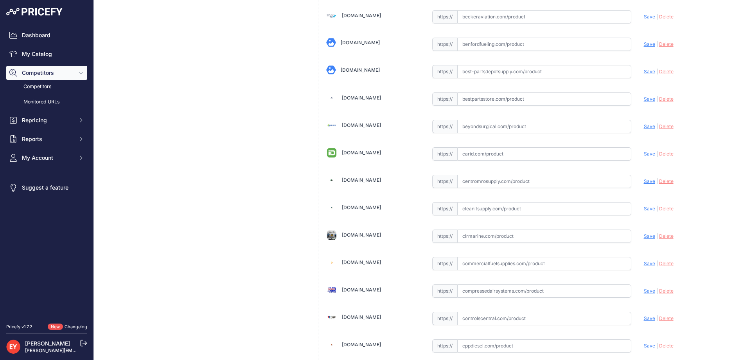
scroll to position [3082, 0]
click at [475, 181] on input "text" at bounding box center [544, 180] width 174 height 13
paste input "https://www.mrosupply.com/pumps/6100741_136157-501_gpi/?srsltid=AfmBOoquZA0l_6q…"
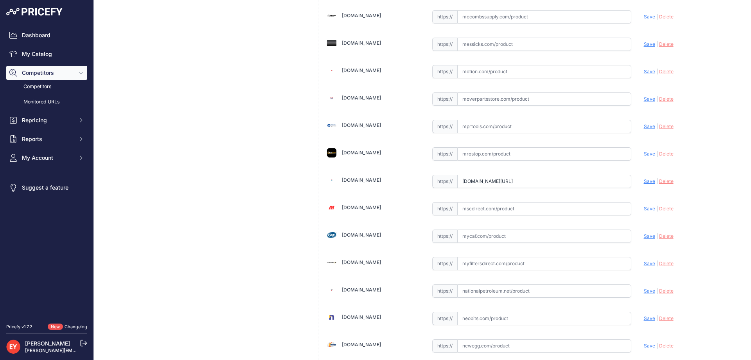
click at [644, 179] on span "Save" at bounding box center [649, 181] width 11 height 6
type input "https://www.mrosupply.com/pumps/6100741_136157-501_gpi/?prirule_jdsnikfkfjsd=38…"
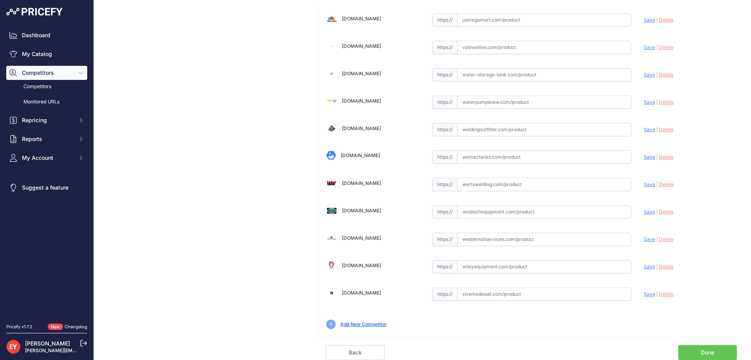
click at [476, 212] on input "text" at bounding box center [544, 211] width 174 height 13
paste input "https://westechequipment.com/product/136157-501-replacement-fuel-hose-for-ez-8?…"
click at [644, 212] on span "Save" at bounding box center [649, 212] width 11 height 6
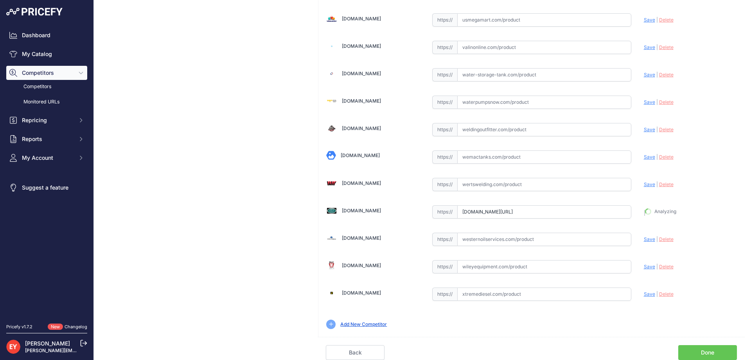
type input "https://westechequipment.com/product/136157-501-replacement-fuel-hose-for-ez-8?…"
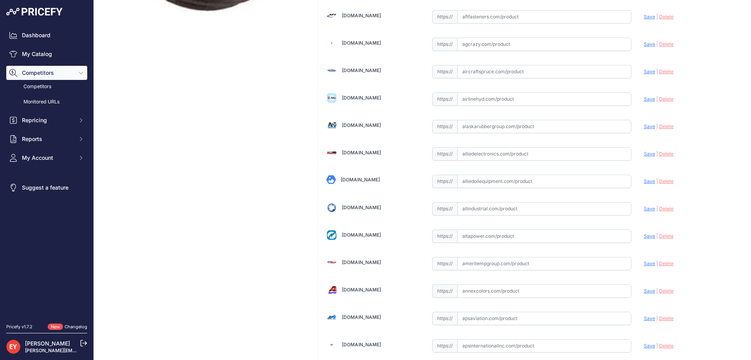
click at [513, 176] on input "text" at bounding box center [544, 180] width 174 height 13
paste input "https://alliedoilequipment.com/shop/great-plains-industries-gpi/136157-501-hose…"
click at [644, 178] on span "Save" at bounding box center [649, 181] width 11 height 6
type input "https://alliedoilequipment.com/shop/great-plains-industries-gpi/136157-501-hose…"
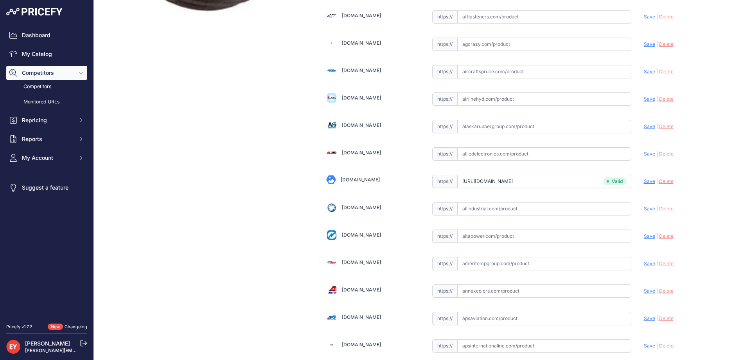
scroll to position [2017, 0]
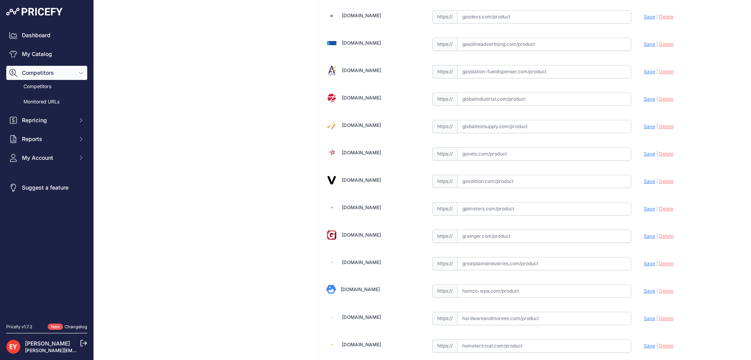
click at [486, 180] on input "text" at bounding box center [544, 180] width 174 height 13
paste input "https://www.govolition.com/product/V123-6100741"
click at [644, 179] on span "Save" at bounding box center [649, 181] width 11 height 6
type input "https://www.govolition.com/product/V123-6100741?prirule_jdsnikfkfjsd=3888"
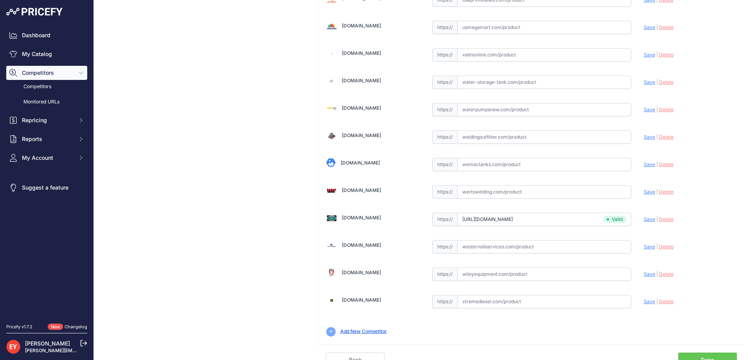
scroll to position [5751, 0]
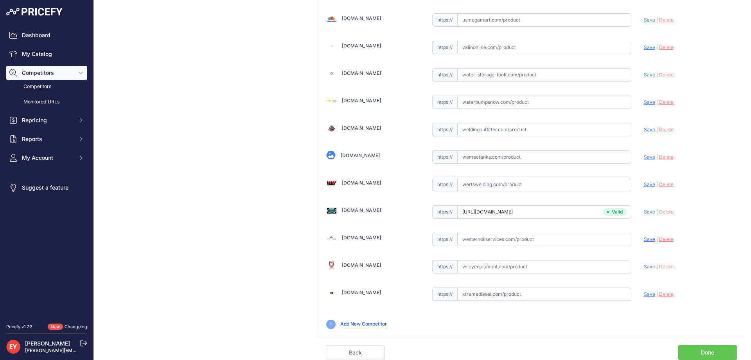
click at [703, 348] on link "Done" at bounding box center [707, 352] width 59 height 15
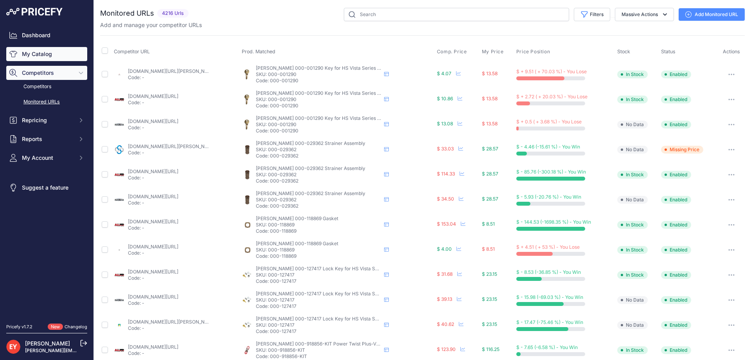
click at [46, 55] on link "My Catalog" at bounding box center [46, 54] width 81 height 14
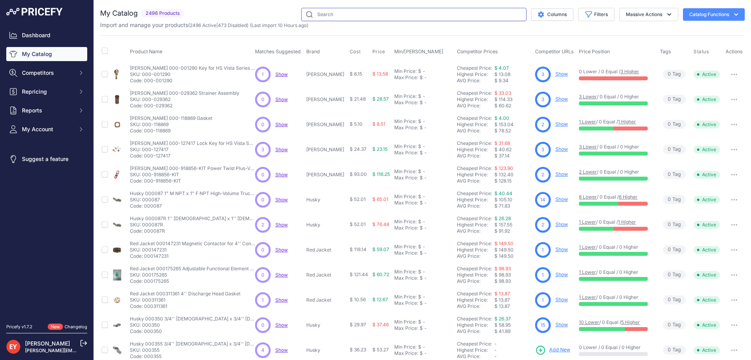
click at [340, 13] on input "text" at bounding box center [413, 14] width 225 height 13
paste input "114000-7"
type input "114000-7"
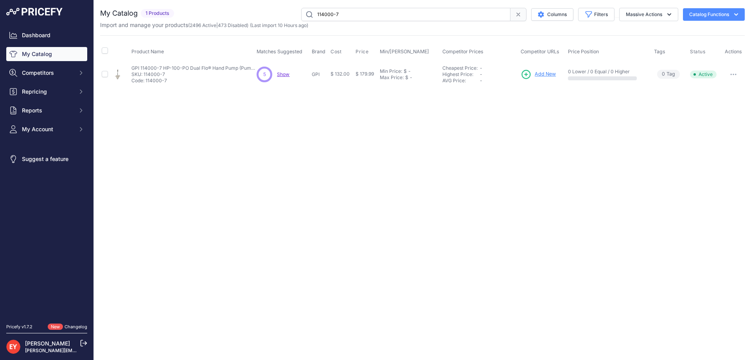
click at [539, 73] on span "Add New" at bounding box center [545, 73] width 21 height 7
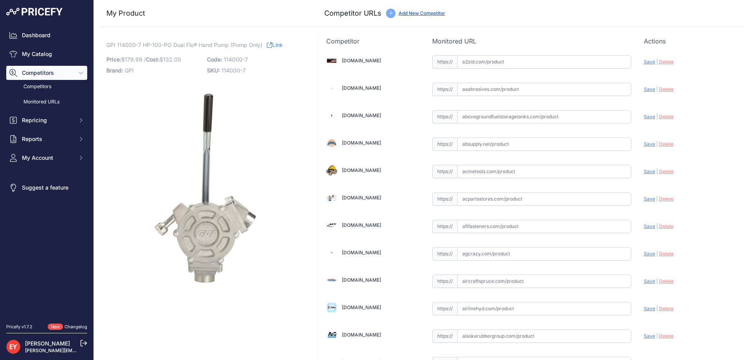
scroll to position [209, 0]
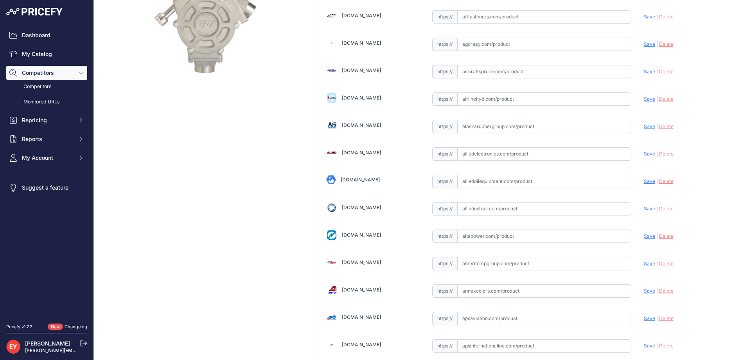
click at [494, 180] on input "text" at bounding box center [544, 180] width 174 height 13
paste input "[URL][DOMAIN_NAME]"
click at [644, 182] on span "Save" at bounding box center [649, 181] width 11 height 6
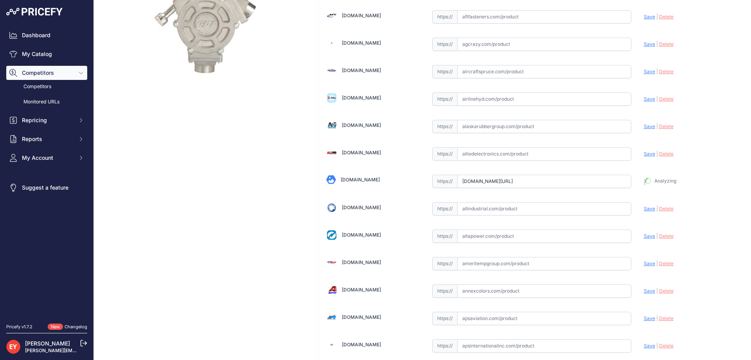
type input "https://alliedoilequipment.com/shop/great-plains-industries-gpi/114000-7-pump-f…"
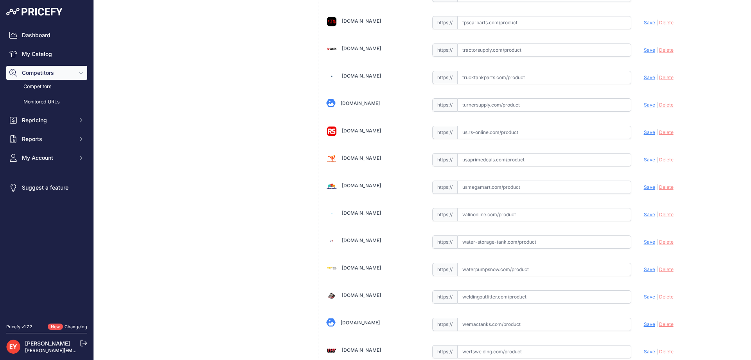
scroll to position [5751, 0]
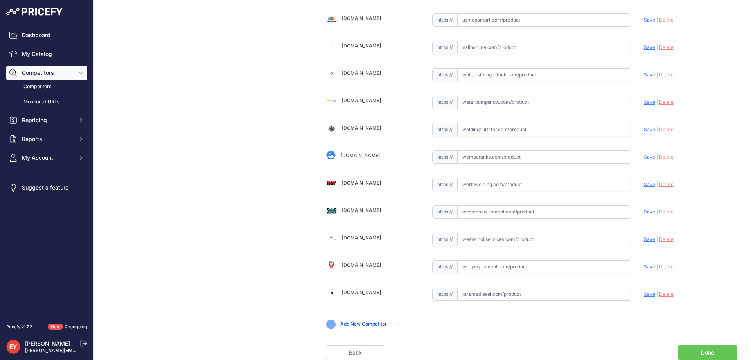
click at [700, 348] on link "Done" at bounding box center [707, 352] width 59 height 15
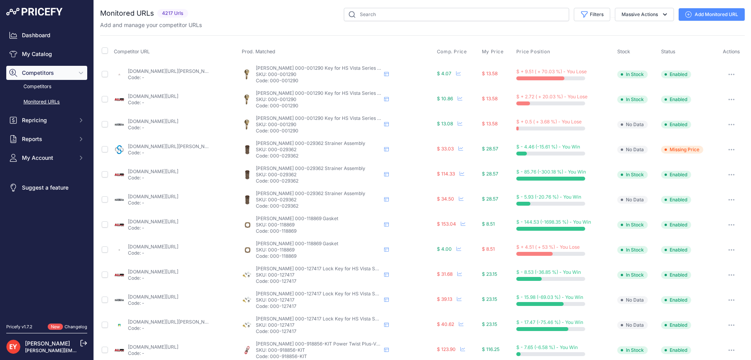
click at [56, 55] on link "My Catalog" at bounding box center [46, 54] width 81 height 14
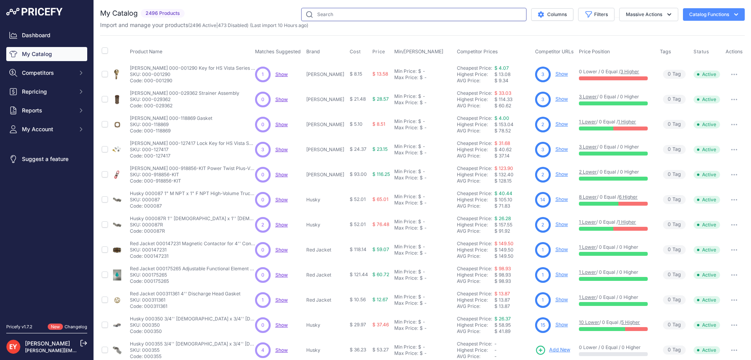
click at [318, 10] on input "text" at bounding box center [413, 14] width 225 height 13
paste input "133142-502"
type input "133142-502"
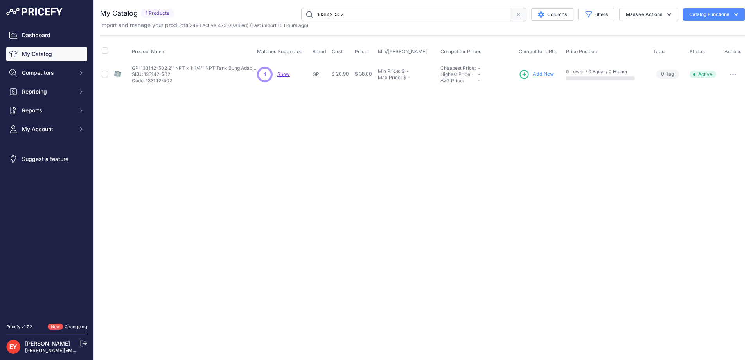
click at [537, 70] on span "Add New" at bounding box center [543, 73] width 21 height 7
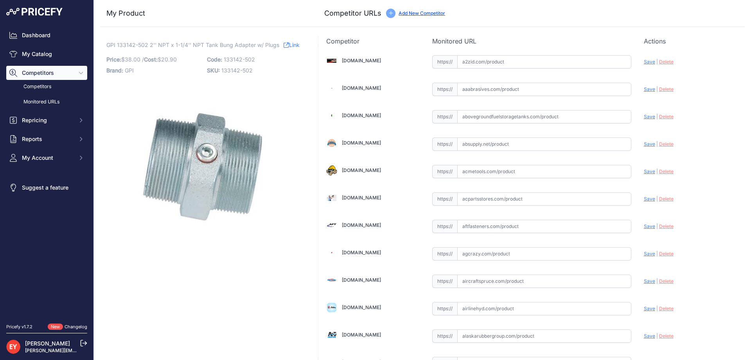
scroll to position [702, 0]
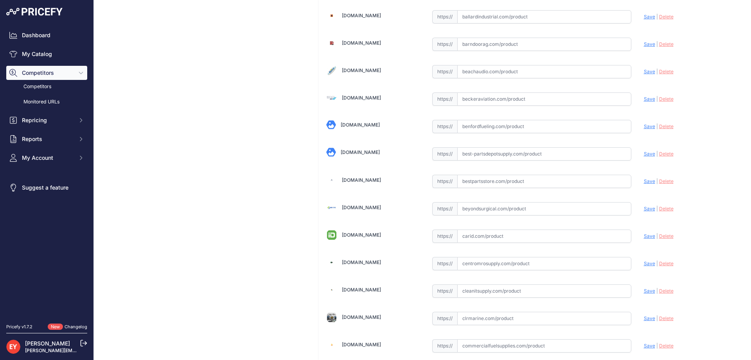
click at [485, 176] on input "text" at bounding box center [544, 180] width 174 height 13
paste input "[URL][DOMAIN_NAME]"
click at [647, 180] on span "Save" at bounding box center [649, 181] width 11 height 6
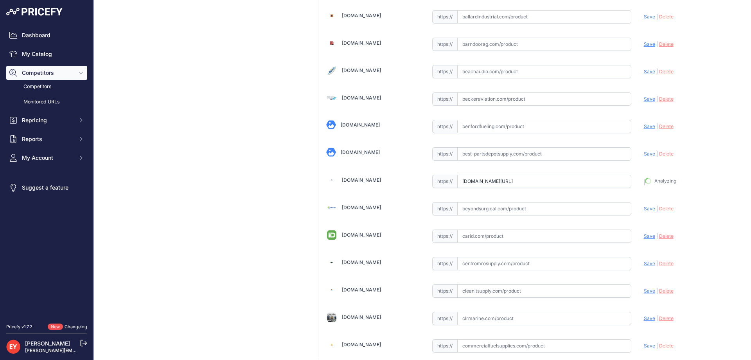
type input "https://www.bestpartsstore.com/product/gpi-133142-502-2-npt-x-1-1-4-npt-tank-bu…"
click at [503, 179] on input "text" at bounding box center [544, 180] width 174 height 13
paste input "https://alliedoilequipment.com/shop/great-plains-industries-gpi/133142-502-adap…"
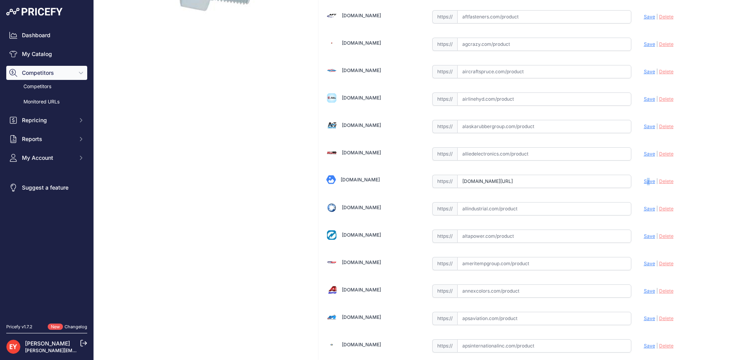
click at [644, 182] on span "Save" at bounding box center [649, 181] width 11 height 6
type input "https://alliedoilequipment.com/shop/great-plains-industries-gpi/133142-502-adap…"
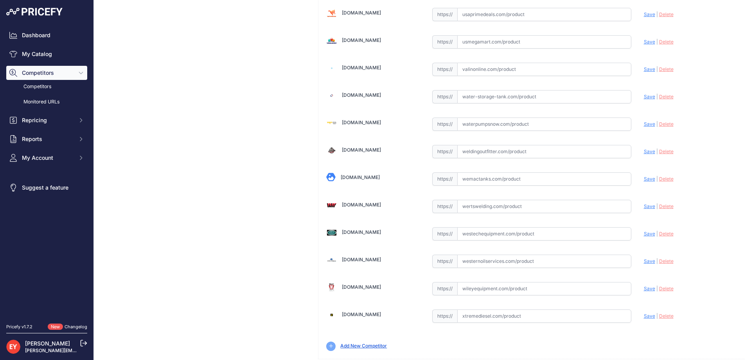
scroll to position [5751, 0]
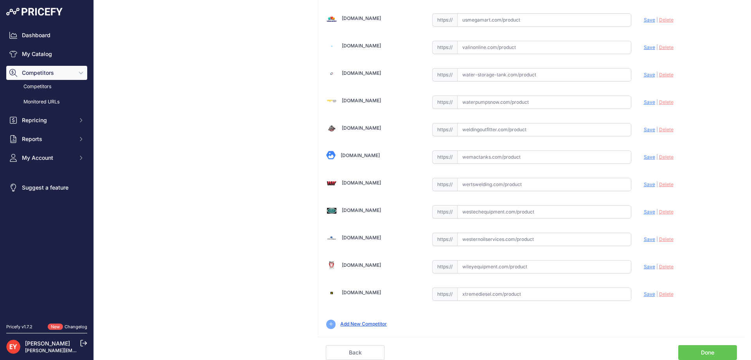
click at [704, 347] on link "Done" at bounding box center [707, 352] width 59 height 15
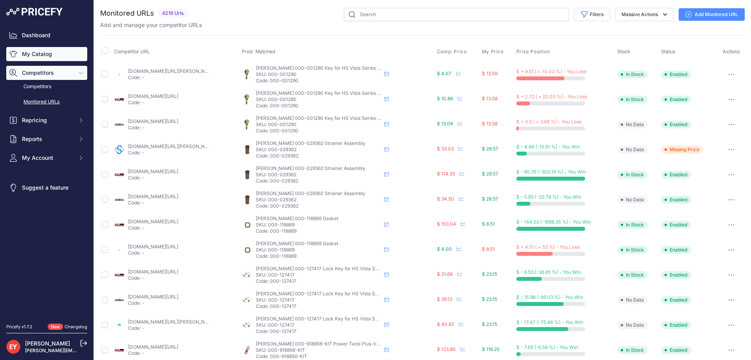
click at [40, 55] on link "My Catalog" at bounding box center [46, 54] width 81 height 14
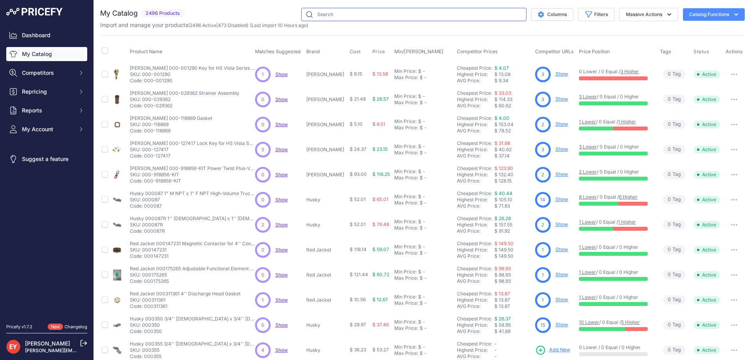
click at [318, 13] on input "text" at bounding box center [413, 14] width 225 height 13
paste input "113255-12"
type input "113255-12"
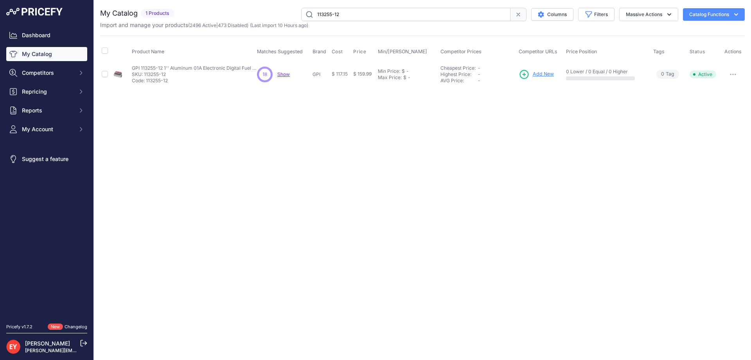
click at [546, 72] on span "Add New" at bounding box center [543, 73] width 21 height 7
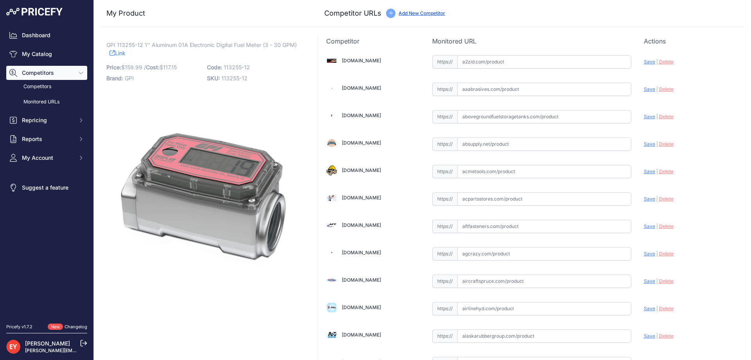
scroll to position [702, 0]
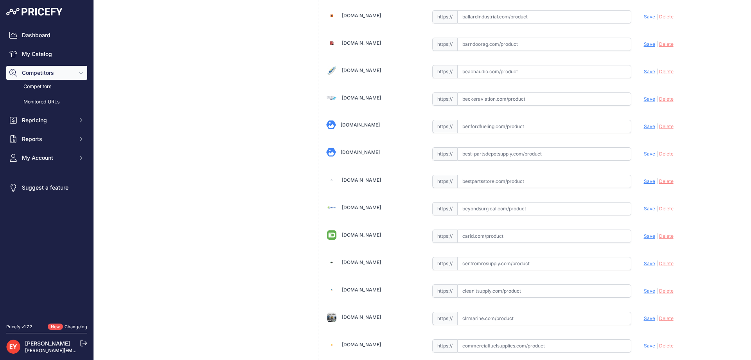
click at [475, 182] on input "text" at bounding box center [544, 180] width 174 height 13
paste input "[URL][DOMAIN_NAME]"
click at [644, 180] on span "Save" at bounding box center [649, 181] width 11 height 6
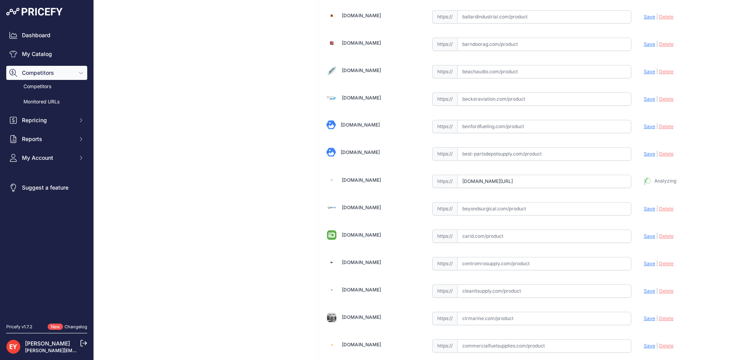
type input "[URL][DOMAIN_NAME]"
click at [472, 183] on input "text" at bounding box center [544, 180] width 174 height 13
paste input "https://www.globaltestsupply.com/product/gpi-113255-12-aluminum-fuel-meter?srsl…"
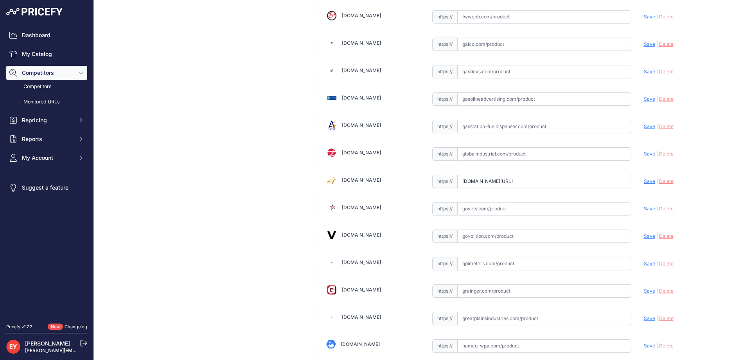
click at [647, 180] on span "Save" at bounding box center [649, 181] width 11 height 6
type input "https://www.globaltestsupply.com/product/gpi-113255-12-aluminum-fuel-meter?prir…"
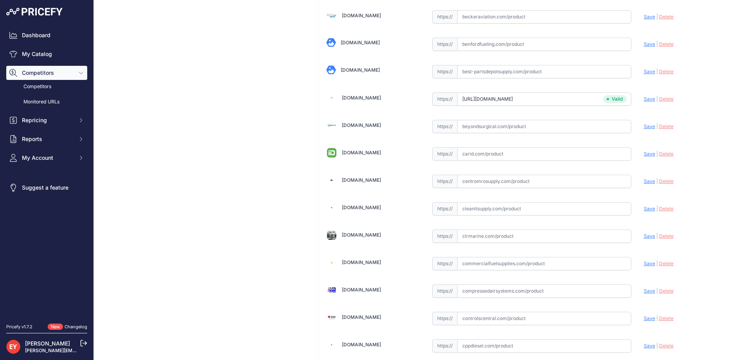
scroll to position [3082, 0]
click at [476, 187] on input "text" at bounding box center [544, 180] width 174 height 13
paste input "https://www.mrosupply.com/pumps/6100811_113255-12_gpi/?srsltid=AfmBOoqd0ewzzJTM…"
click at [644, 182] on span "Save" at bounding box center [649, 181] width 11 height 6
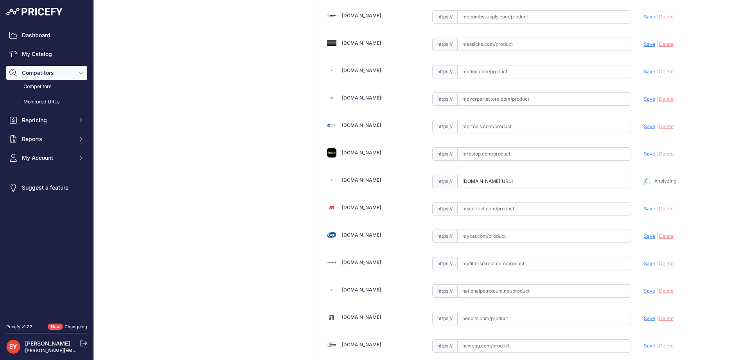
type input "https://www.mrosupply.com/pumps/6100811_113255-12_gpi/?prirule_jdsnikfkfjsd=3888"
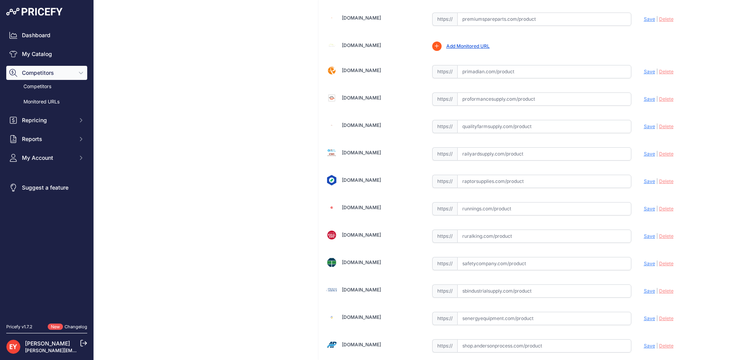
click at [485, 177] on input "text" at bounding box center [544, 180] width 174 height 13
paste input "https://www.raptorsupplies.com/pd/gpi/01a52lm?srsltid=AfmBOooSgL_8SMJcVQ0tstLeE…"
click at [644, 181] on span "Save" at bounding box center [649, 181] width 11 height 6
type input "https://www.raptorsupplies.com/pd/gpi/01a52lm?prirule_jdsnikfkfjsd=3888"
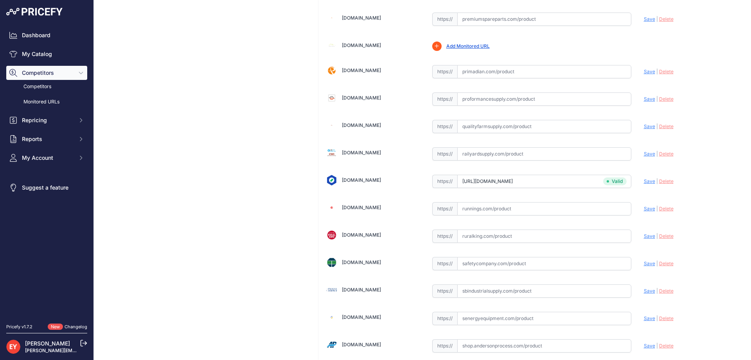
scroll to position [209, 0]
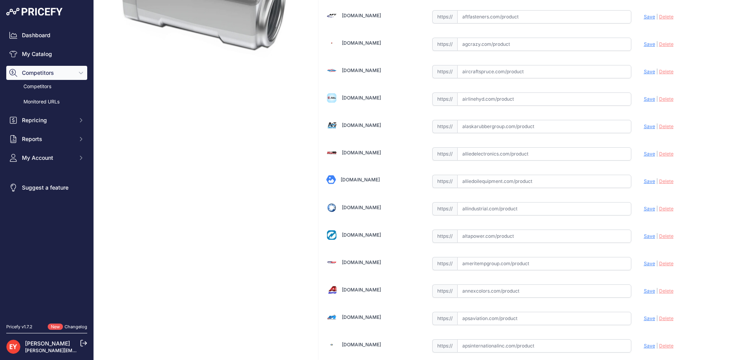
click at [470, 180] on input "text" at bounding box center [544, 180] width 174 height 13
paste input "https://alliedoilequipment.com/shop/great-plains-industries-gpi/113255-12-meter…"
drag, startPoint x: 642, startPoint y: 179, endPoint x: 619, endPoint y: 172, distance: 23.9
click at [644, 180] on span "Save" at bounding box center [649, 181] width 11 height 6
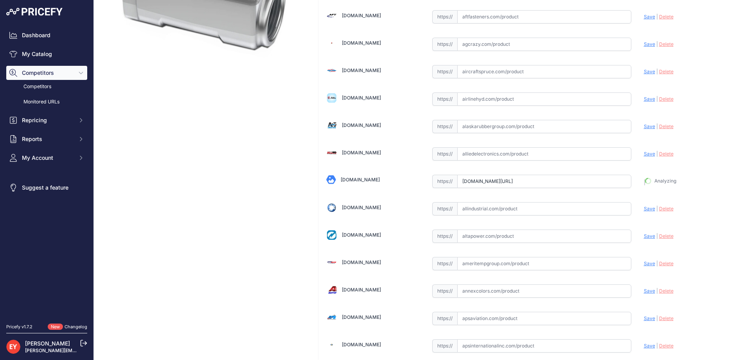
type input "https://alliedoilequipment.com/shop/great-plains-industries-gpi/113255-12-meter…"
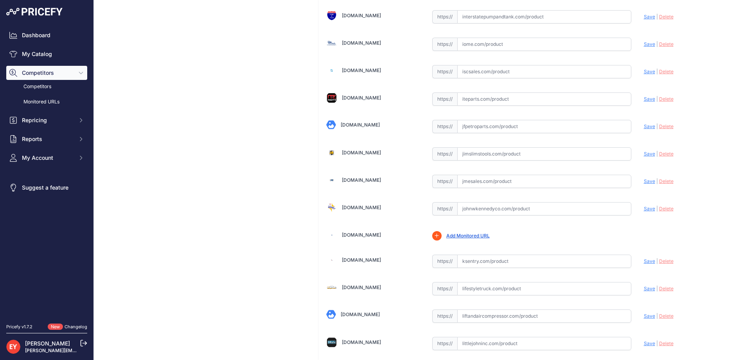
click at [480, 176] on input "text" at bounding box center [544, 180] width 174 height 13
paste input "https://www.jmesales.com/gpi-01a52lm-series-1-in-bspp-digital-inline-fuel-meter…"
click at [644, 180] on span "Save" at bounding box center [649, 181] width 11 height 6
type input "https://www.jmesales.com/gpi-01a52lm-series-1-in-bspp-digital-inline-fuel-meter…"
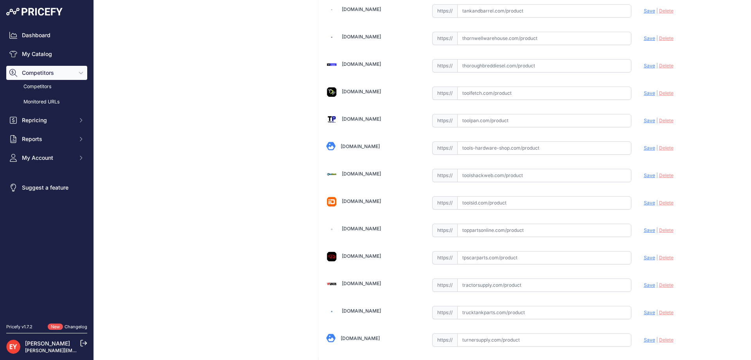
scroll to position [5751, 0]
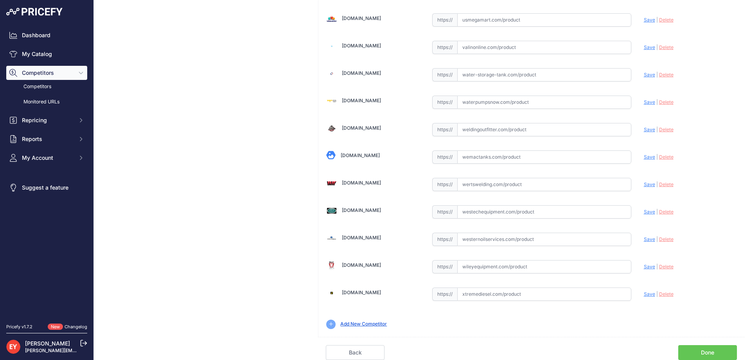
click at [693, 350] on link "Done" at bounding box center [707, 352] width 59 height 15
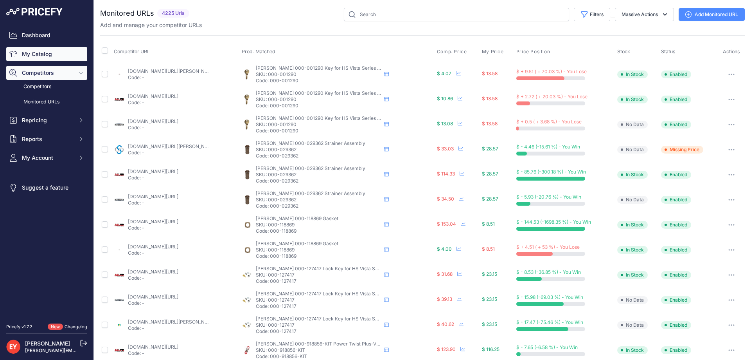
click at [51, 56] on link "My Catalog" at bounding box center [46, 54] width 81 height 14
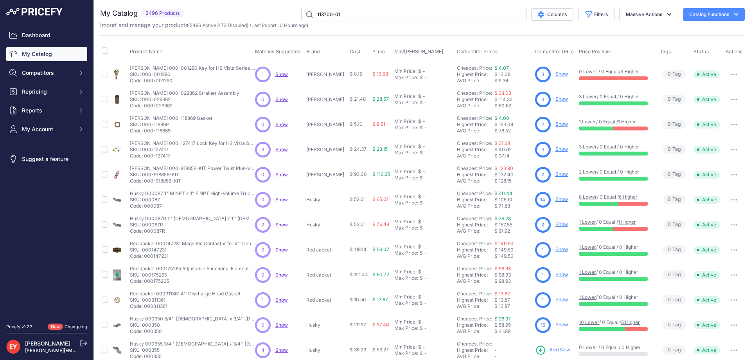
type input "113700-01"
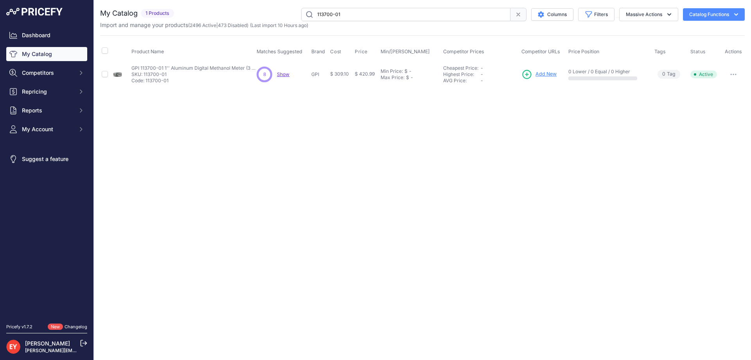
click at [543, 75] on span "Add New" at bounding box center [546, 73] width 21 height 7
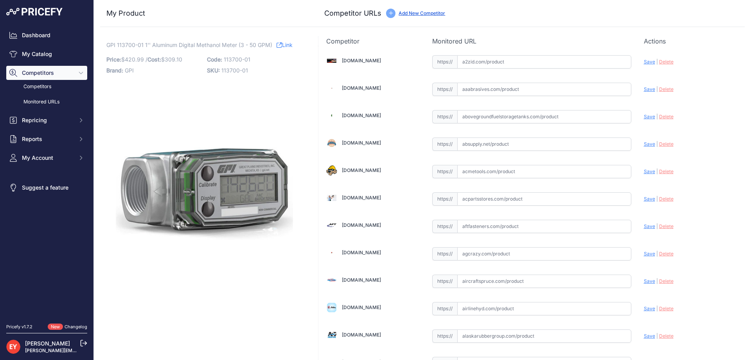
scroll to position [5733, 0]
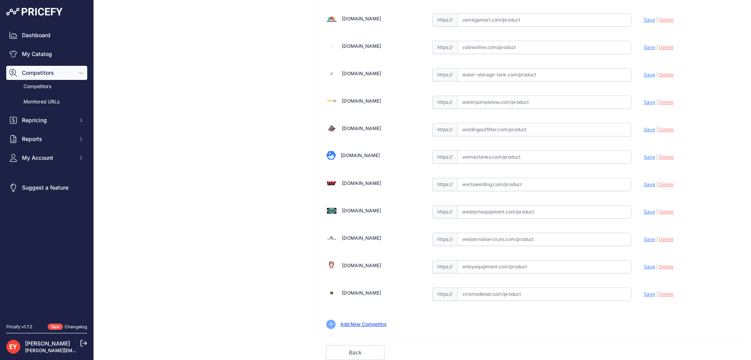
click at [520, 215] on input "text" at bounding box center [544, 211] width 174 height 13
paste input "https://westechequipment.com/product/113700-01-methanol-digital-fuel-meter?srsl…"
click at [644, 211] on span "Save" at bounding box center [649, 212] width 11 height 6
type input "https://westechequipment.com/product/113700-01-methanol-digital-fuel-meter?prir…"
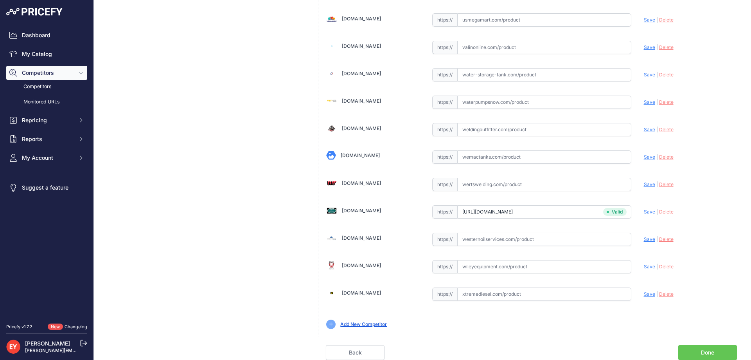
scroll to position [784, 0]
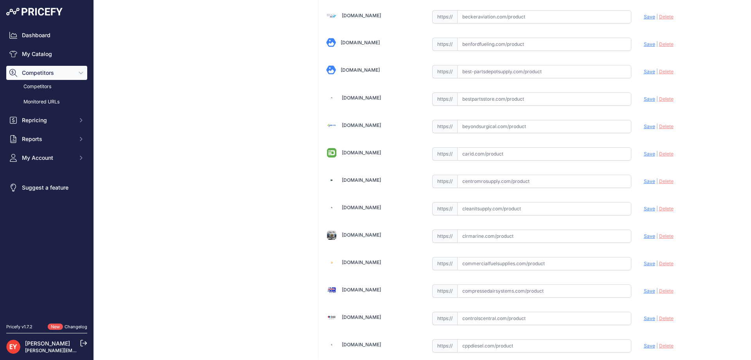
click at [534, 184] on input "text" at bounding box center [544, 180] width 174 height 13
click at [480, 180] on input "text" at bounding box center [544, 180] width 174 height 13
paste input "https://www.mrosupply.com/pumps/6100852_113700-01_gpi/?srsltid=AfmBOoqfWIEcEn8m…"
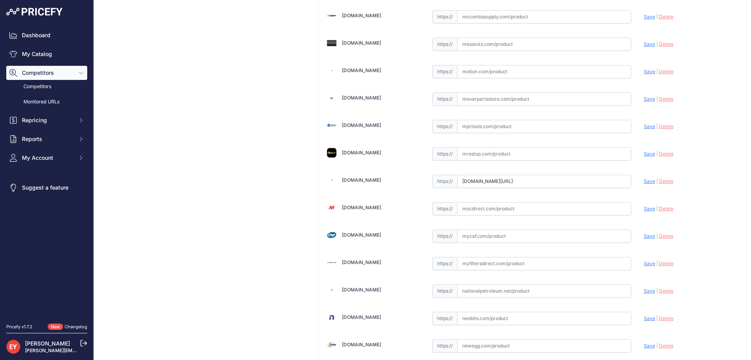
scroll to position [0, 0]
click at [644, 179] on span "Save" at bounding box center [649, 181] width 11 height 6
type input "https://www.mrosupply.com/pumps/6100852_113700-01_gpi/?prirule_jdsnikfkfjsd=3888"
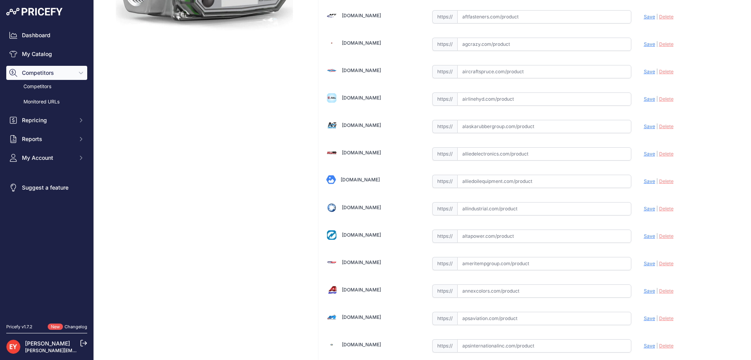
click at [487, 176] on input "text" at bounding box center [544, 180] width 174 height 13
paste input "https://alliedoilequipment.com/shop/great-plains-industries-gpi/113700-01-meter…"
click at [644, 178] on span "Save" at bounding box center [649, 181] width 11 height 6
type input "https://alliedoilequipment.com/shop/great-plains-industries-gpi/113700-01-meter…"
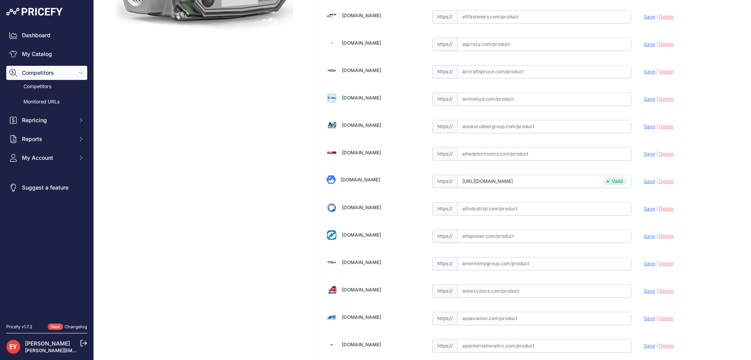
scroll to position [1305, 0]
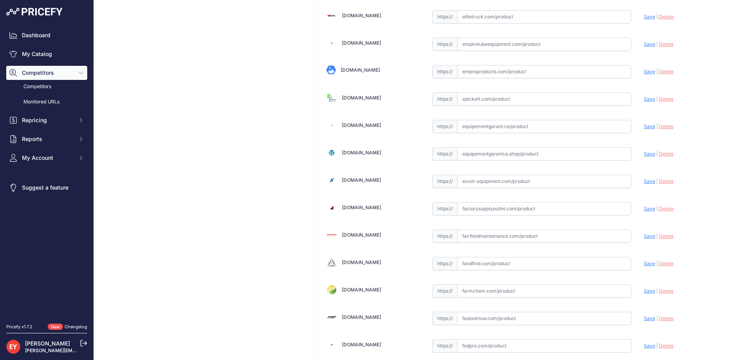
click at [478, 180] on input "text" at bounding box center [544, 180] width 174 height 13
paste input "https://excel-equipment.com/gpi-113700-02-01a31gmme-1-npt-3-30gpm-digital-metha…"
click at [644, 181] on span "Save" at bounding box center [649, 181] width 11 height 6
type input "https://excel-equipment.com/gpi-113700-02-01a31gmme-1-npt-3-30gpm-digital-metha…"
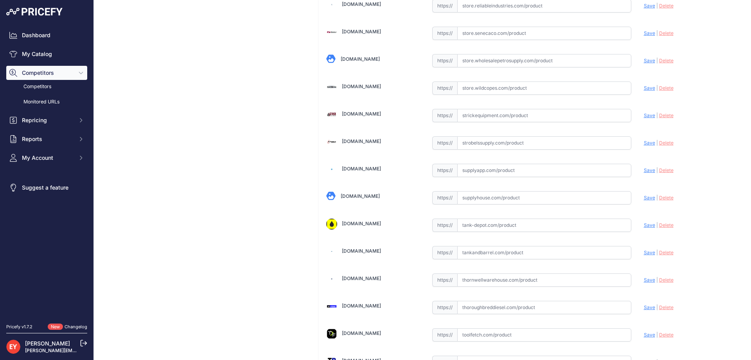
scroll to position [5751, 0]
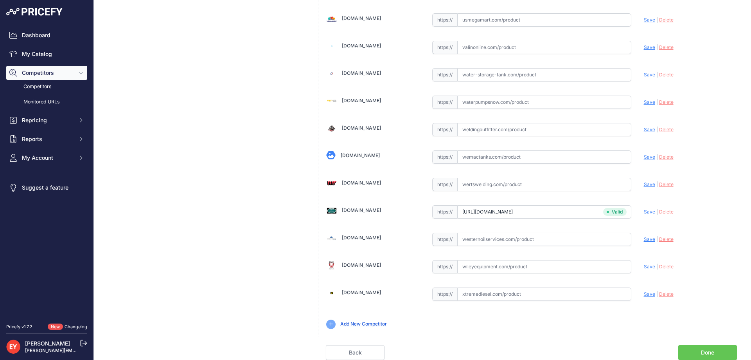
click at [696, 350] on link "Done" at bounding box center [707, 352] width 59 height 15
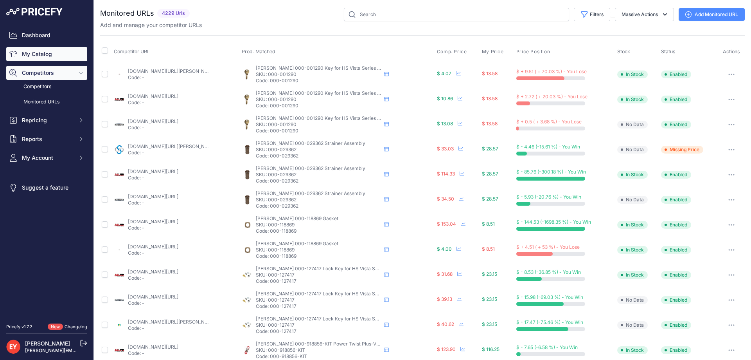
click at [40, 52] on link "My Catalog" at bounding box center [46, 54] width 81 height 14
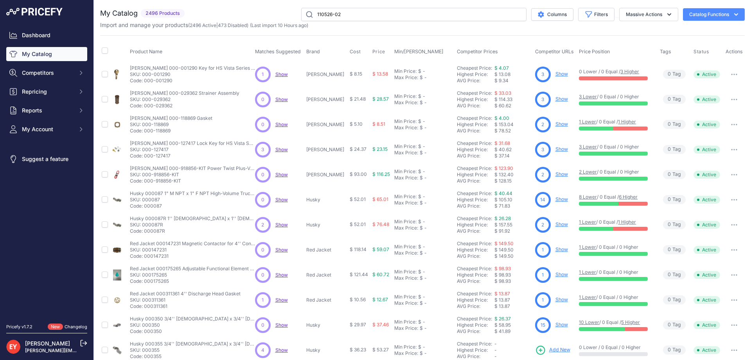
type input "110526-02"
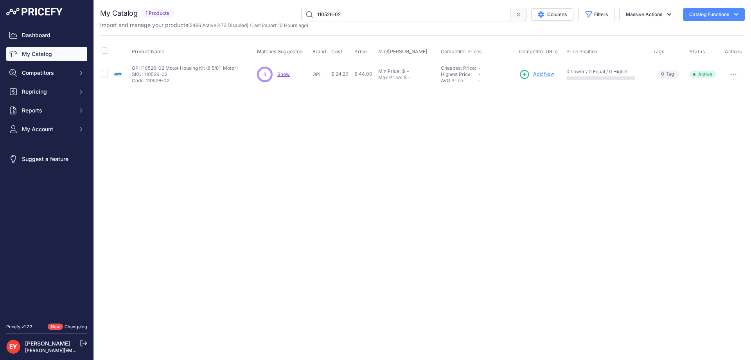
click at [734, 75] on button "button" at bounding box center [734, 74] width 16 height 11
click at [716, 92] on button "Disable" at bounding box center [718, 90] width 50 height 13
drag, startPoint x: 346, startPoint y: 17, endPoint x: 298, endPoint y: 18, distance: 47.3
click at [298, 18] on div "110526-02 Columns Filters Status All Status Only Enabled Only Disabled" at bounding box center [461, 14] width 568 height 13
paste input "40"
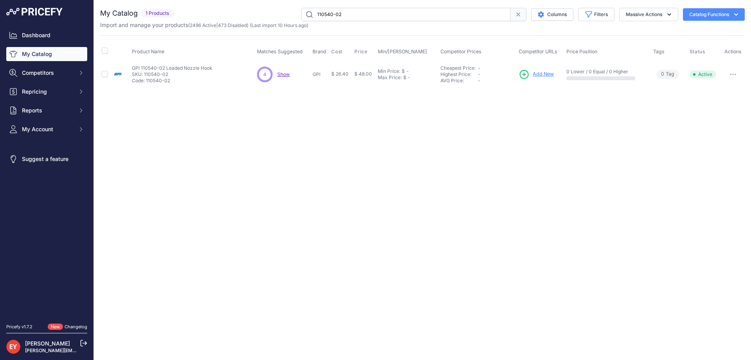
drag, startPoint x: 354, startPoint y: 18, endPoint x: 288, endPoint y: 14, distance: 65.8
click at [288, 14] on div "110540-02 Columns Filters Status All Status Only Enabled Only Disabled" at bounding box center [461, 14] width 568 height 13
paste input "39130-01"
type input "139130-01"
click at [535, 74] on span "Add New" at bounding box center [542, 73] width 21 height 7
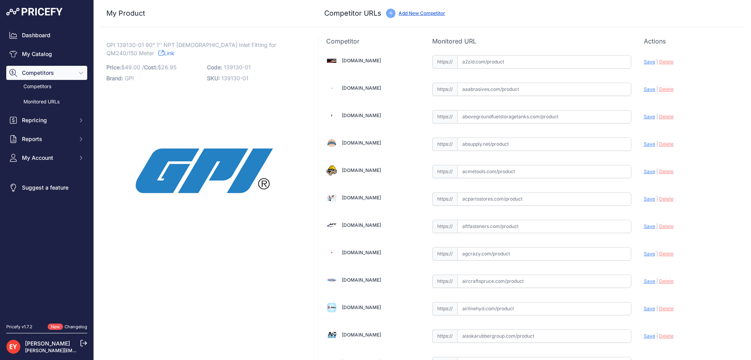
scroll to position [5380, 0]
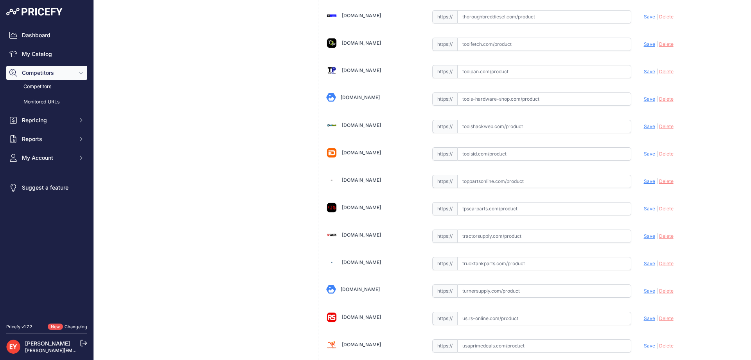
click at [471, 180] on input "text" at bounding box center [544, 180] width 174 height 13
paste input "[URL][DOMAIN_NAME][DEMOGRAPHIC_DATA]"
click at [644, 182] on span "Save" at bounding box center [649, 181] width 11 height 6
type input "https://www.toppartsonline.com/product/gpi-139130-01-90-1-npt-male-inlet-fittin…"
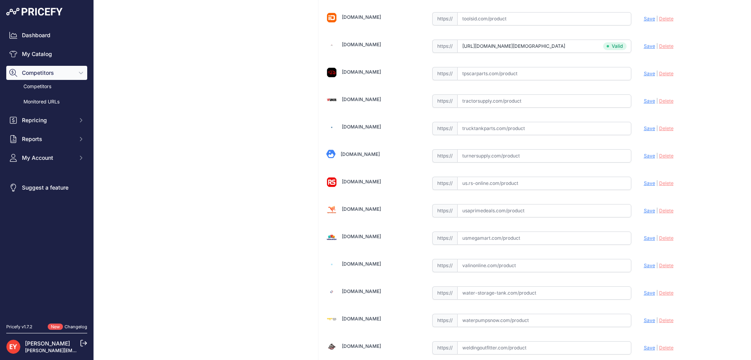
scroll to position [5751, 0]
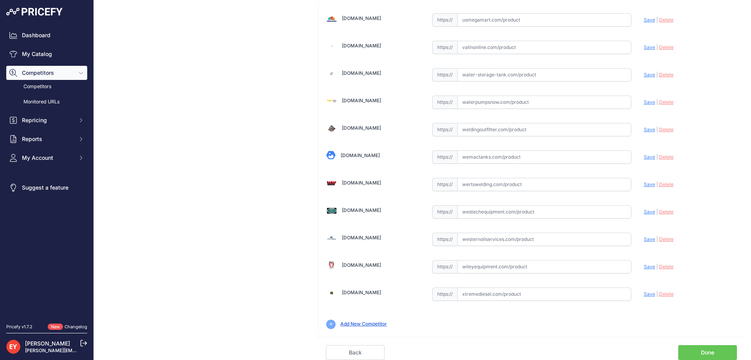
click at [699, 349] on link "Done" at bounding box center [707, 352] width 59 height 15
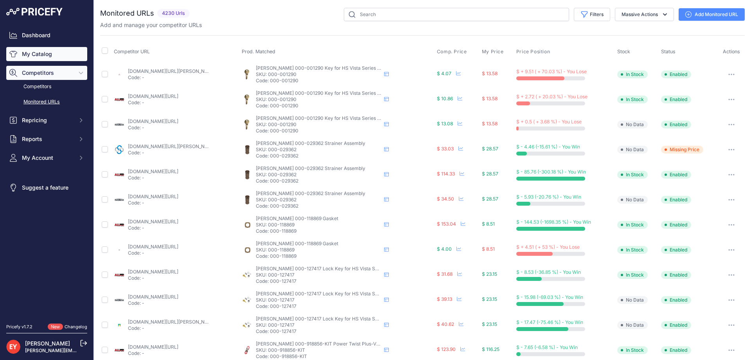
click at [53, 56] on link "My Catalog" at bounding box center [46, 54] width 81 height 14
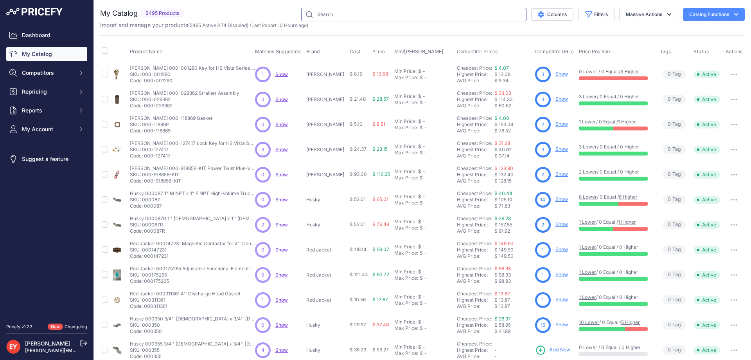
click at [322, 17] on input "text" at bounding box center [413, 14] width 225 height 13
paste input "110930-01"
type input "110930-01"
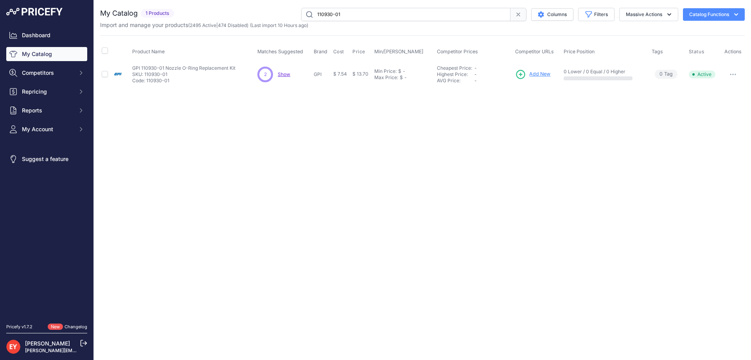
click at [537, 74] on span "Add New" at bounding box center [539, 73] width 21 height 7
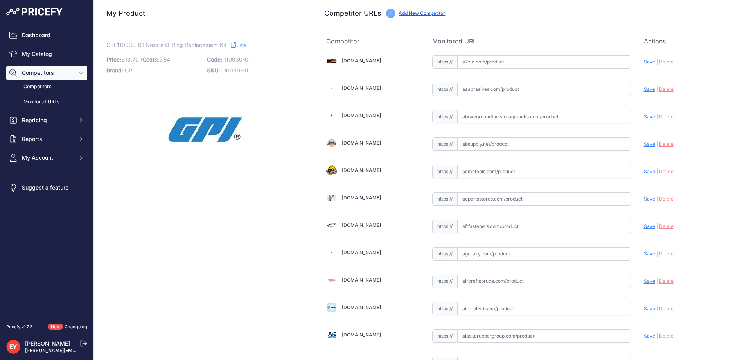
scroll to position [5380, 0]
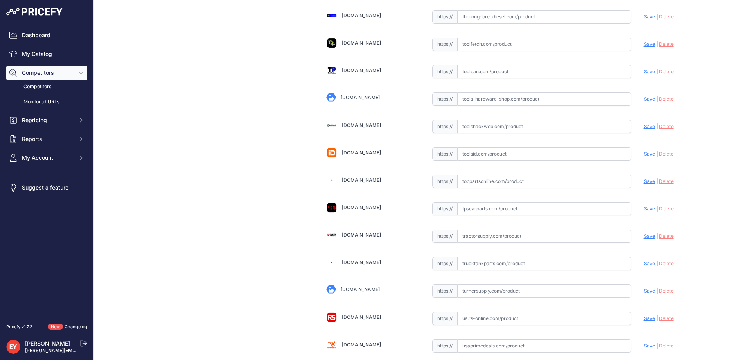
click at [472, 181] on input "text" at bounding box center [544, 180] width 174 height 13
paste input "https://www.toppartsonline.com/product/gpi-110930-01-nozzle-o-ring-replacement-…"
click at [644, 181] on span "Save" at bounding box center [649, 181] width 11 height 6
type input "https://www.toppartsonline.com/product/gpi-110930-01-nozzle-o-ring-replacement-…"
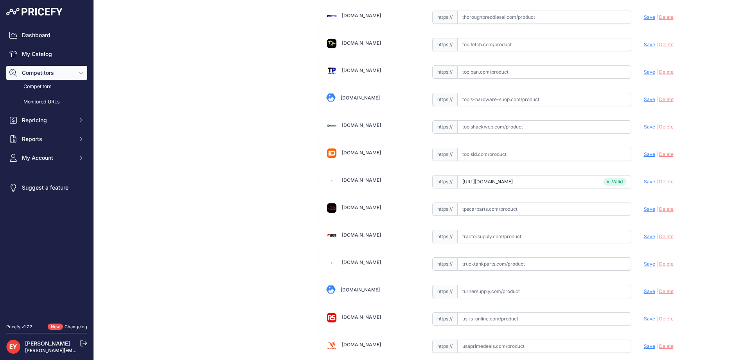
scroll to position [5751, 0]
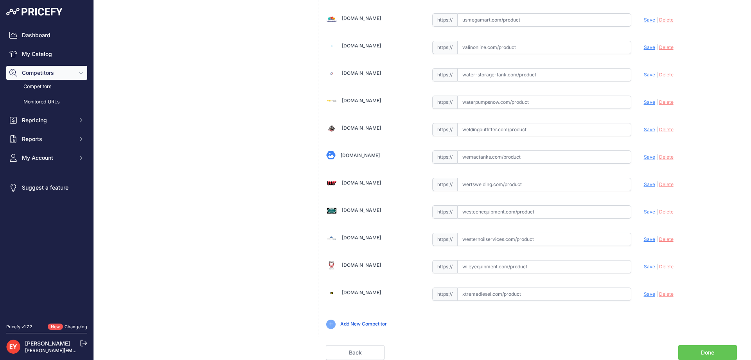
click at [700, 352] on link "Done" at bounding box center [707, 352] width 59 height 15
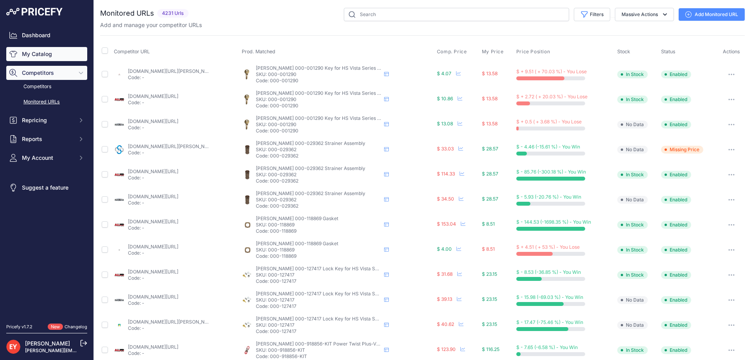
click at [55, 59] on link "My Catalog" at bounding box center [46, 54] width 81 height 14
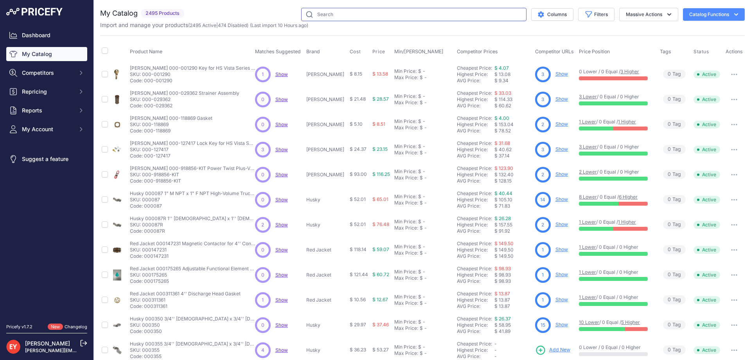
click at [325, 16] on input "text" at bounding box center [413, 14] width 225 height 13
paste input "119002-518"
type input "119002-518"
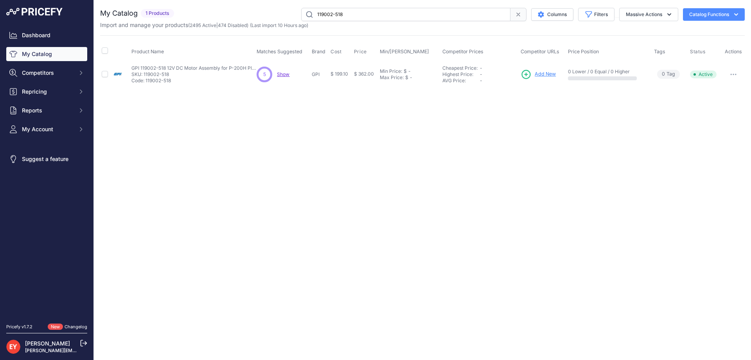
click at [549, 73] on span "Add New" at bounding box center [545, 73] width 21 height 7
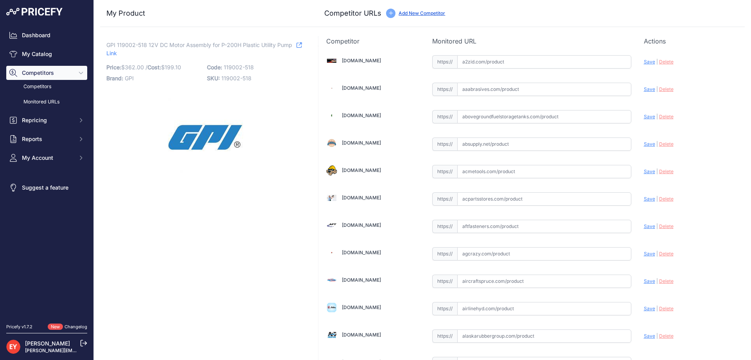
scroll to position [3164, 0]
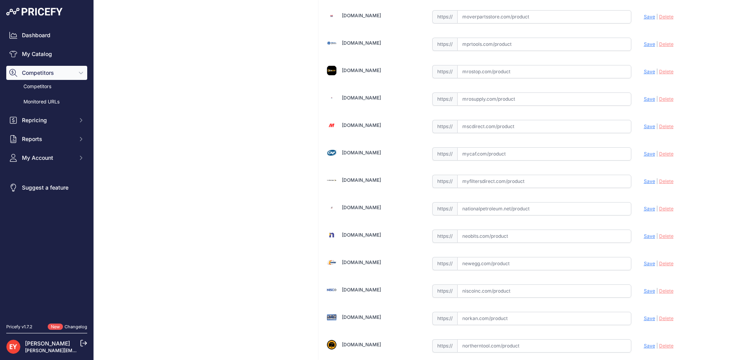
click at [487, 181] on input "text" at bounding box center [544, 180] width 174 height 13
paste input "https://myfiltersdirect.com/products/119002-518-motor-assy-12v-dc-p-200h-fq"
click at [644, 179] on span "Save" at bounding box center [649, 181] width 11 height 6
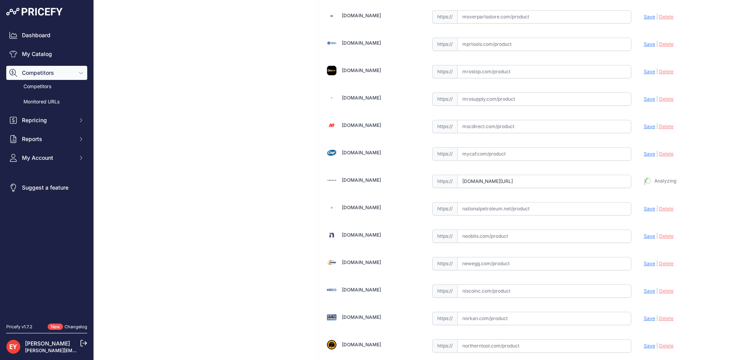
type input "https://myfiltersdirect.com/products/119002-518-motor-assy-12v-dc-p-200h-fq?pri…"
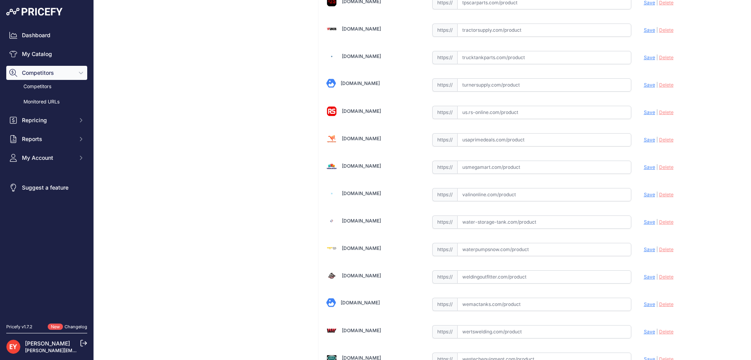
scroll to position [5733, 0]
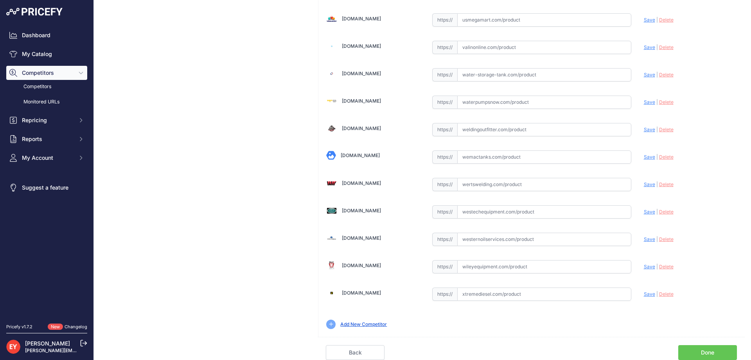
click at [699, 351] on link "Done" at bounding box center [707, 352] width 59 height 15
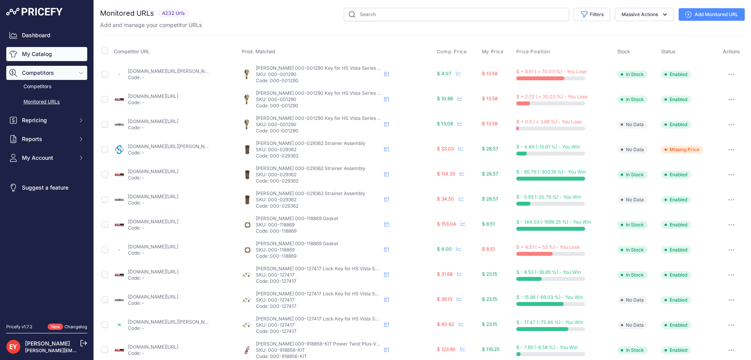
click at [30, 52] on link "My Catalog" at bounding box center [46, 54] width 81 height 14
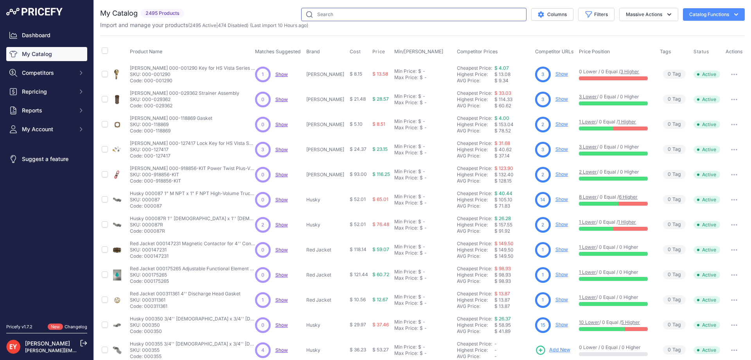
click at [321, 18] on input "text" at bounding box center [413, 14] width 225 height 13
paste input "131034-501"
type input "131034-501"
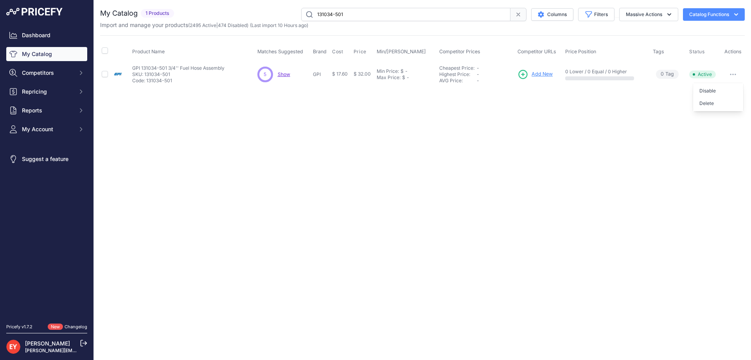
click at [726, 85] on button "Disable" at bounding box center [718, 90] width 50 height 13
click at [541, 74] on span "Add New" at bounding box center [539, 73] width 21 height 7
drag, startPoint x: 370, startPoint y: 15, endPoint x: 271, endPoint y: 18, distance: 99.4
click at [271, 18] on div "131034-501 Columns Filters Status All Status Only Enabled Only Disabled" at bounding box center [461, 14] width 568 height 13
paste input "500-502"
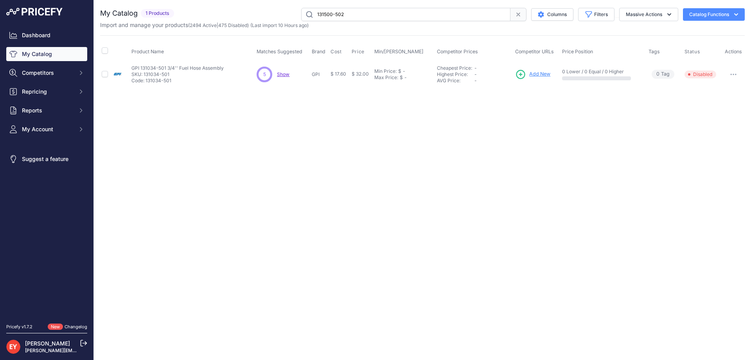
type input "131500-502"
click at [541, 72] on span "Add New" at bounding box center [539, 73] width 21 height 7
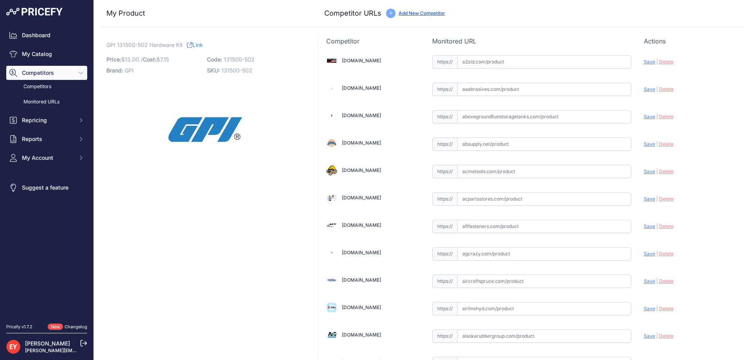
scroll to position [5380, 0]
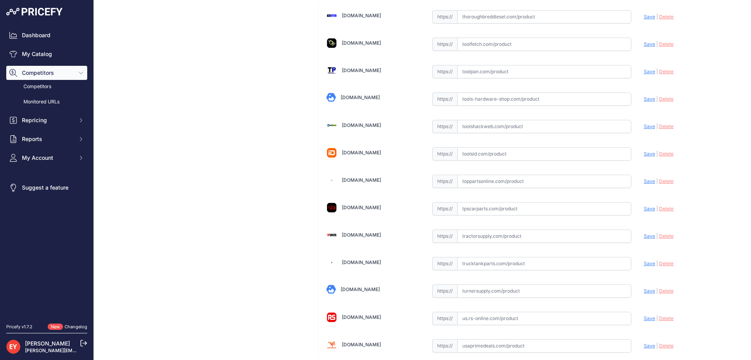
click at [478, 181] on input "text" at bounding box center [544, 180] width 174 height 13
paste input "https://www.toppartsonline.com/product/gpi-131500-502-hardware-kit/"
click at [644, 181] on span "Save" at bounding box center [649, 181] width 11 height 6
type input "https://www.toppartsonline.com/product/gpi-131500-502-hardware-kit/?prirule_jds…"
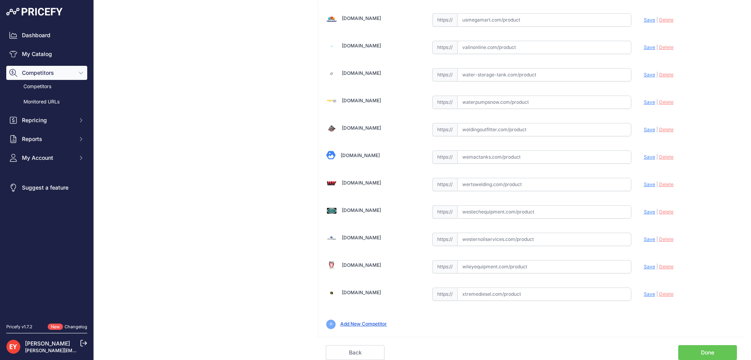
click at [688, 351] on link "Done" at bounding box center [707, 352] width 59 height 15
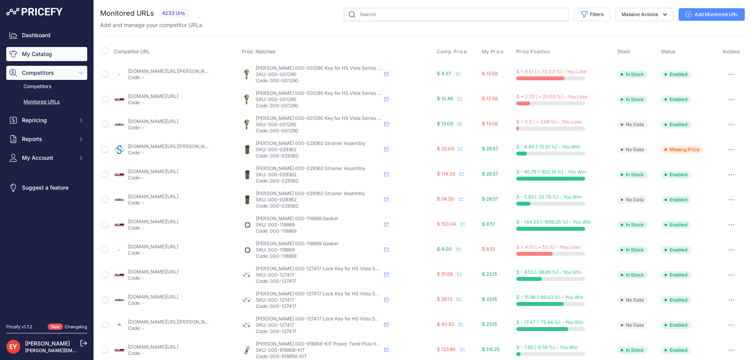
click at [58, 61] on div "Dashboard My Catalog Competitors Competitors Monitored URLs Repricing My Repric…" at bounding box center [46, 96] width 81 height 137
click at [49, 52] on link "My Catalog" at bounding box center [46, 54] width 81 height 14
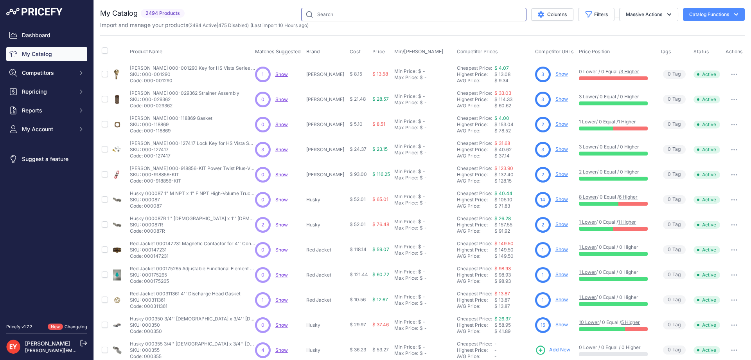
click at [325, 17] on input "text" at bounding box center [413, 14] width 225 height 13
paste input "LM50DN"
type input "LM50DN"
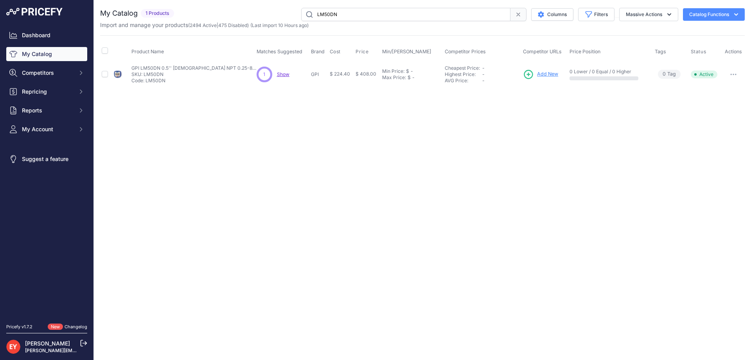
click at [553, 75] on span "Add New" at bounding box center [547, 73] width 21 height 7
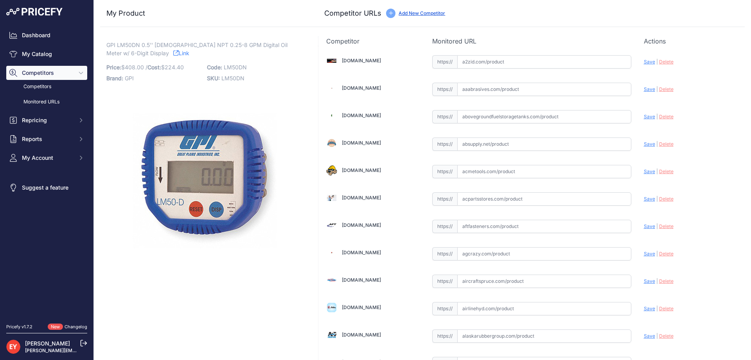
scroll to position [702, 0]
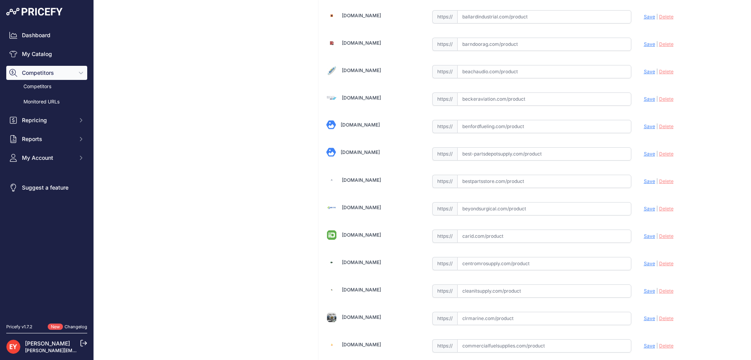
click at [494, 185] on input "text" at bounding box center [544, 180] width 174 height 13
paste input "https://www.bestpartsstore.com/product/gpi-lm50dn-0-5-female-npt-0-25-8-gpm-dig…"
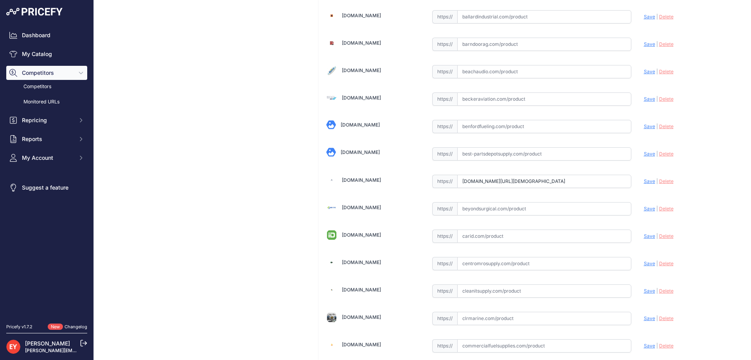
click at [644, 182] on span "Save" at bounding box center [649, 181] width 11 height 6
type input "https://www.bestpartsstore.com/product/gpi-lm50dn-0-5-female-npt-0-25-8-gpm-dig…"
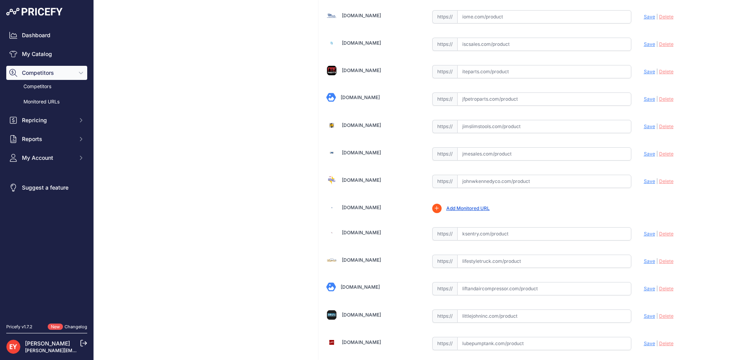
click input "text"
paste input "https://www.johnwkennedyco.com/buy/product/lm50dn-gpi/68101"
click span "Save"
type input "https://www.johnwkennedyco.com/buy/product/lm50dn-gpi/68101?prirule_jdsnikfkfjs…"
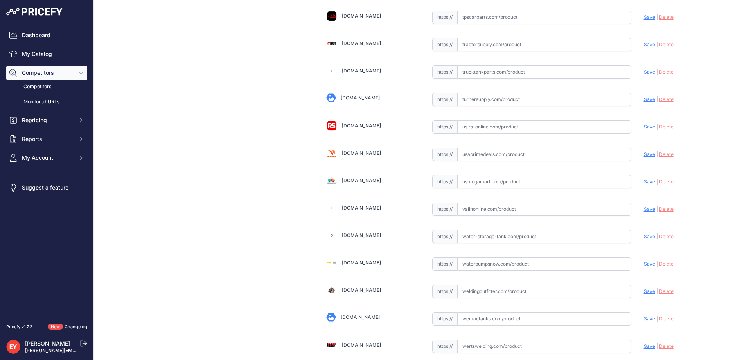
scroll to position [5733, 0]
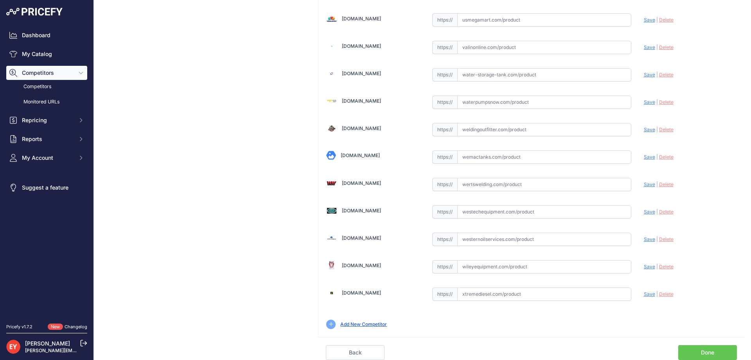
click link "Done"
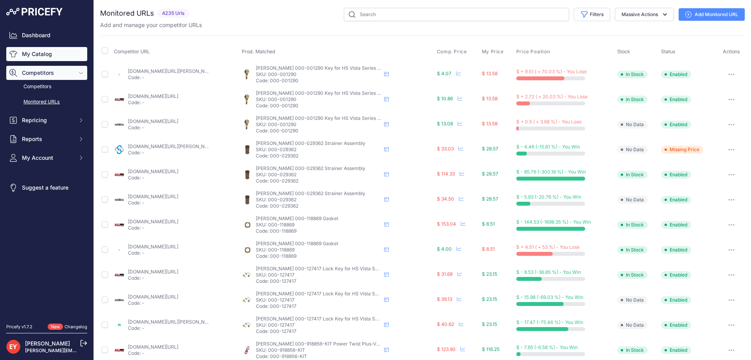
click at [25, 53] on link "My Catalog" at bounding box center [46, 54] width 81 height 14
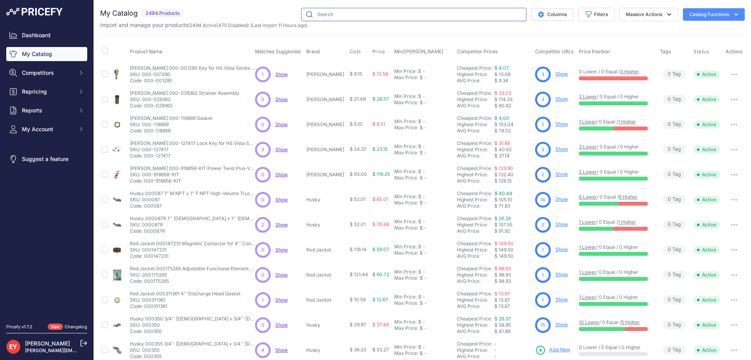
click at [318, 16] on input "text" at bounding box center [413, 14] width 225 height 13
paste input "901004-41"
type input "901004-41"
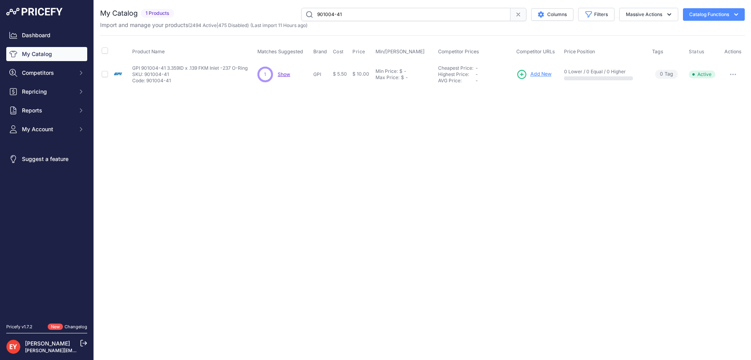
click at [536, 75] on span "Add New" at bounding box center [540, 73] width 21 height 7
click at [534, 74] on span "Add New" at bounding box center [540, 73] width 21 height 7
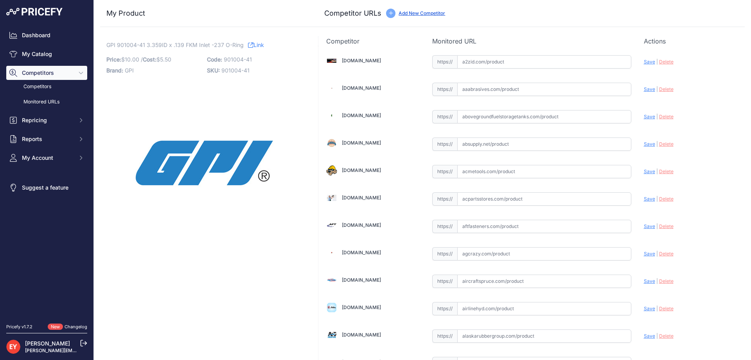
scroll to position [1031, 0]
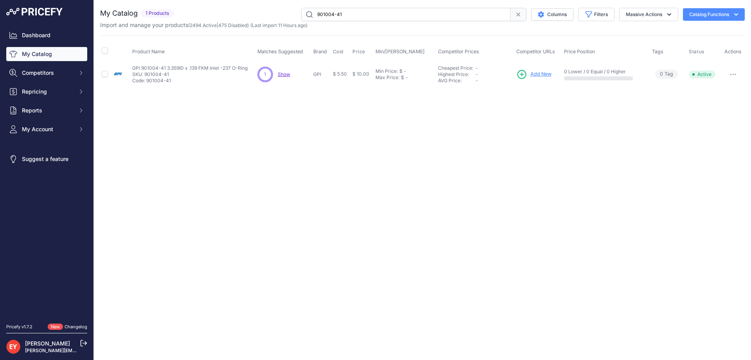
drag, startPoint x: 356, startPoint y: 18, endPoint x: 298, endPoint y: 13, distance: 58.5
click at [298, 13] on div "901004-41 Columns Filters Status All Status Only Enabled Only Disabled" at bounding box center [461, 14] width 568 height 13
paste input "138500-50"
type input "138500-501"
click at [543, 75] on span "Add New" at bounding box center [539, 73] width 21 height 7
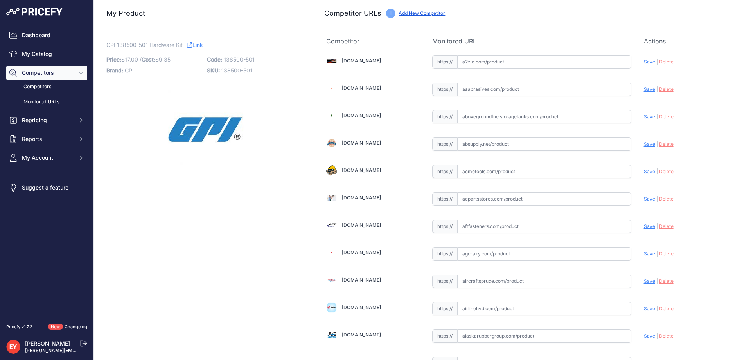
scroll to position [5380, 0]
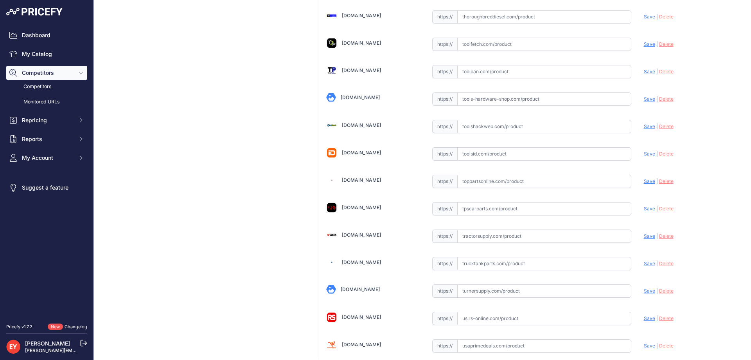
click at [489, 183] on input "text" at bounding box center [544, 180] width 174 height 13
paste input "[URL][DOMAIN_NAME]"
click at [644, 180] on span "Save" at bounding box center [649, 181] width 11 height 6
type input "[URL][DOMAIN_NAME]"
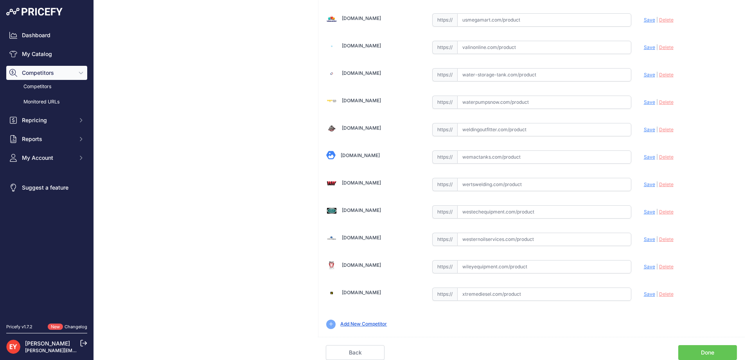
click at [715, 351] on link "Done" at bounding box center [707, 352] width 59 height 15
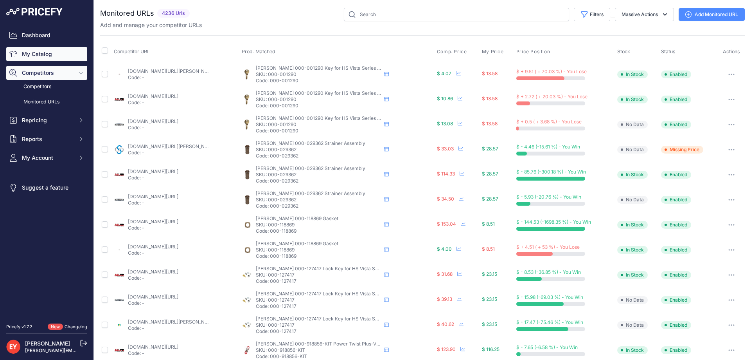
click at [71, 50] on link "My Catalog" at bounding box center [46, 54] width 81 height 14
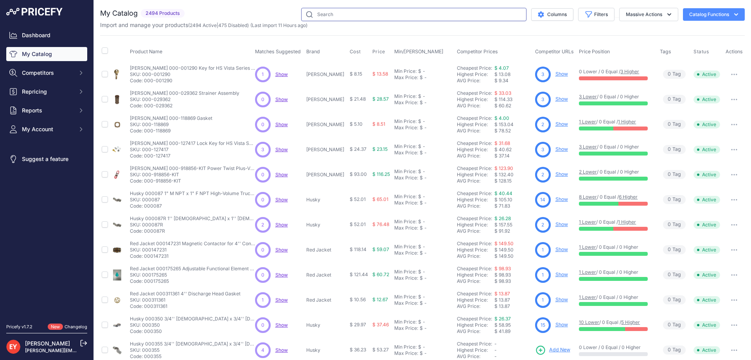
click at [317, 11] on input "text" at bounding box center [413, 14] width 225 height 13
paste input "137700-01"
type input "137700-01"
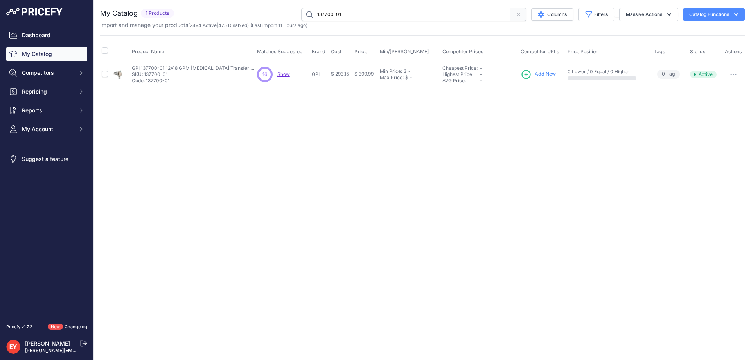
click at [547, 73] on span "Add New" at bounding box center [545, 73] width 21 height 7
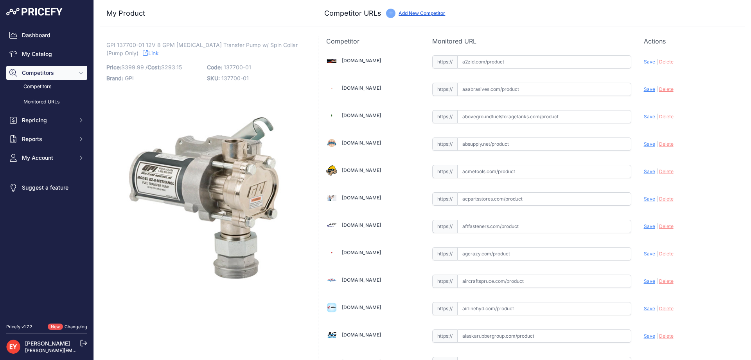
scroll to position [5380, 0]
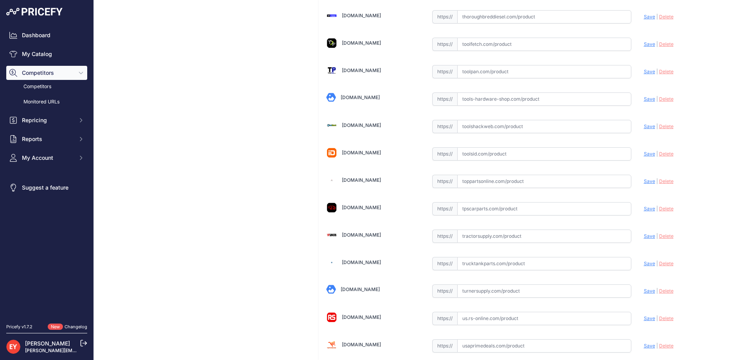
click at [462, 184] on input "text" at bounding box center [544, 180] width 174 height 13
paste input "https://www.toppartsonline.com/product/gpi-137700-01-12v-8-gpm-methanol-fuel-tr…"
click at [644, 182] on span "Save" at bounding box center [649, 181] width 11 height 6
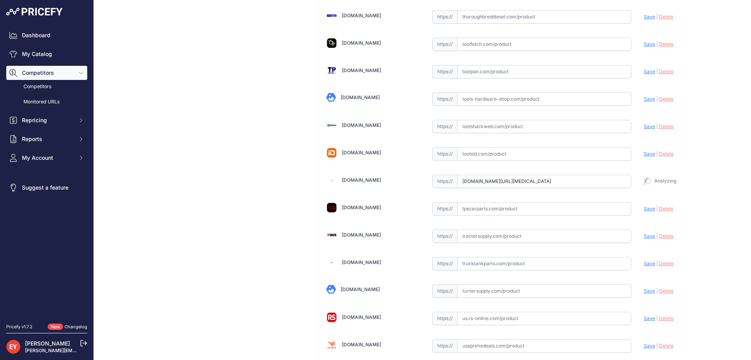
type input "https://www.toppartsonline.com/product/gpi-137700-01-12v-8-gpm-methanol-fuel-tr…"
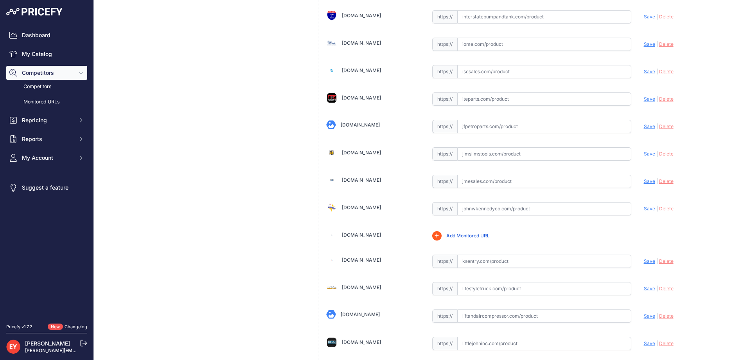
click at [476, 187] on input "text" at bounding box center [544, 180] width 174 height 13
paste input "https://www.jmesales.com/gpi-ez-8-12v-dc-methanol-transfer-pump-8-gpm/"
click at [644, 181] on span "Save" at bounding box center [649, 181] width 11 height 6
type input "https://www.jmesales.com/gpi-ez-8-12v-dc-methanol-transfer-pump-8-gpm/?prirule_…"
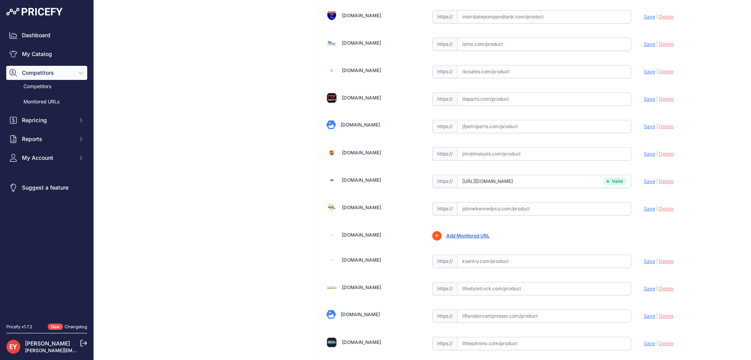
scroll to position [3082, 0]
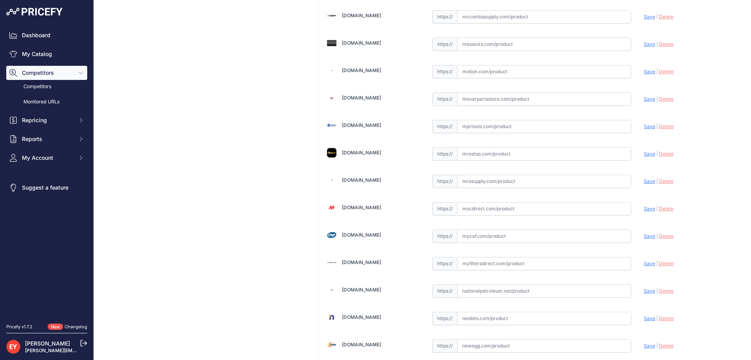
click at [480, 183] on input "text" at bounding box center [544, 180] width 174 height 13
paste input "https://www.mrosupply.com/pumps/6100829_137700-01_gpi/?srsltid=AfmBOooiQ1Dw9qe-…"
click at [644, 183] on span "Save" at bounding box center [649, 181] width 11 height 6
type input "https://www.mrosupply.com/pumps/6100829_137700-01_gpi/?prirule_jdsnikfkfjsd=3888"
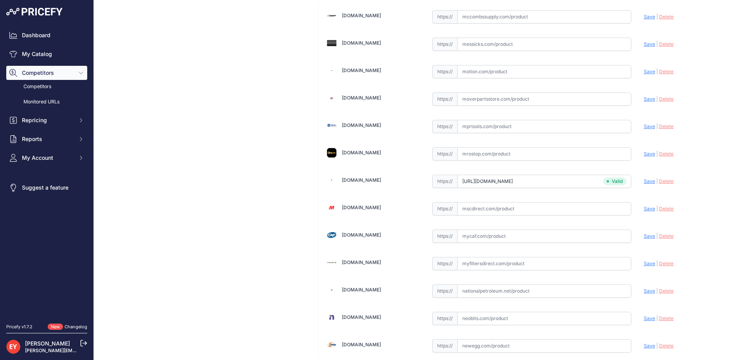
scroll to position [1305, 0]
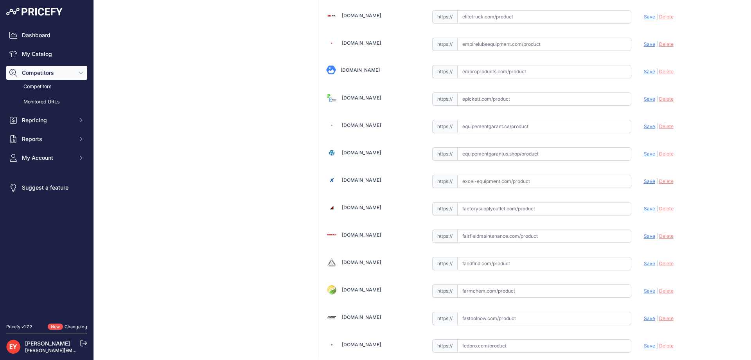
click at [478, 178] on input "text" at bounding box center [544, 180] width 174 height 13
paste input "https://excel-equipment.com/gpi-137700-01-ez-8-methanol-po-12v-8gpm-ez-8-methan…"
drag, startPoint x: 647, startPoint y: 179, endPoint x: 642, endPoint y: 181, distance: 5.1
click at [646, 179] on span "Save" at bounding box center [649, 181] width 11 height 6
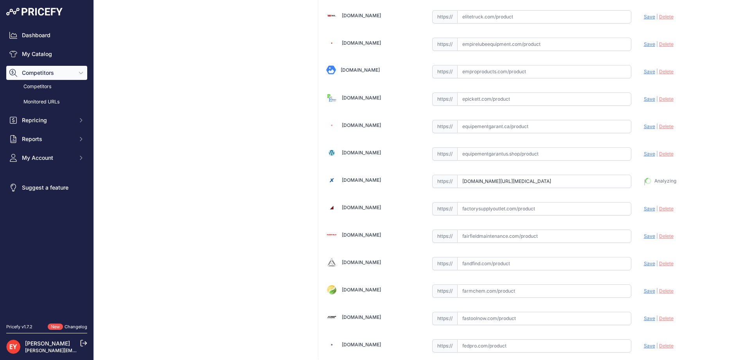
type input "https://excel-equipment.com/gpi-137700-01-ez-8-methanol-po-12v-8gpm-ez-8-methan…"
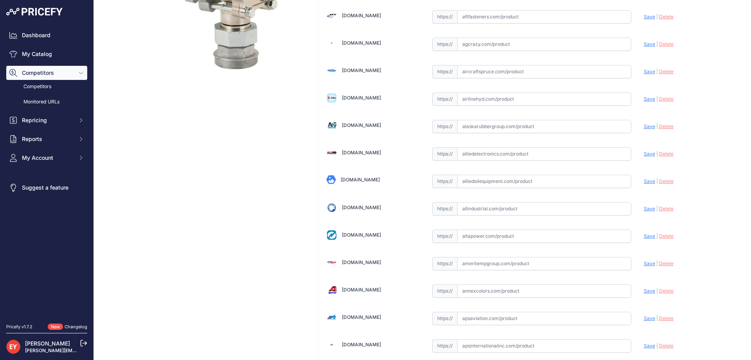
click at [468, 183] on input "text" at bounding box center [544, 180] width 174 height 13
paste input "https://alliedoilequipment.com/shop/great-plains-industries-gpi/137700-01-pump-…"
click at [645, 182] on span "Save" at bounding box center [649, 181] width 11 height 6
type input "https://alliedoilequipment.com/shop/great-plains-industries-gpi/137700-01-pump-…"
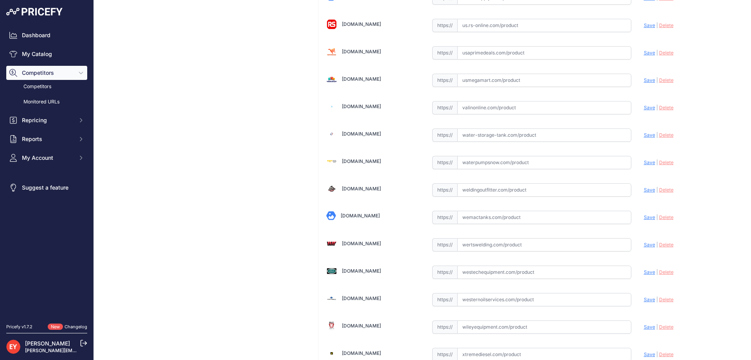
scroll to position [5733, 0]
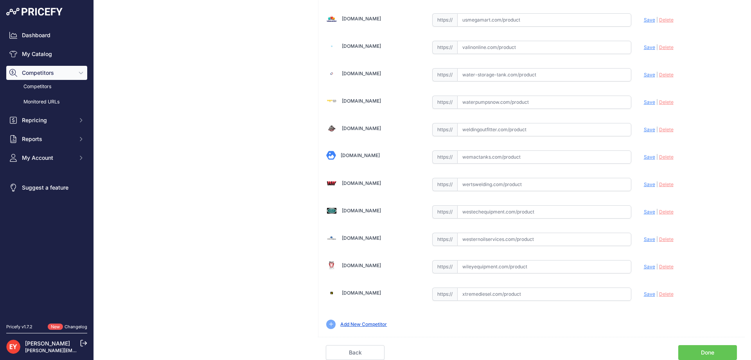
click at [689, 351] on link "Done" at bounding box center [707, 352] width 59 height 15
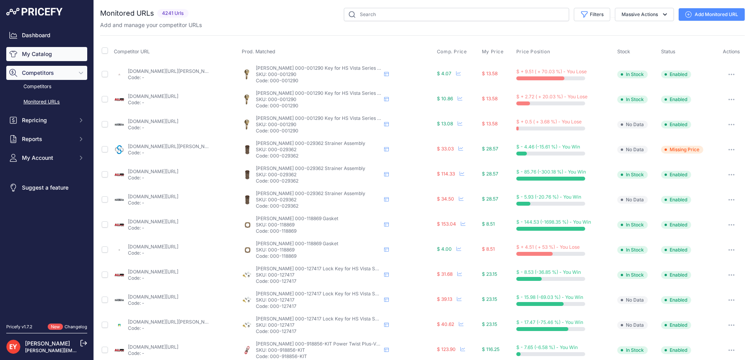
click at [50, 59] on link "My Catalog" at bounding box center [46, 54] width 81 height 14
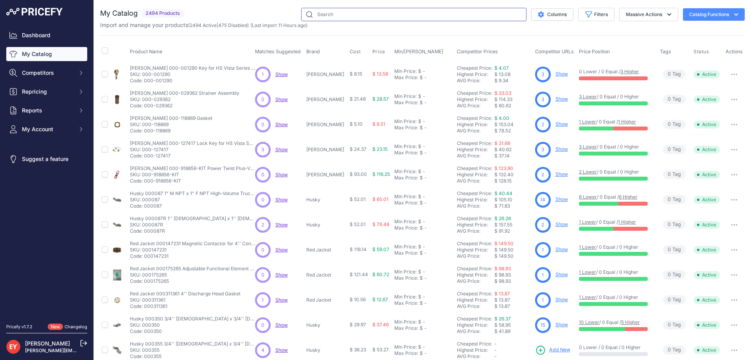
click at [361, 16] on input "text" at bounding box center [413, 14] width 225 height 13
paste input "139130-03"
type input "139130-03"
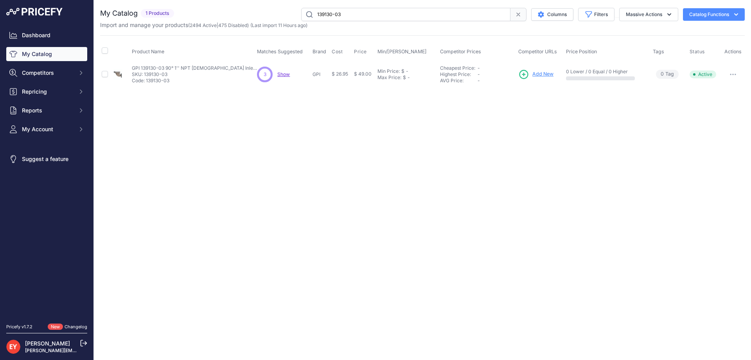
click at [536, 72] on span "Add New" at bounding box center [542, 73] width 21 height 7
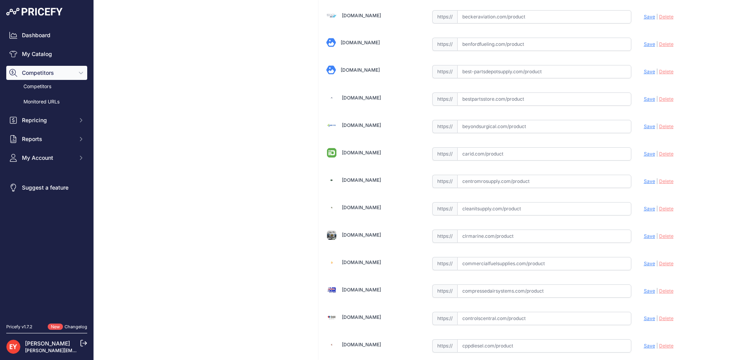
scroll to position [3082, 0]
click at [480, 180] on input "text" at bounding box center [544, 180] width 174 height 13
paste input "https://www.mrosupply.com/pumps/6100746_139130-03_gpi/?srsltid=AfmBOooXYwiIpYXA…"
click at [644, 180] on span "Save" at bounding box center [649, 181] width 11 height 6
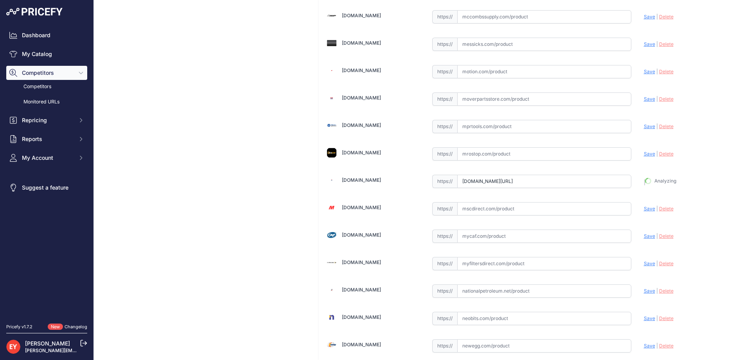
type input "https://www.mrosupply.com/pumps/6100746_139130-03_gpi/?prirule_jdsnikfkfjsd=3888"
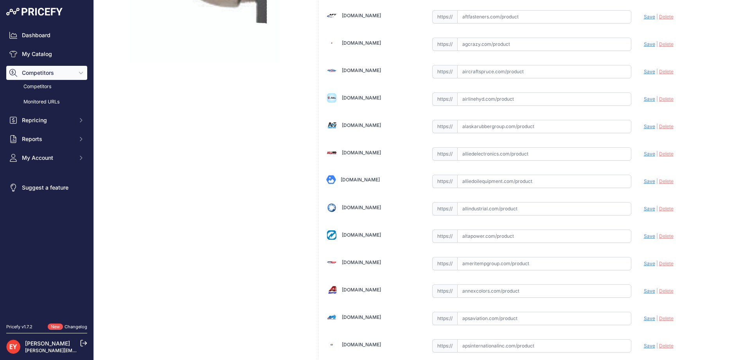
click at [533, 182] on input "text" at bounding box center [544, 180] width 174 height 13
paste input "https://alliedoilequipment.com/shop/great-plains-industries-gpi/139130-03-fitti…"
click at [644, 180] on span "Save" at bounding box center [649, 181] width 11 height 6
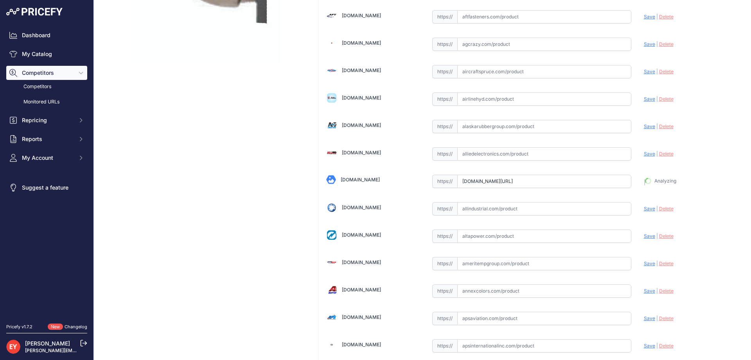
type input "https://alliedoilequipment.com/shop/great-plains-industries-gpi/139130-03-fitti…"
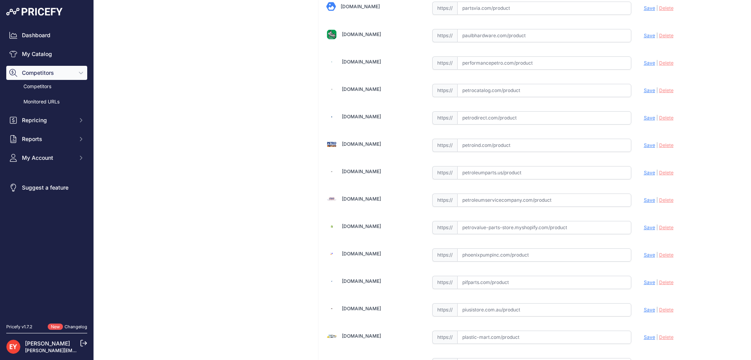
scroll to position [5733, 0]
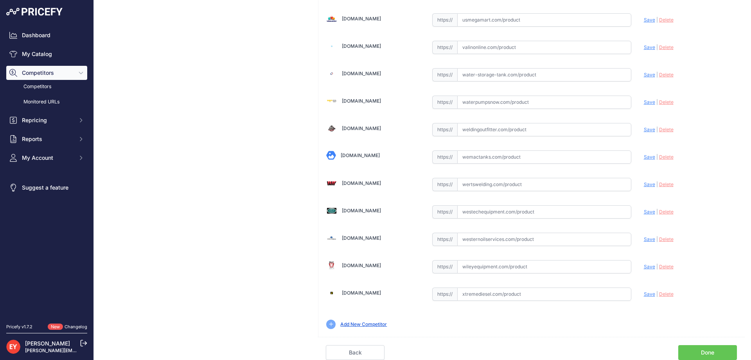
click at [696, 353] on link "Done" at bounding box center [707, 352] width 59 height 15
